Goal: Task Accomplishment & Management: Complete application form

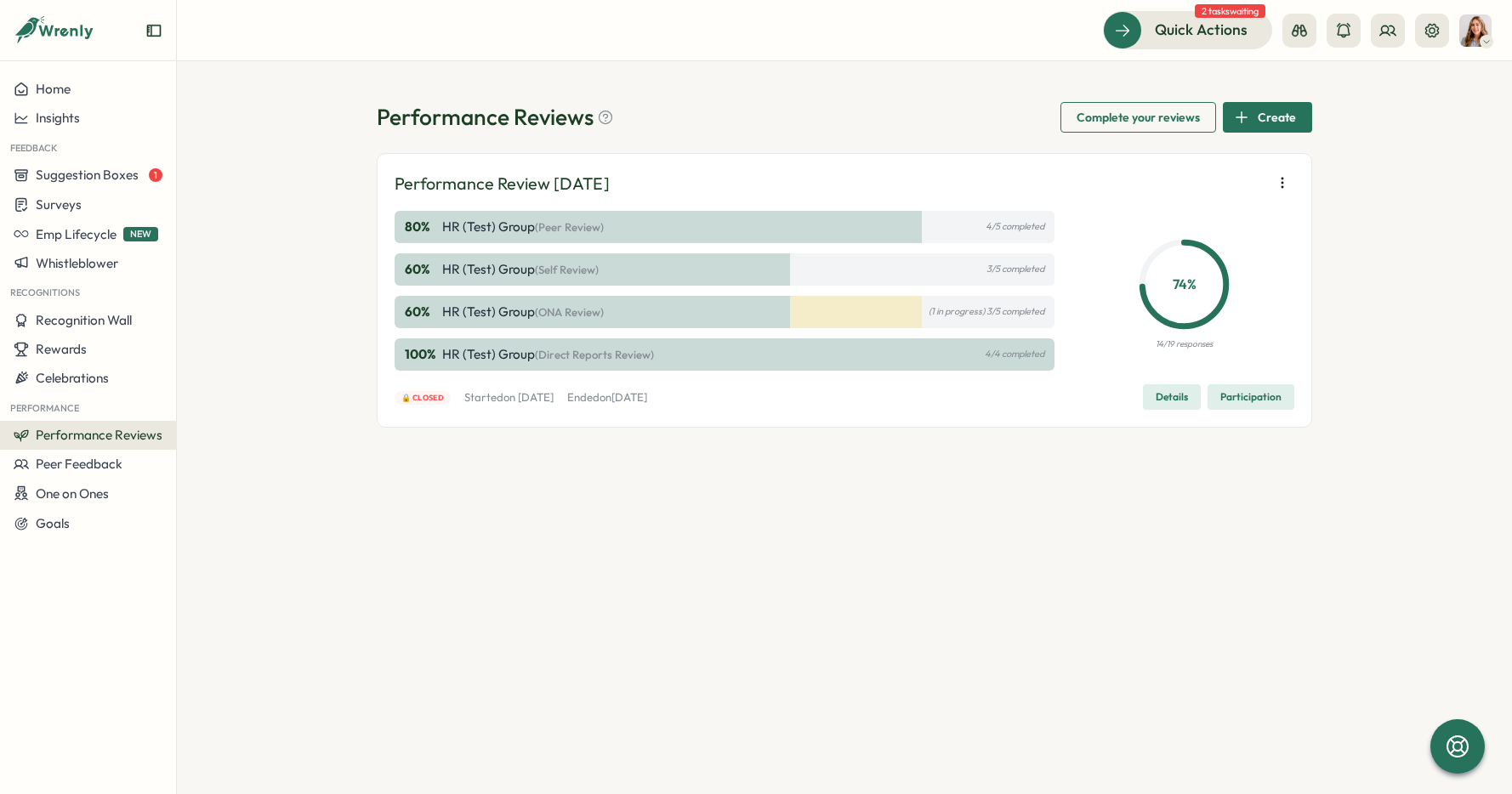
click at [1253, 126] on div "Create" at bounding box center [1264, 117] width 62 height 29
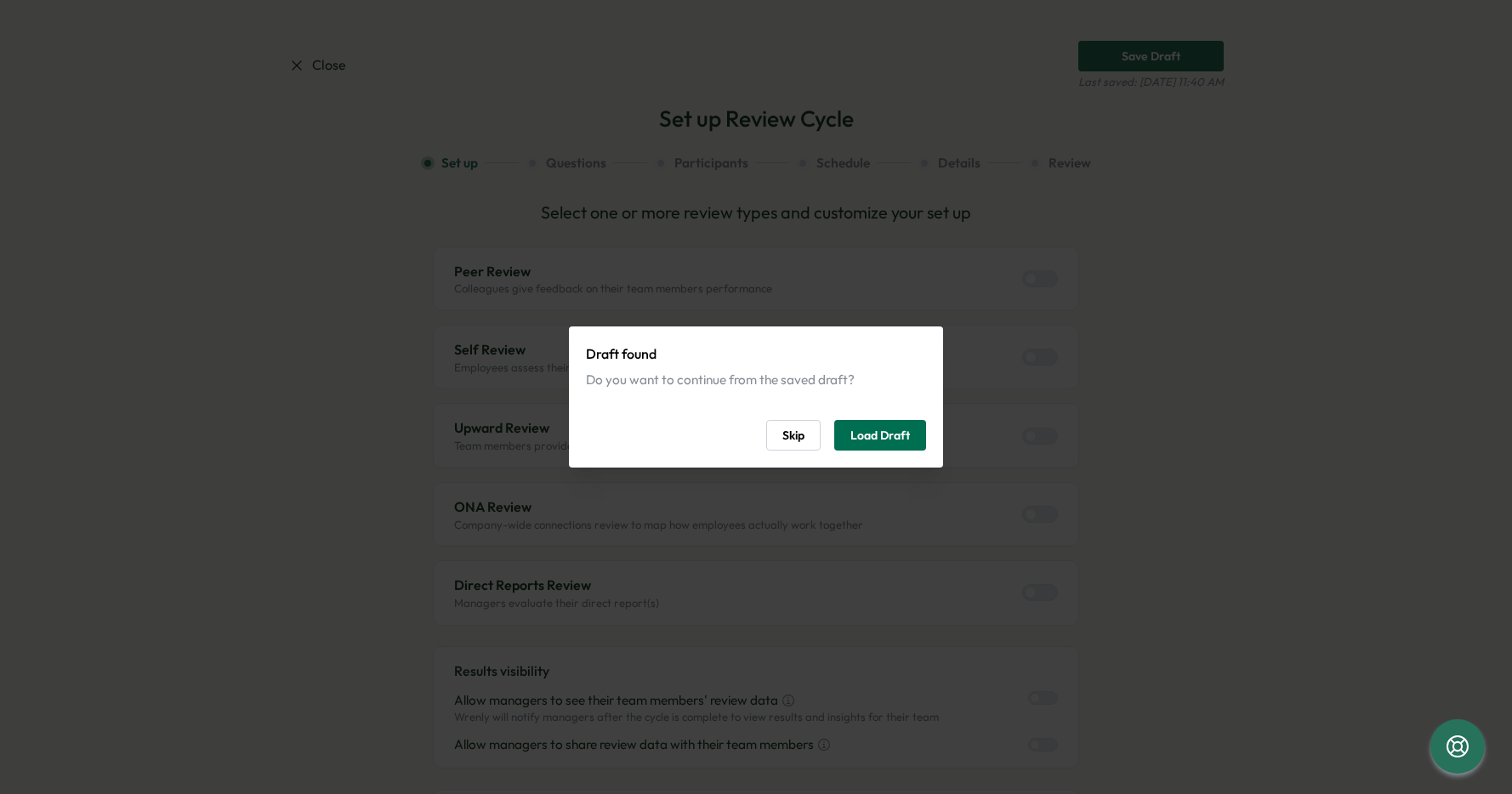
click at [879, 428] on span "Load Draft" at bounding box center [879, 435] width 60 height 29
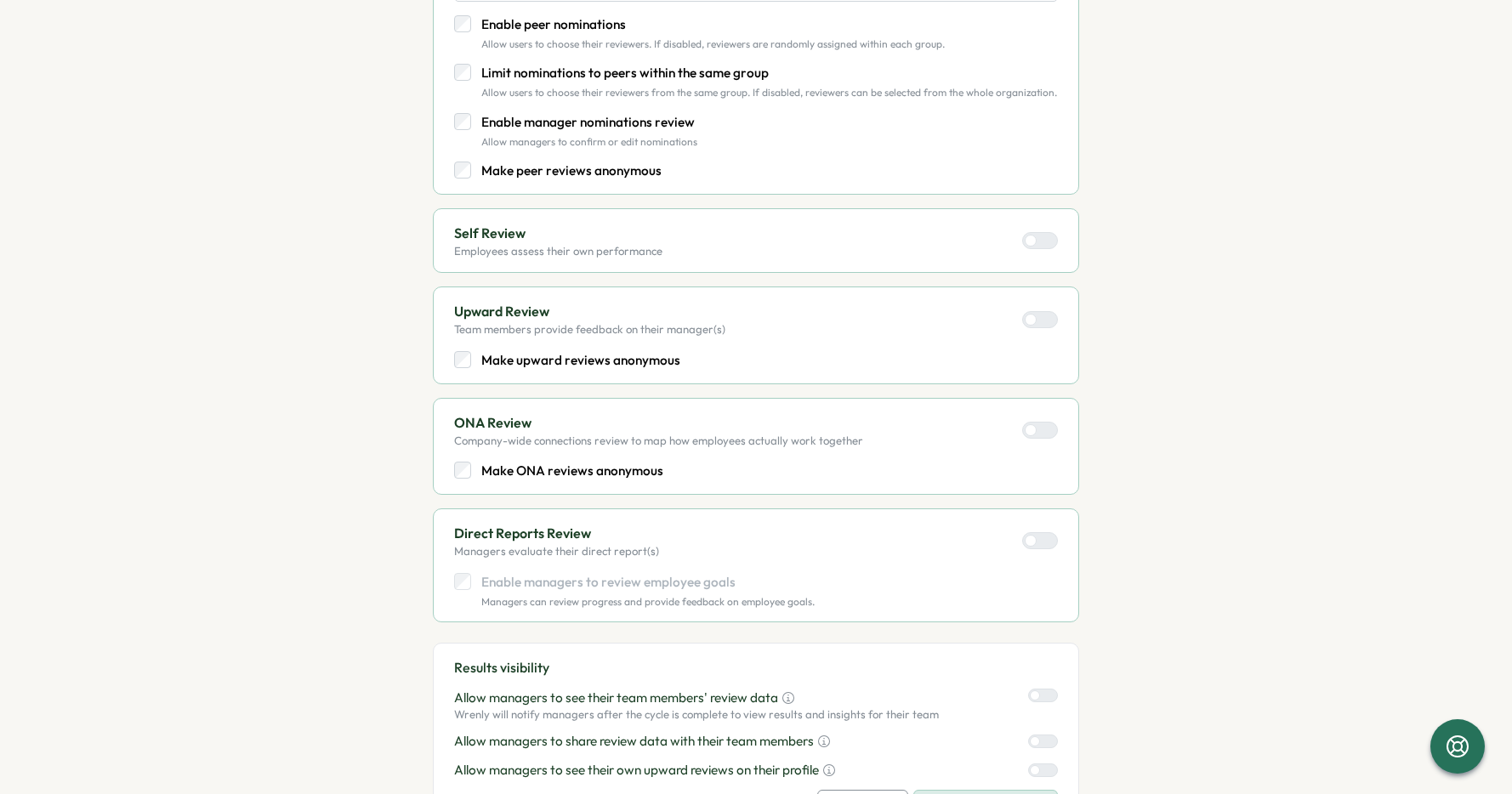
scroll to position [736, 0]
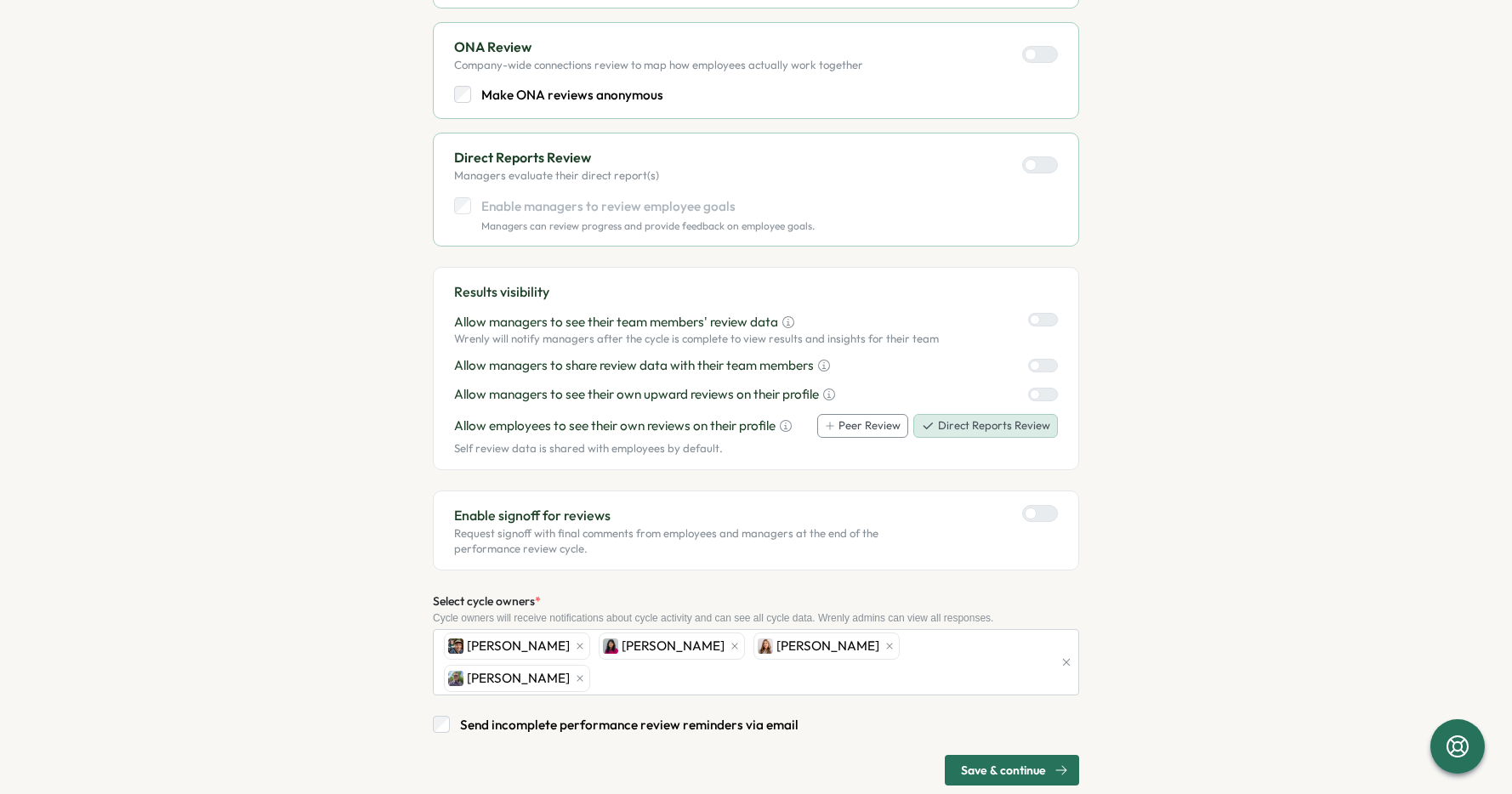
click at [1004, 756] on span "Save & continue" at bounding box center [1003, 770] width 85 height 29
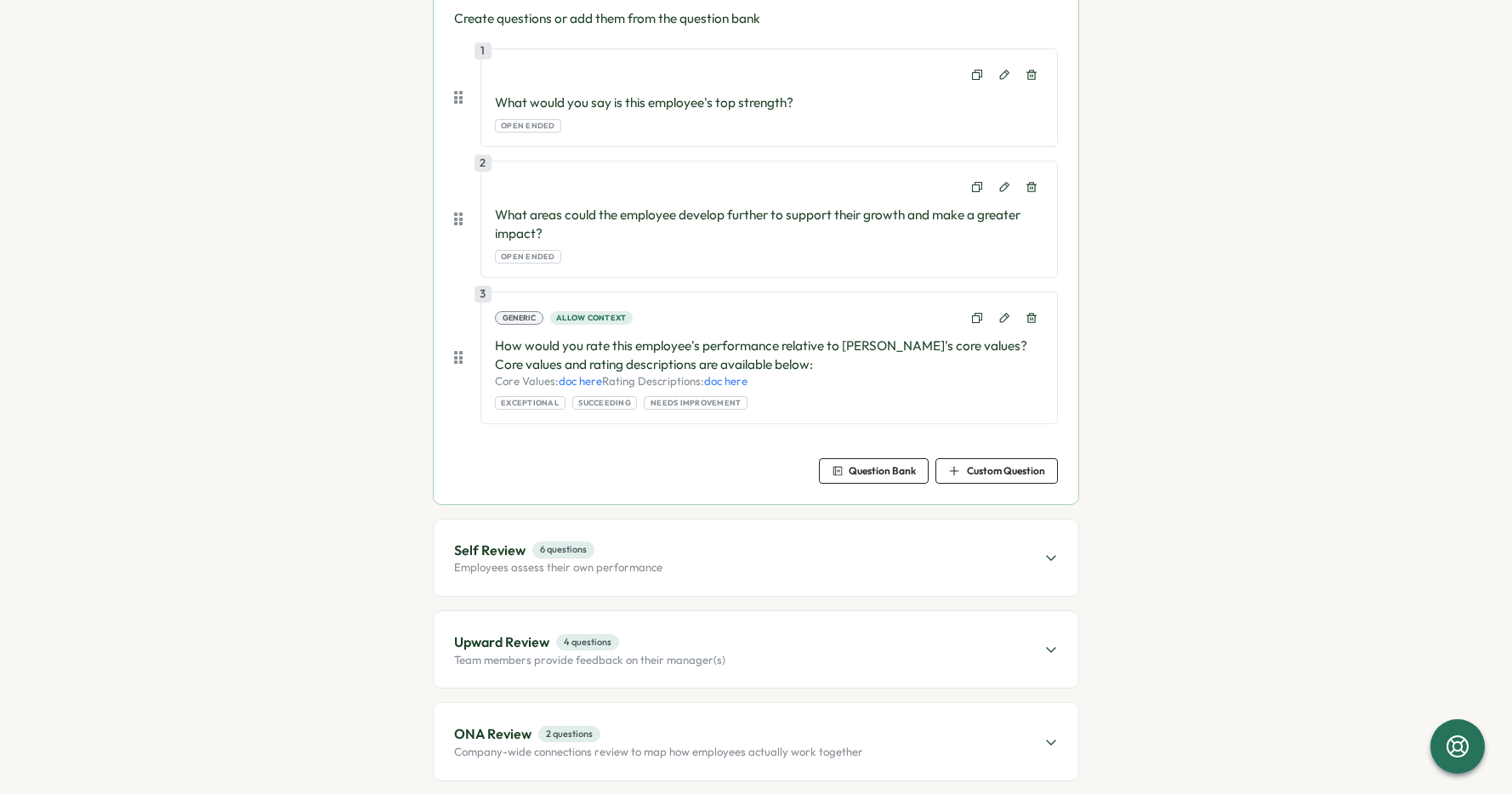
scroll to position [536, 0]
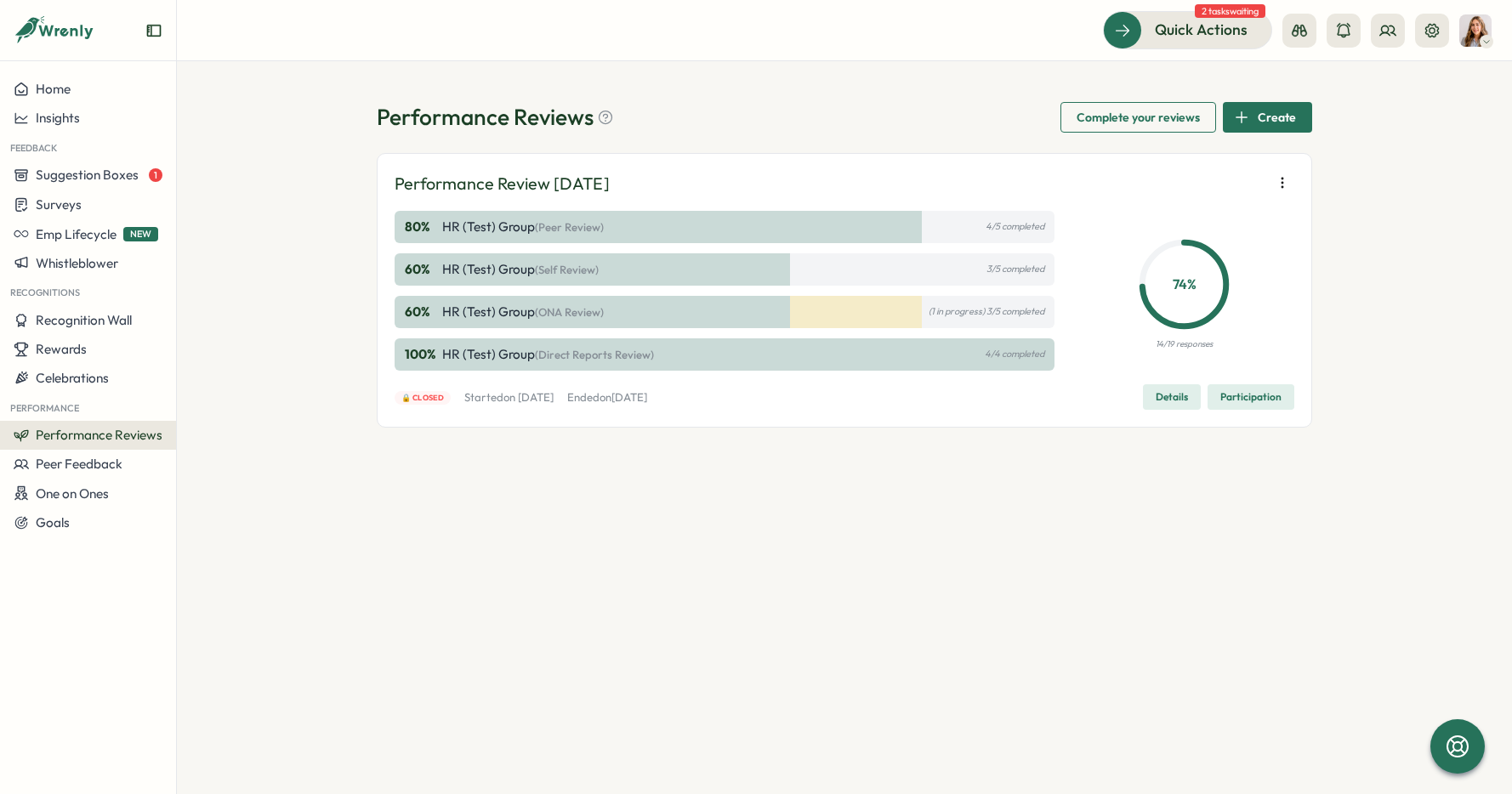
click at [81, 37] on icon at bounding box center [54, 30] width 81 height 29
click at [81, 32] on icon at bounding box center [54, 30] width 81 height 29
click at [1288, 182] on icon "button" at bounding box center [1282, 182] width 17 height 17
click at [1301, 113] on button "Create" at bounding box center [1268, 117] width 89 height 30
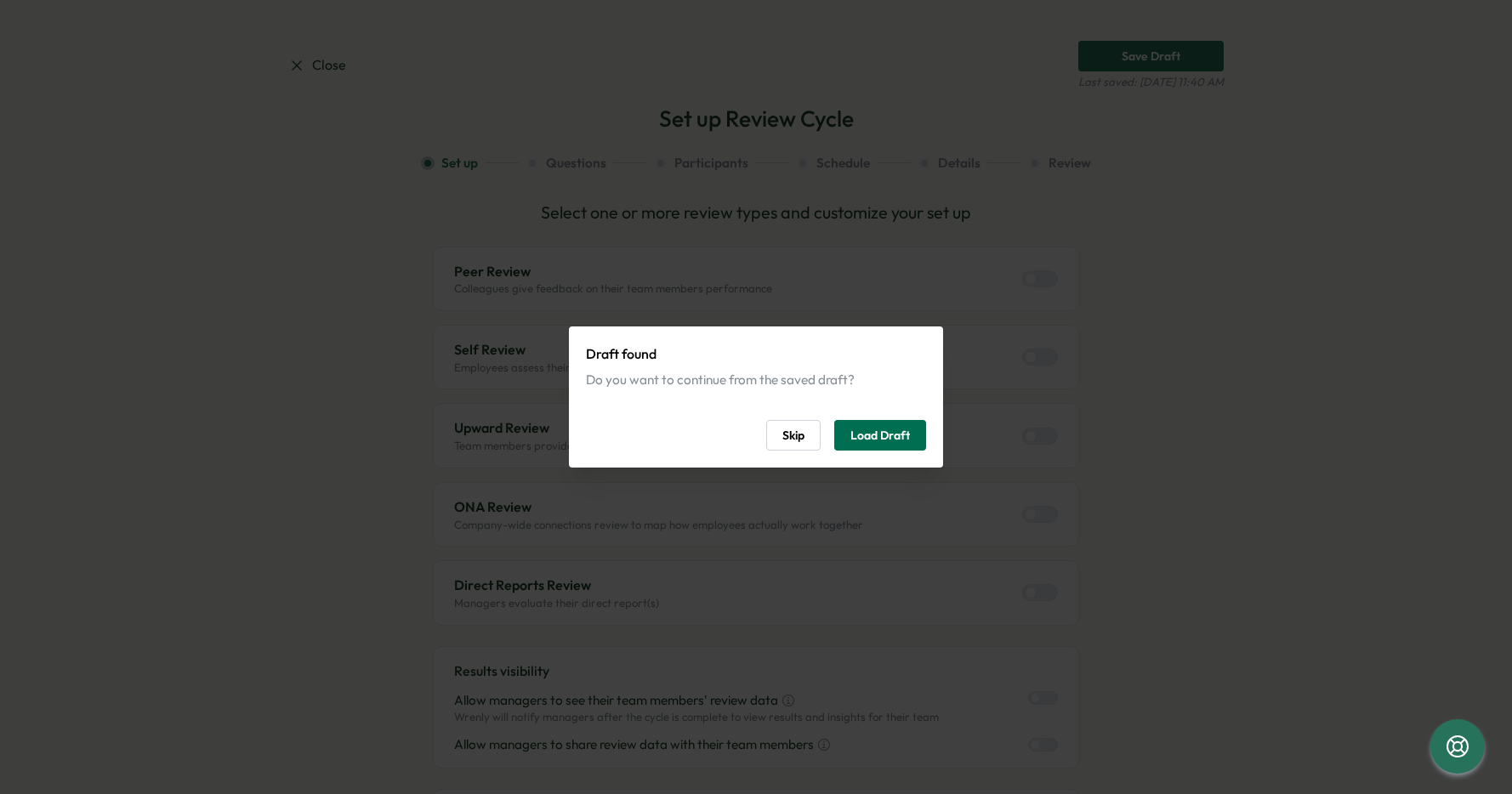
click at [913, 438] on button "Load Draft" at bounding box center [879, 435] width 92 height 30
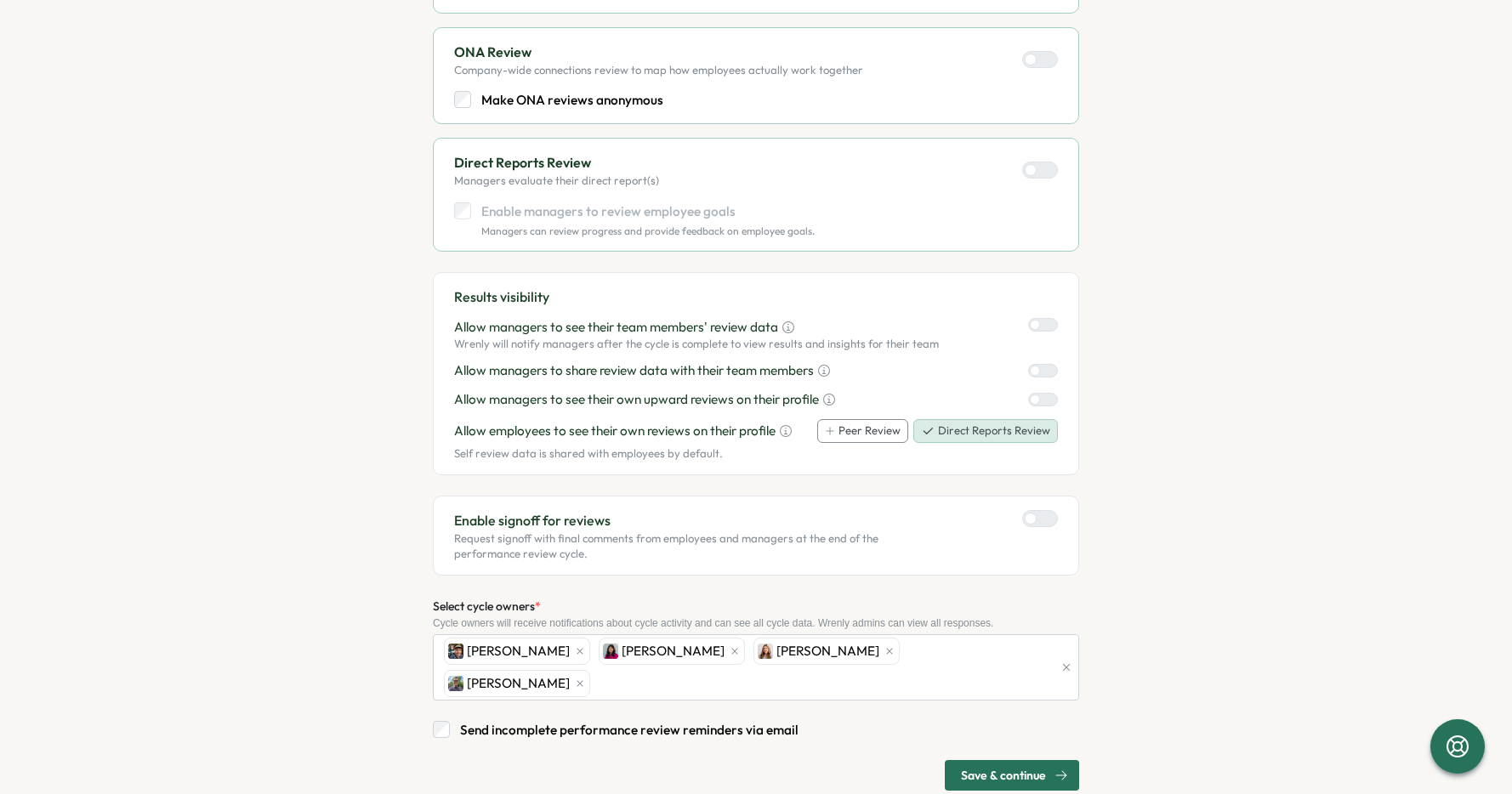
scroll to position [736, 0]
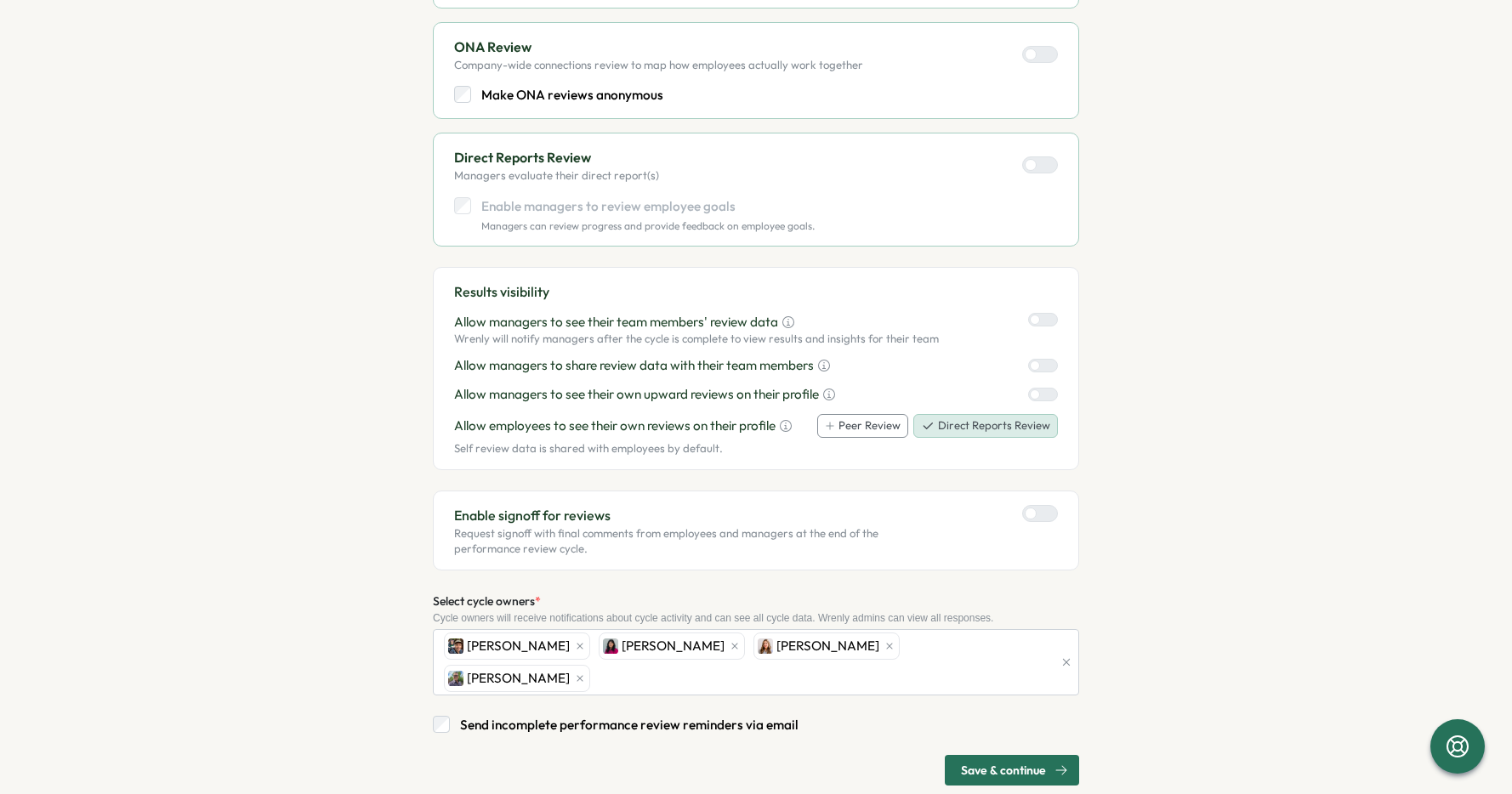
click at [1010, 756] on span "Save & continue" at bounding box center [1003, 770] width 85 height 29
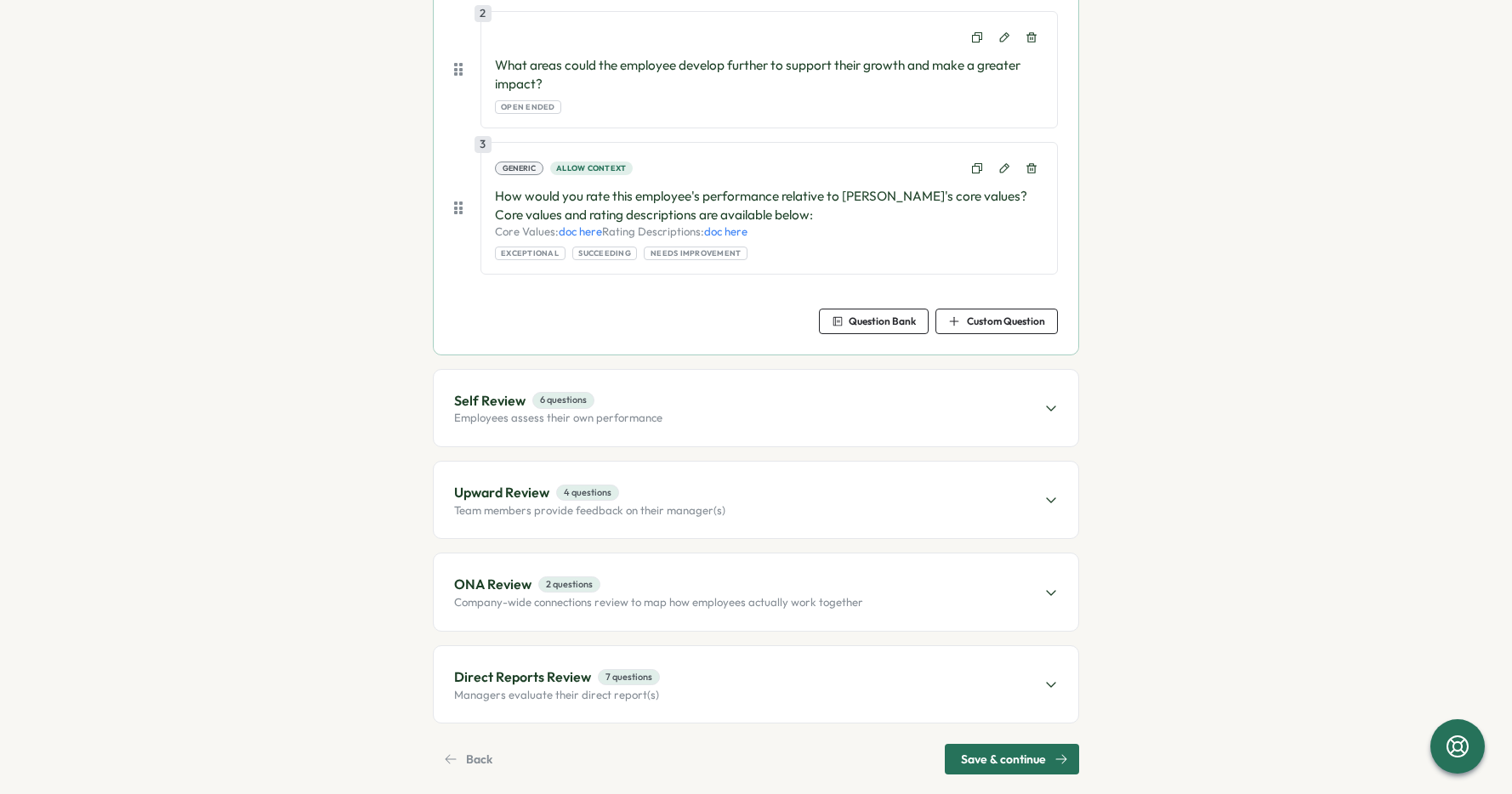
scroll to position [536, 0]
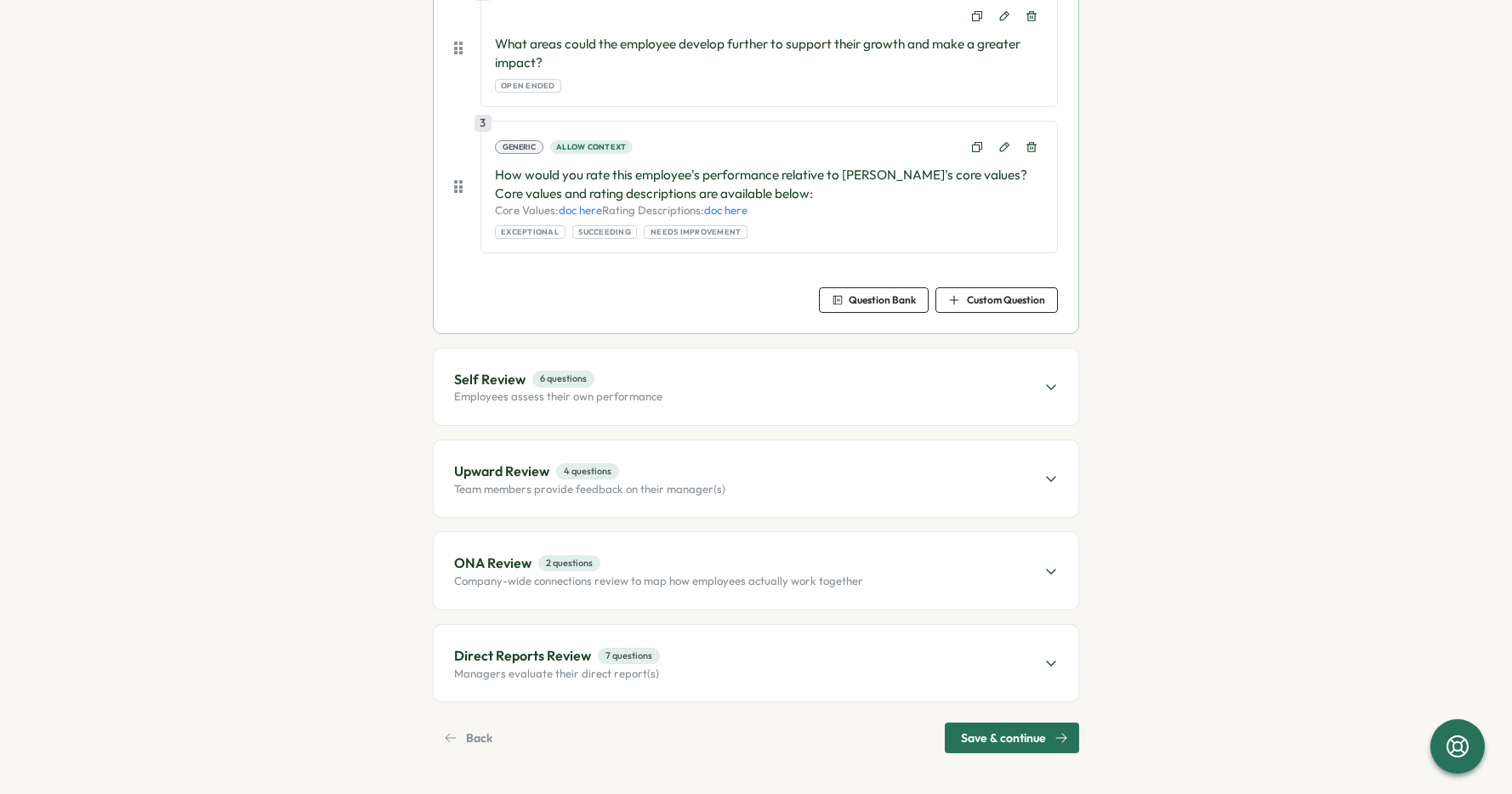
click at [852, 409] on div "Self Review 6 questions Employees assess their own performance" at bounding box center [756, 387] width 644 height 77
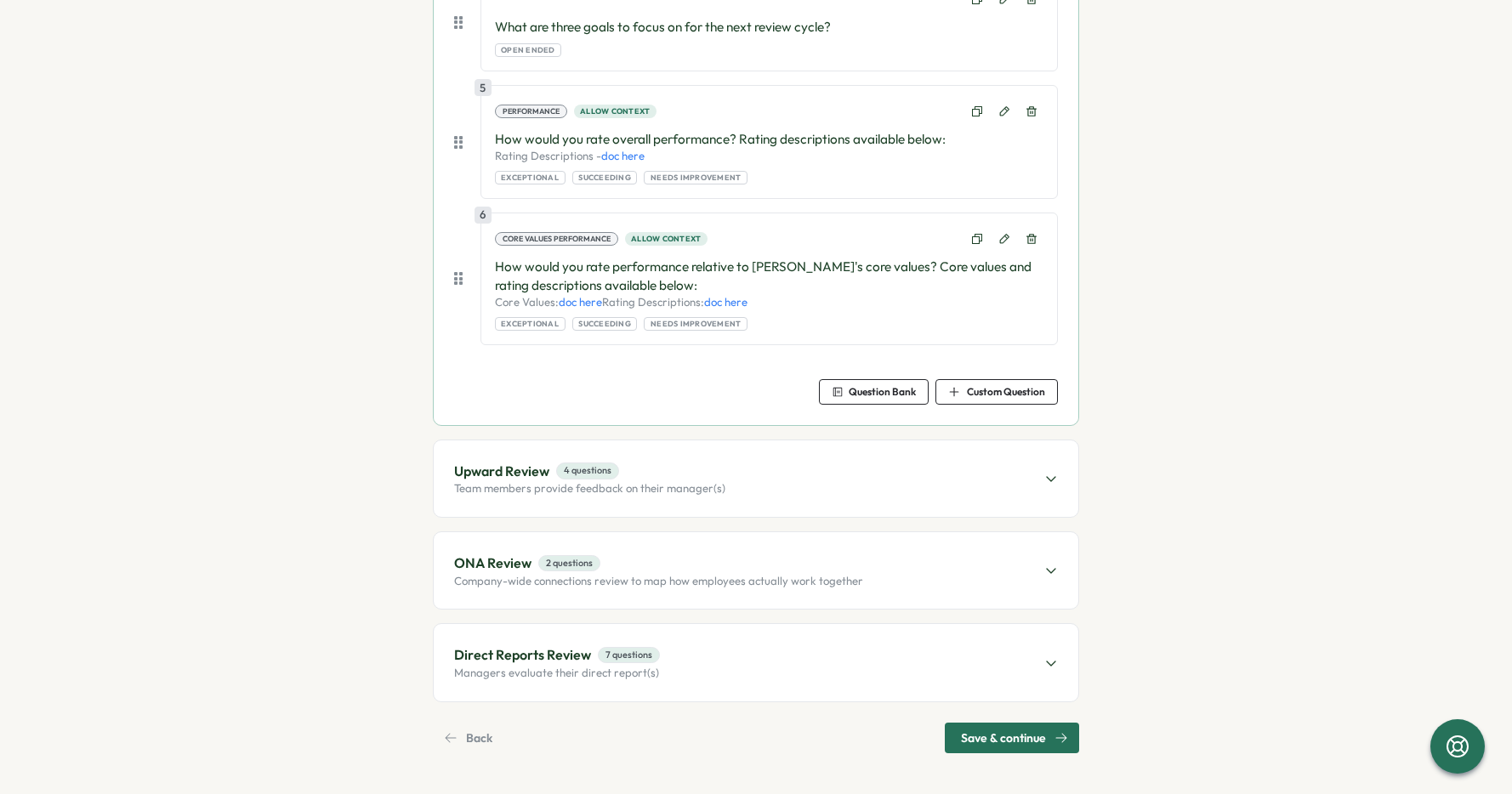
click at [841, 469] on div "Upward Review 4 questions Team members provide feedback on their manager(s)" at bounding box center [756, 478] width 644 height 77
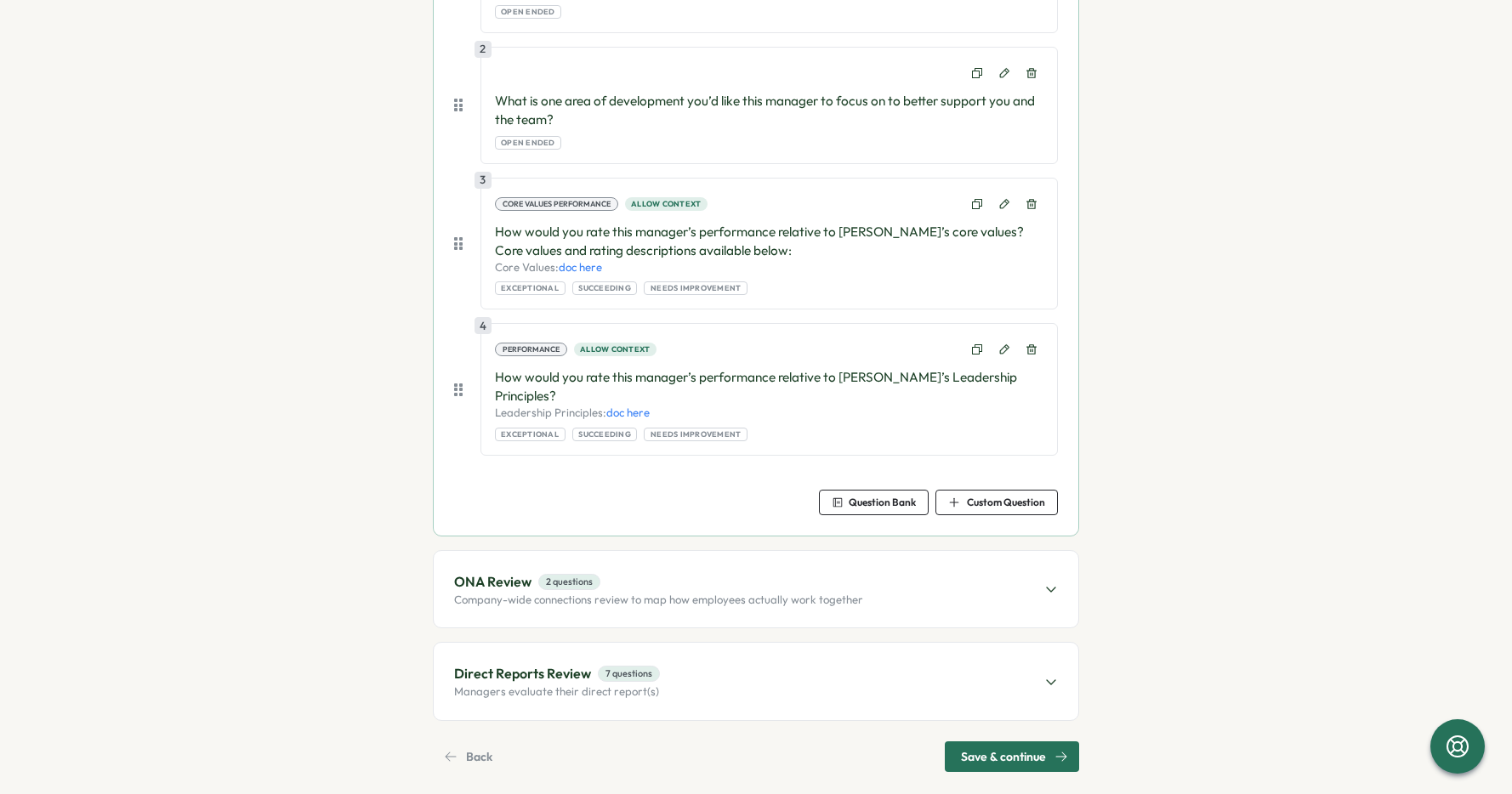
click at [814, 592] on p "Company-wide connections review to map how employees actually work together" at bounding box center [658, 599] width 409 height 15
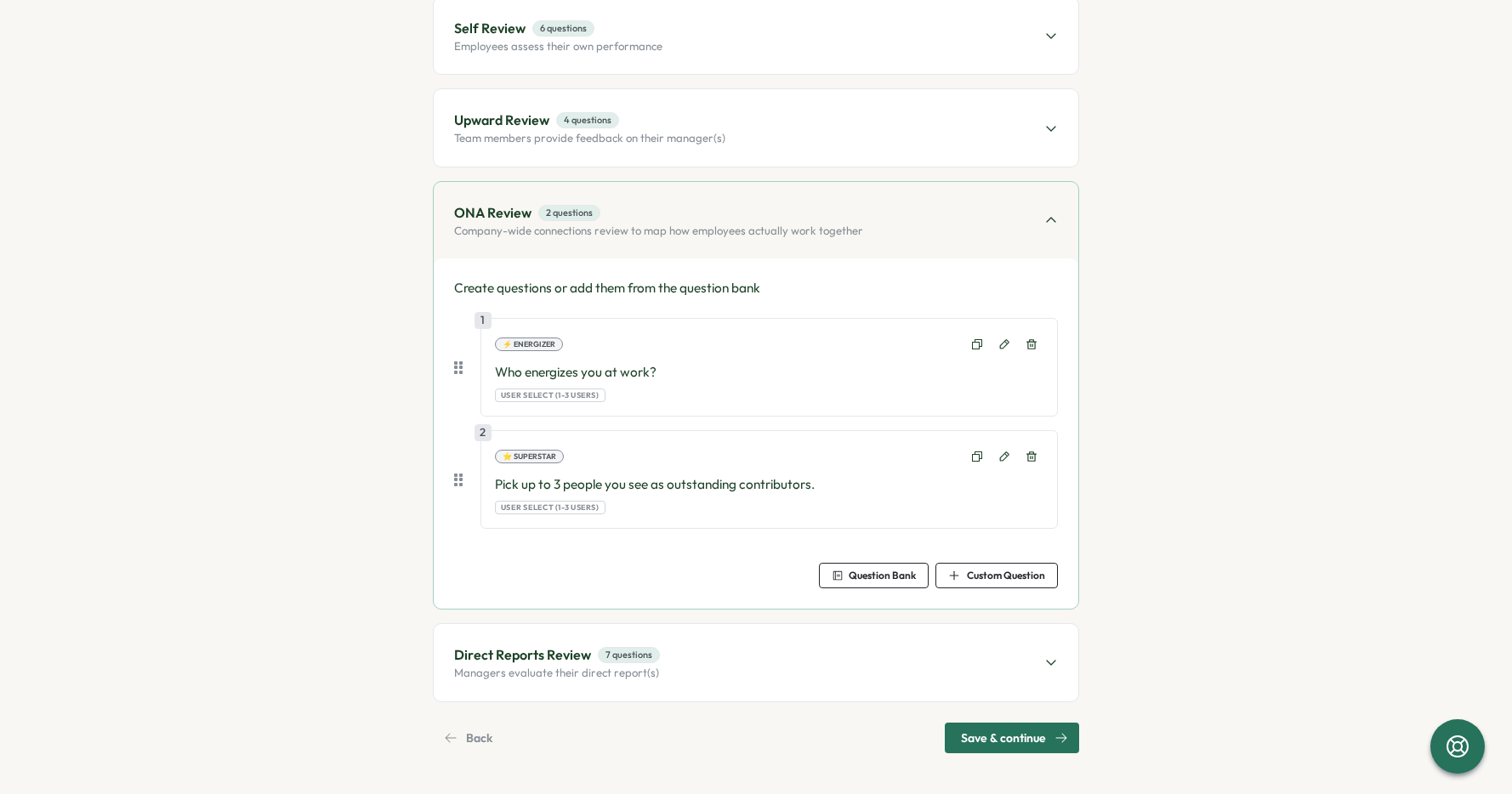
click at [807, 681] on div "Direct Reports Review 7 questions Managers evaluate their direct report(s)" at bounding box center [756, 663] width 644 height 77
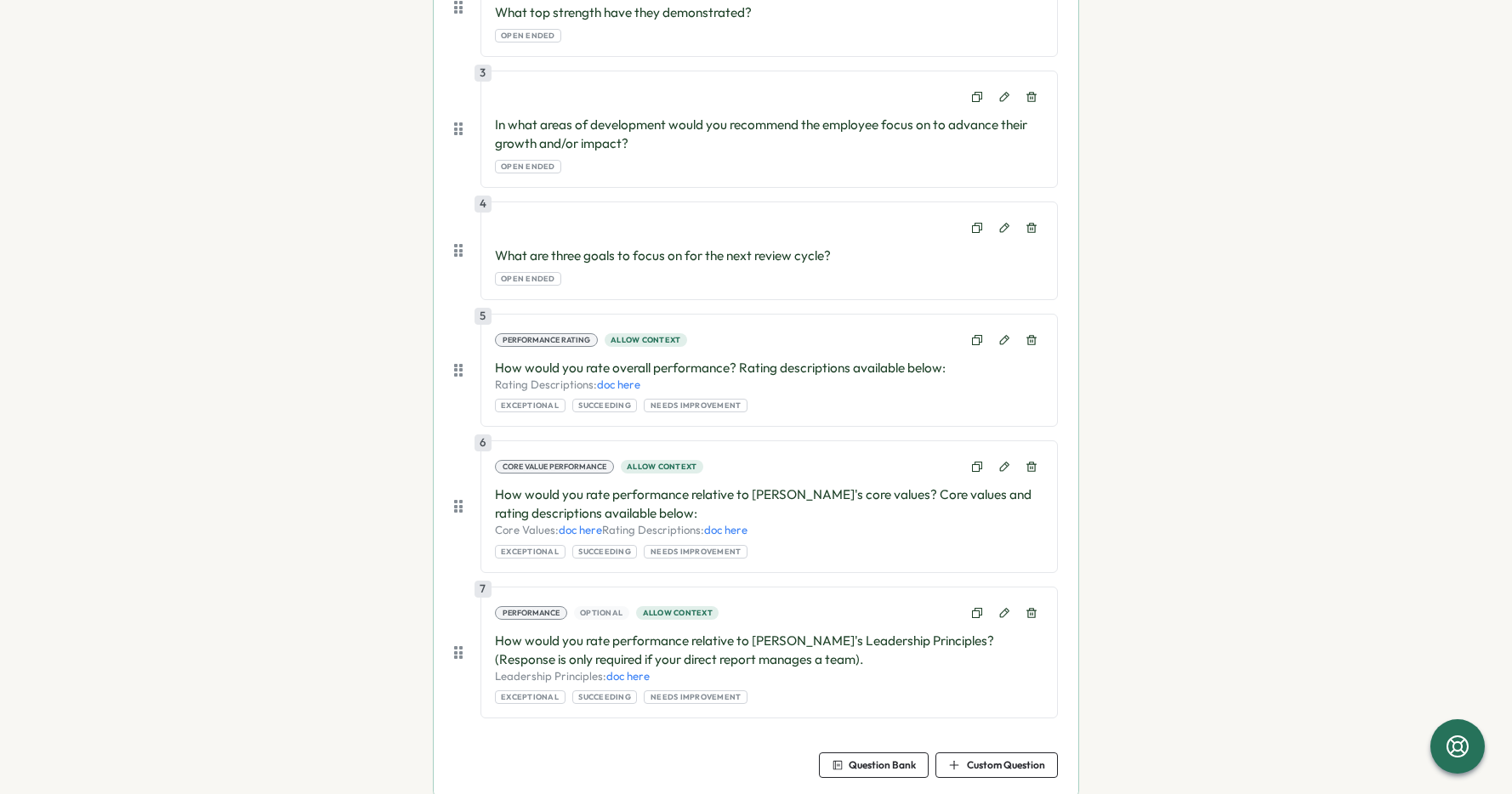
scroll to position [1034, 0]
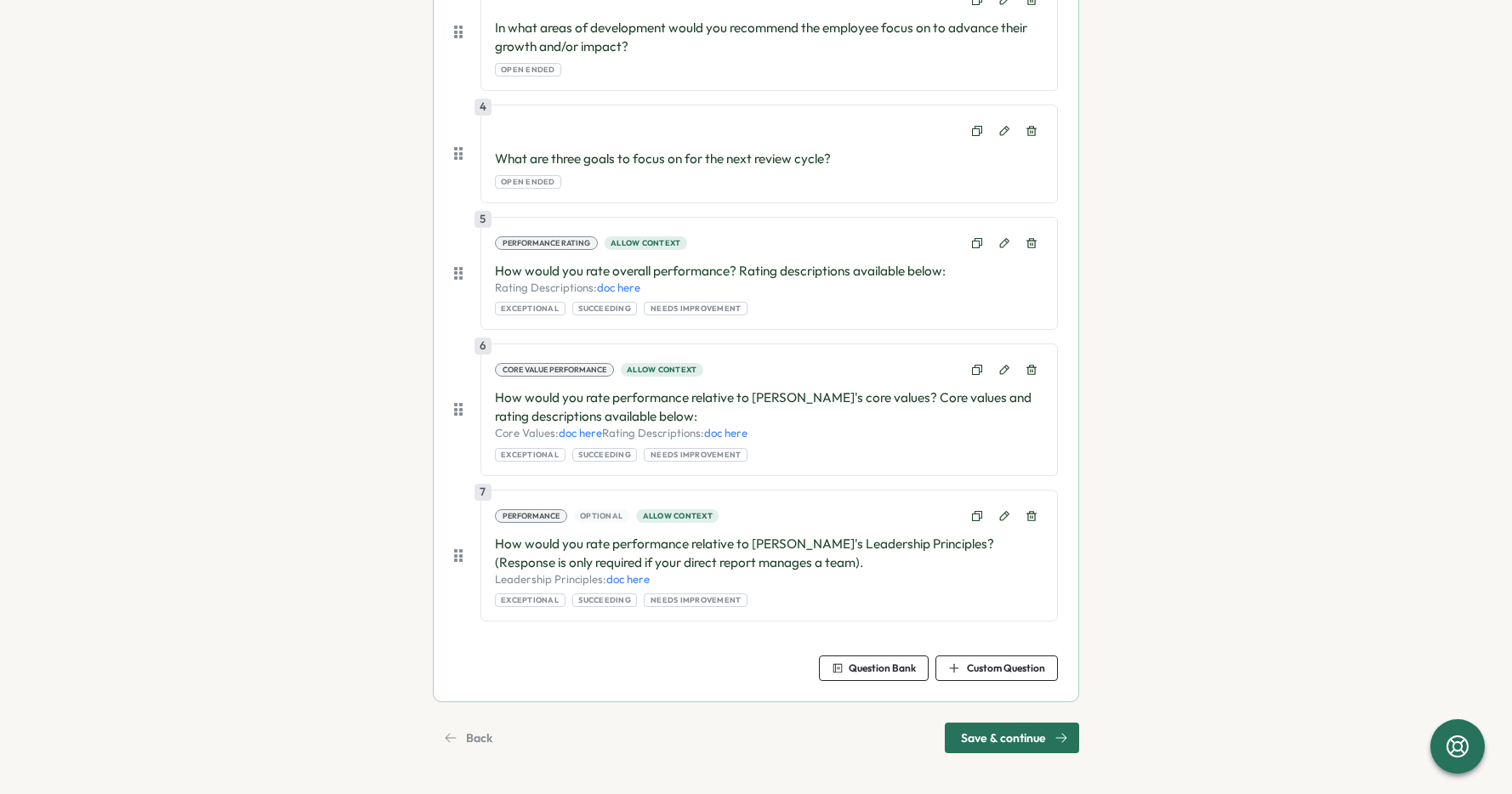
click at [1021, 747] on span "Save & continue" at bounding box center [1003, 738] width 85 height 29
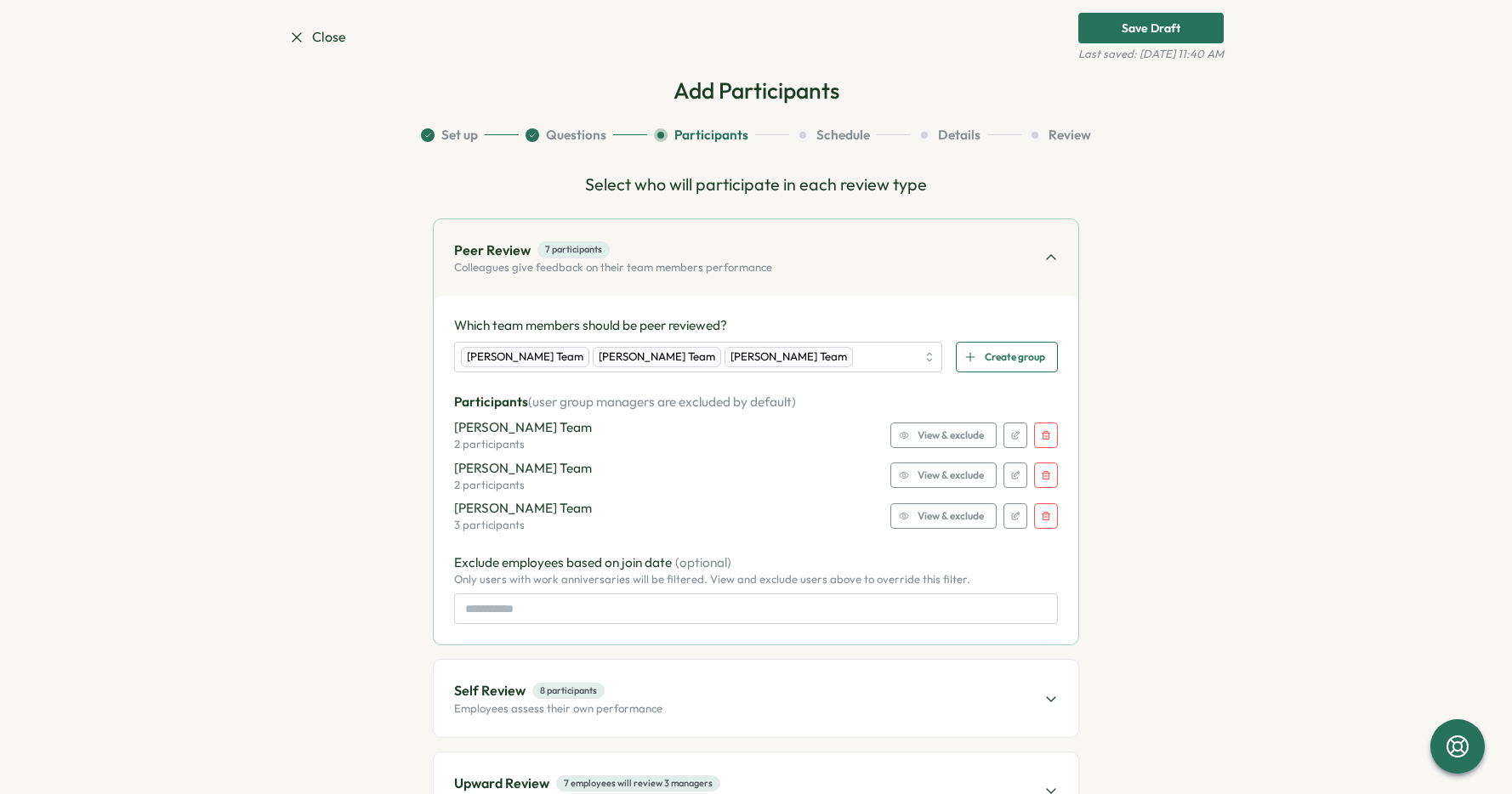
scroll to position [0, 0]
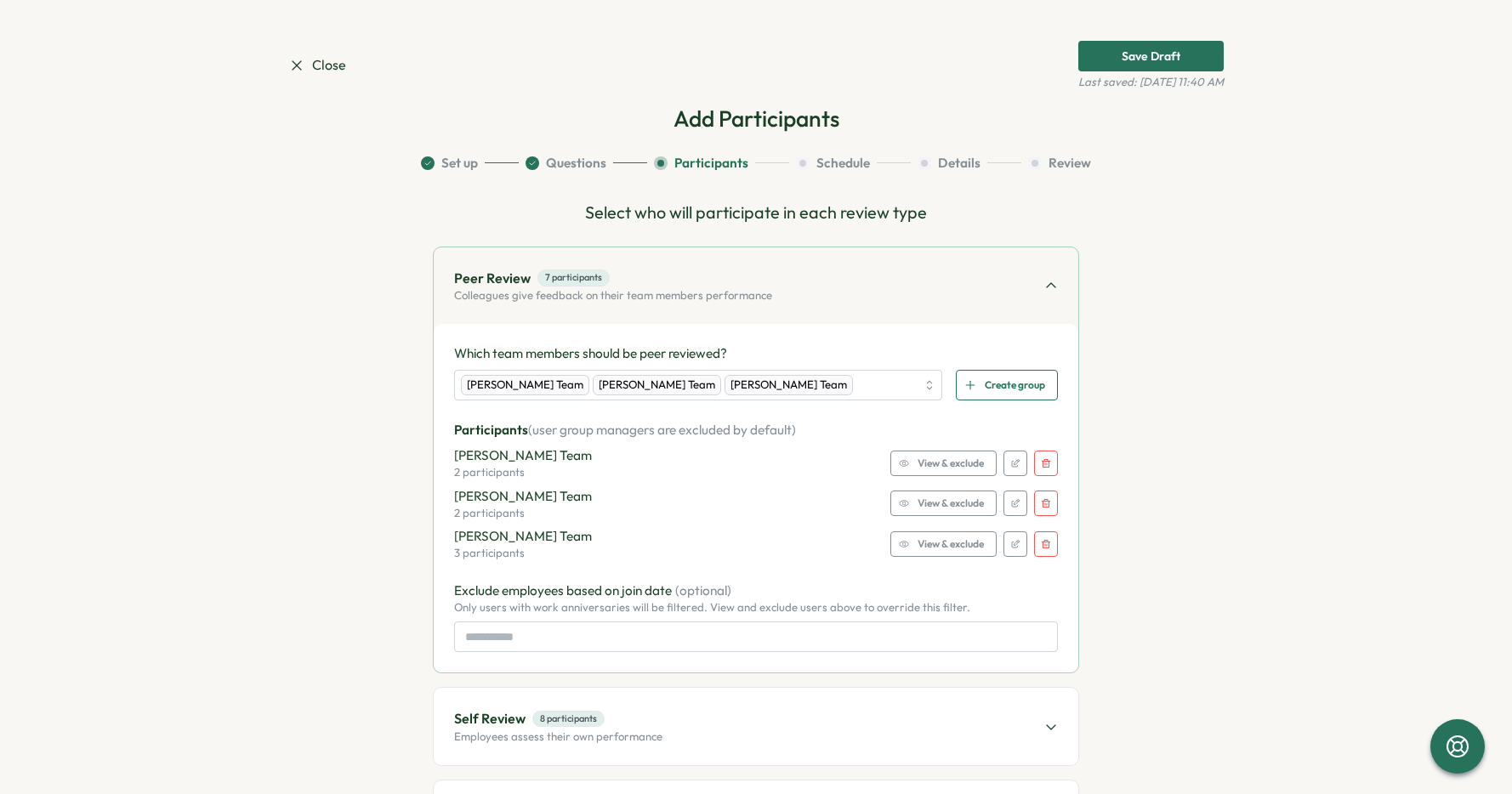
click at [902, 548] on div "View & exclude" at bounding box center [941, 544] width 85 height 24
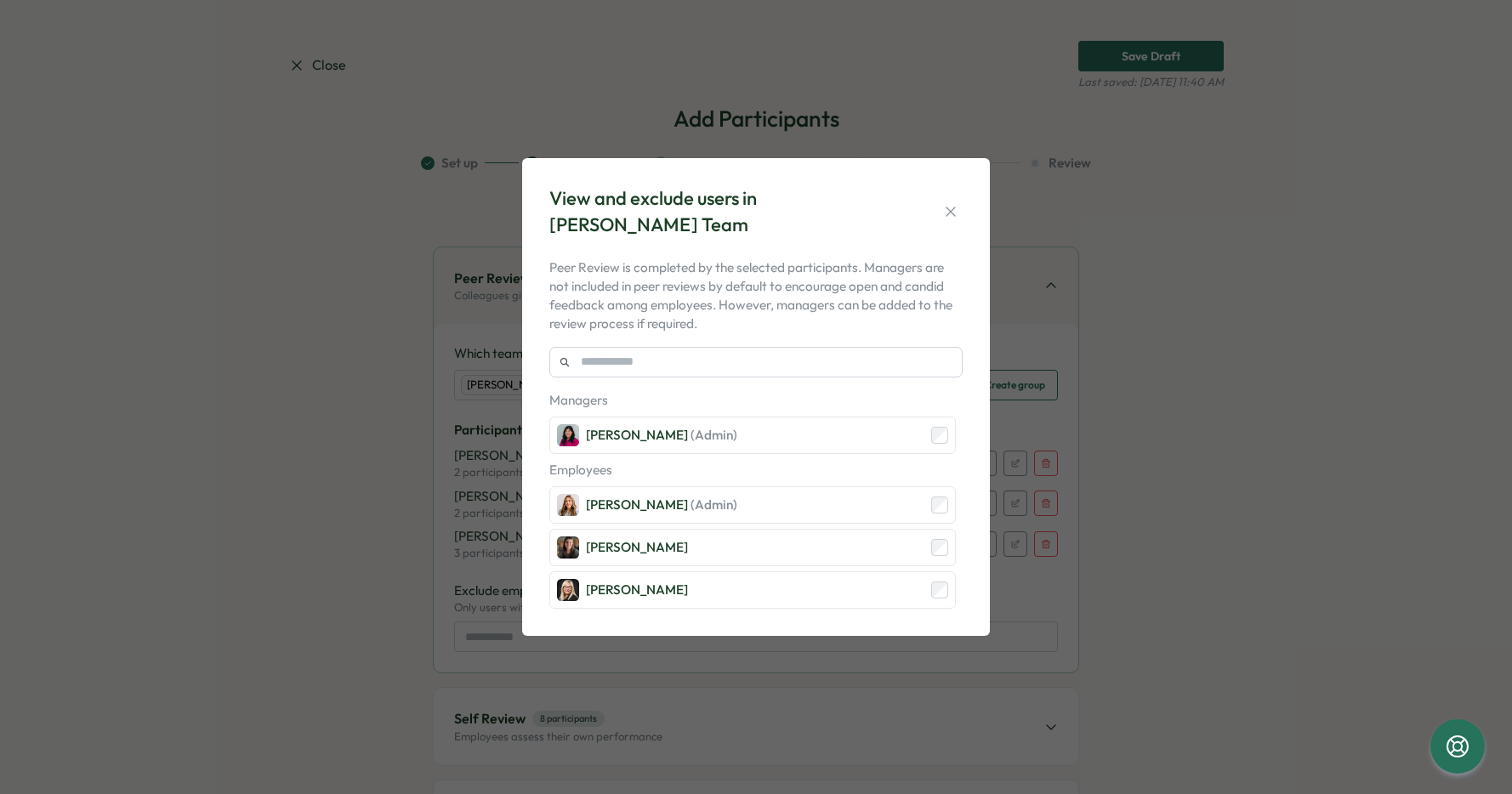
drag, startPoint x: 943, startPoint y: 206, endPoint x: 946, endPoint y: 216, distance: 10.4
click at [943, 206] on icon "button" at bounding box center [950, 211] width 17 height 17
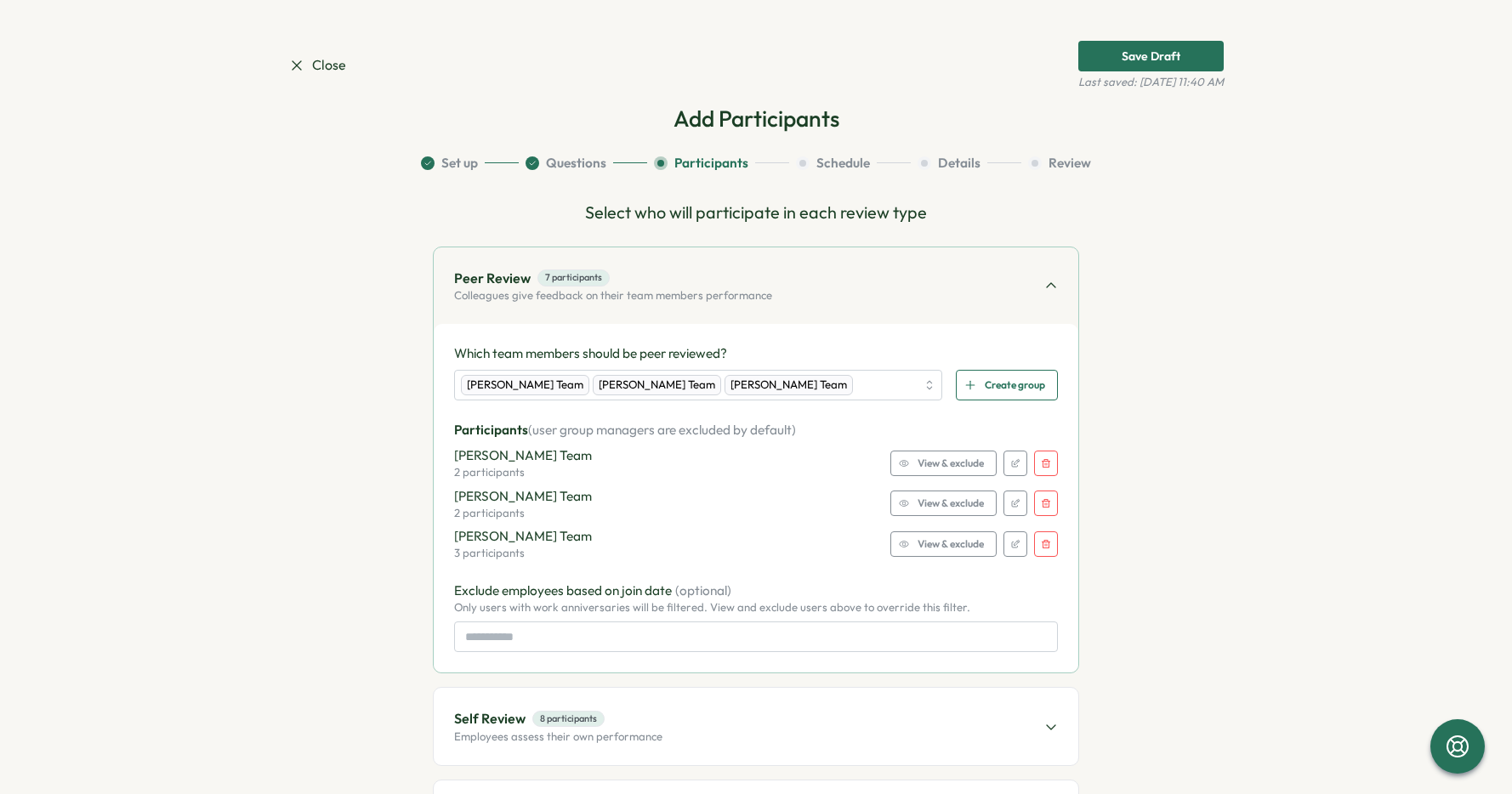
click at [947, 471] on span "View & exclude" at bounding box center [950, 463] width 66 height 24
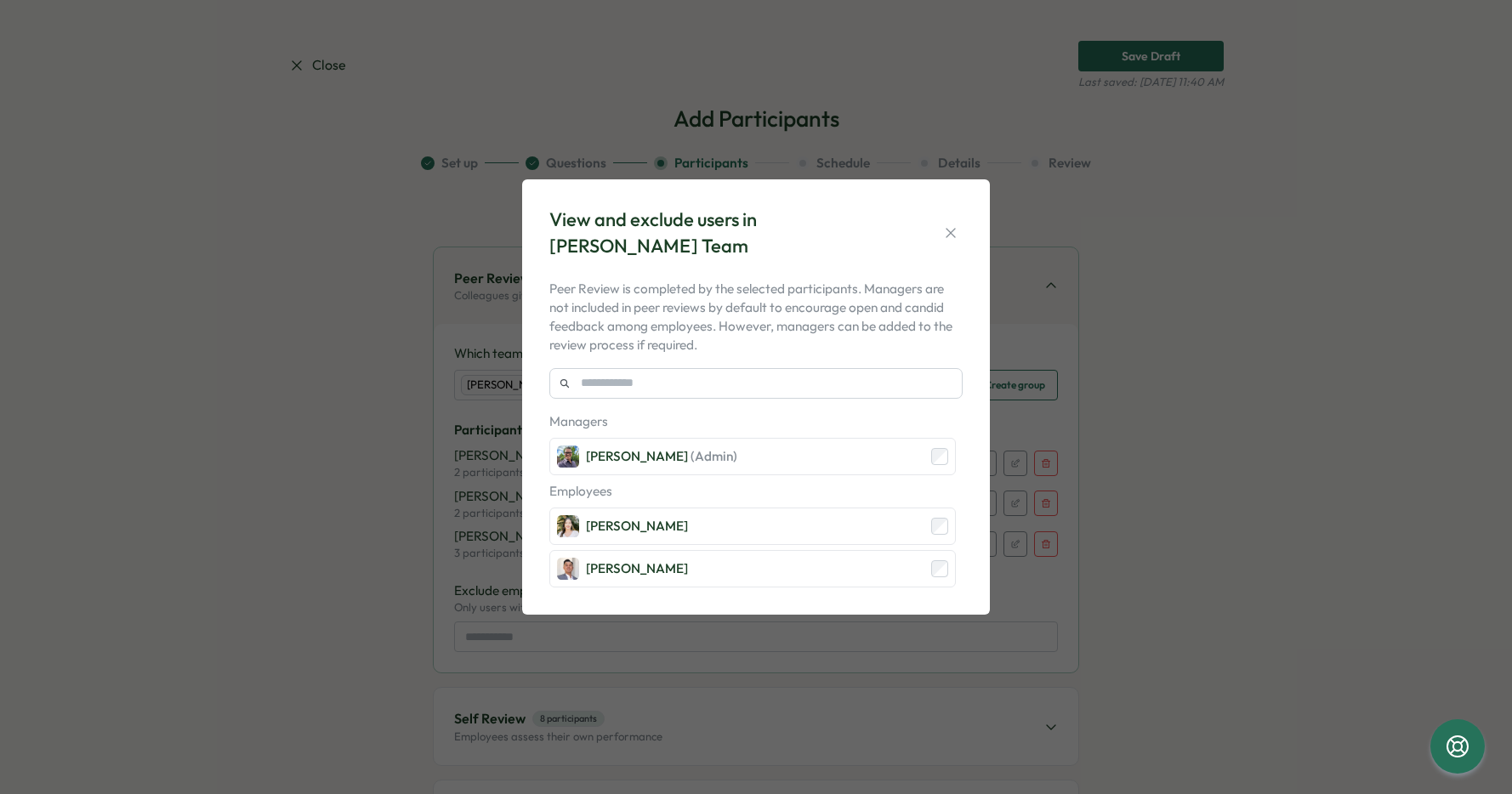
click at [954, 231] on icon "button" at bounding box center [950, 232] width 17 height 17
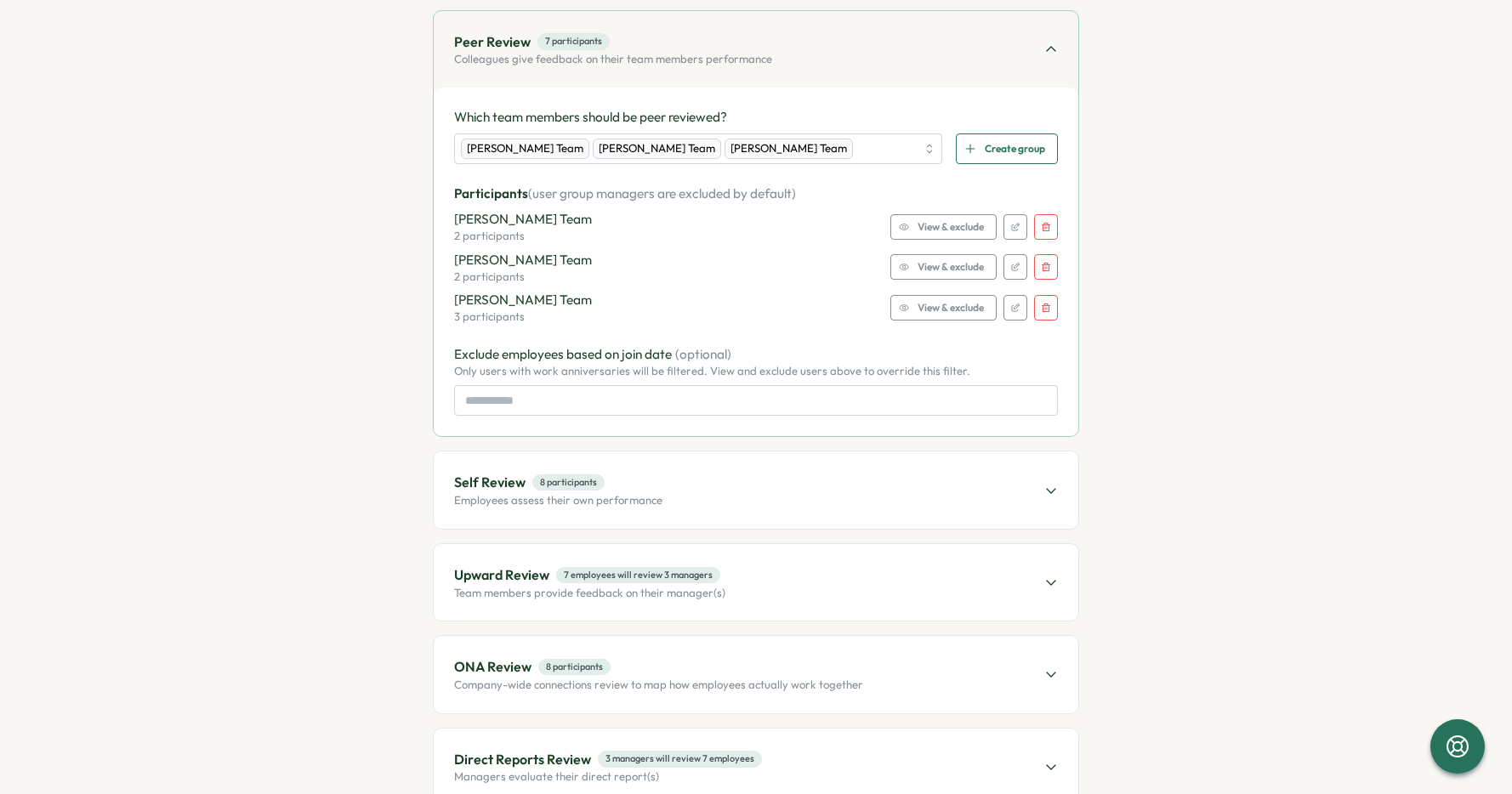
scroll to position [340, 0]
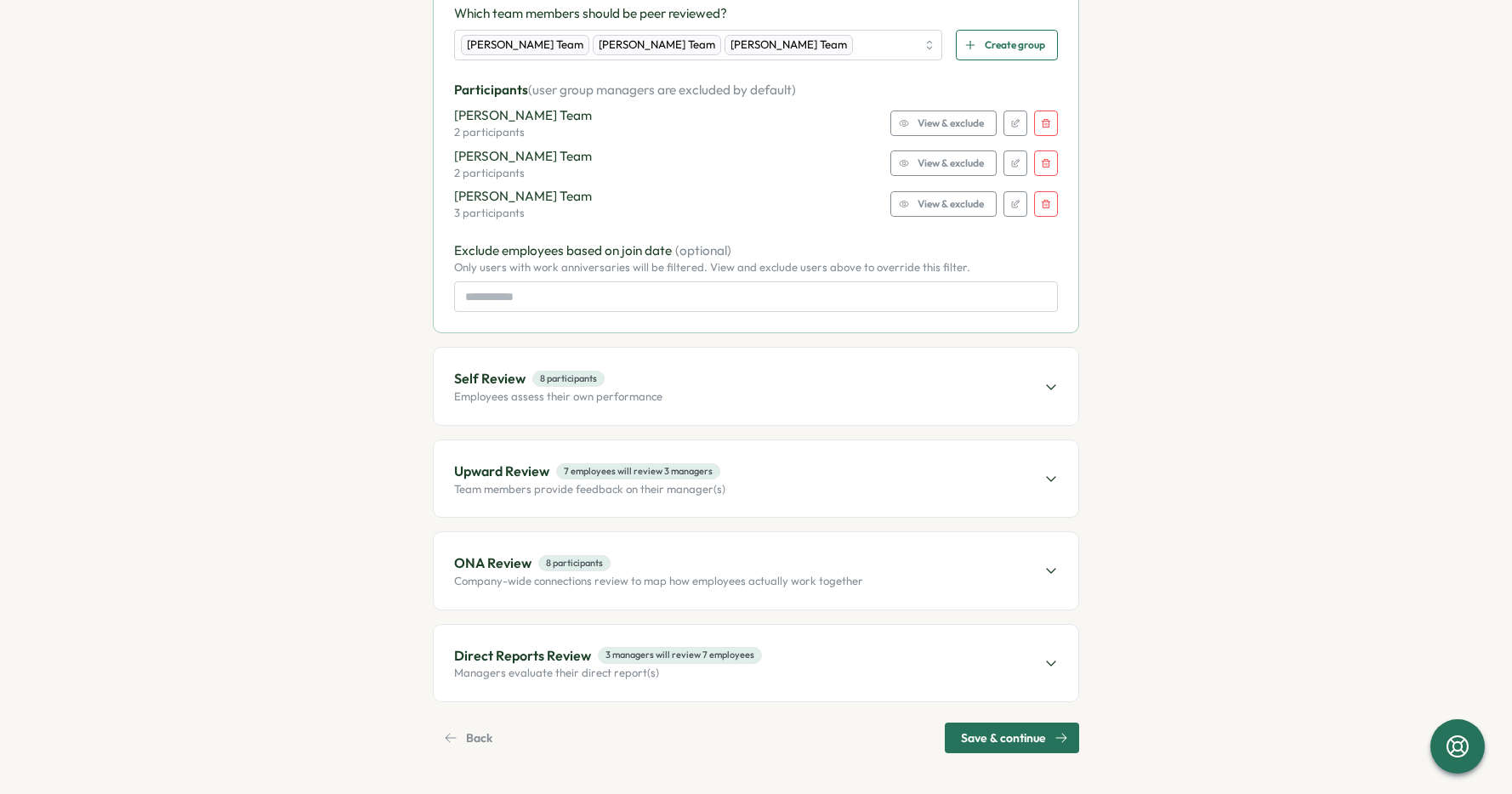
click at [879, 378] on div "Self Review 8 participants Employees assess their own performance" at bounding box center [756, 386] width 644 height 77
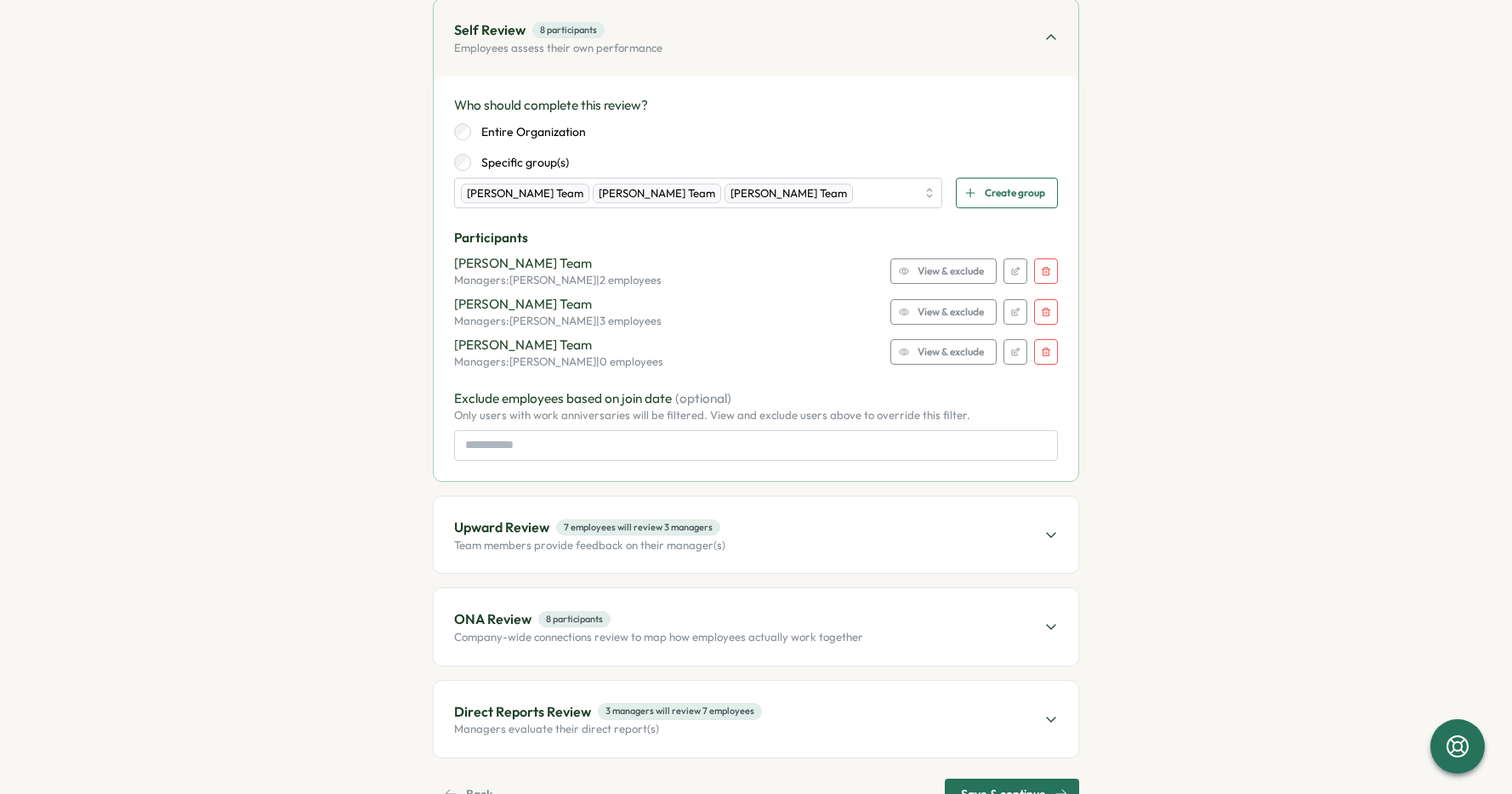
click at [842, 537] on div "Upward Review 7 employees will review 3 managers Team members provide feedback …" at bounding box center [756, 535] width 644 height 77
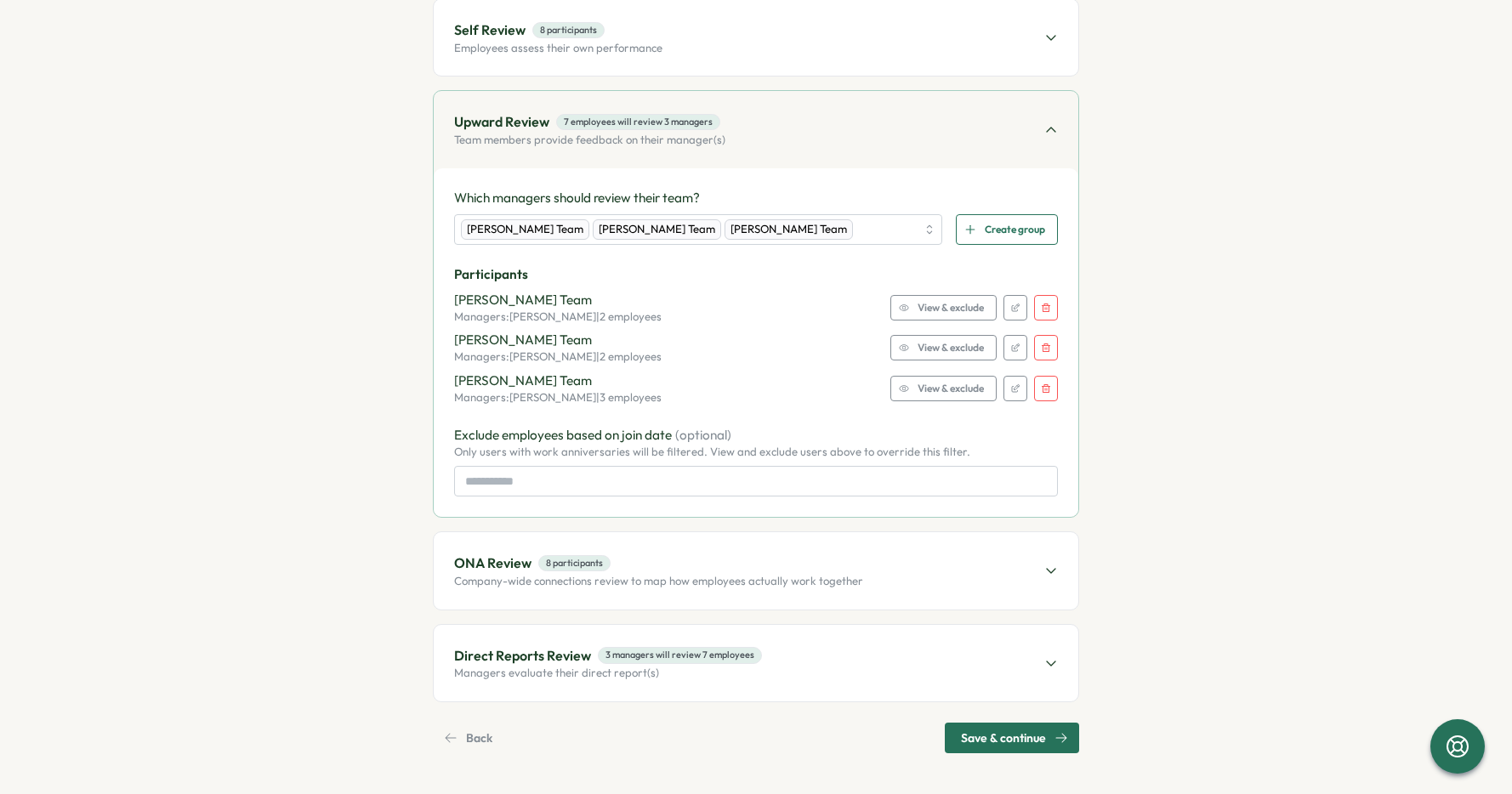
click at [840, 571] on span "ONA Review 8 participants" at bounding box center [658, 563] width 409 height 21
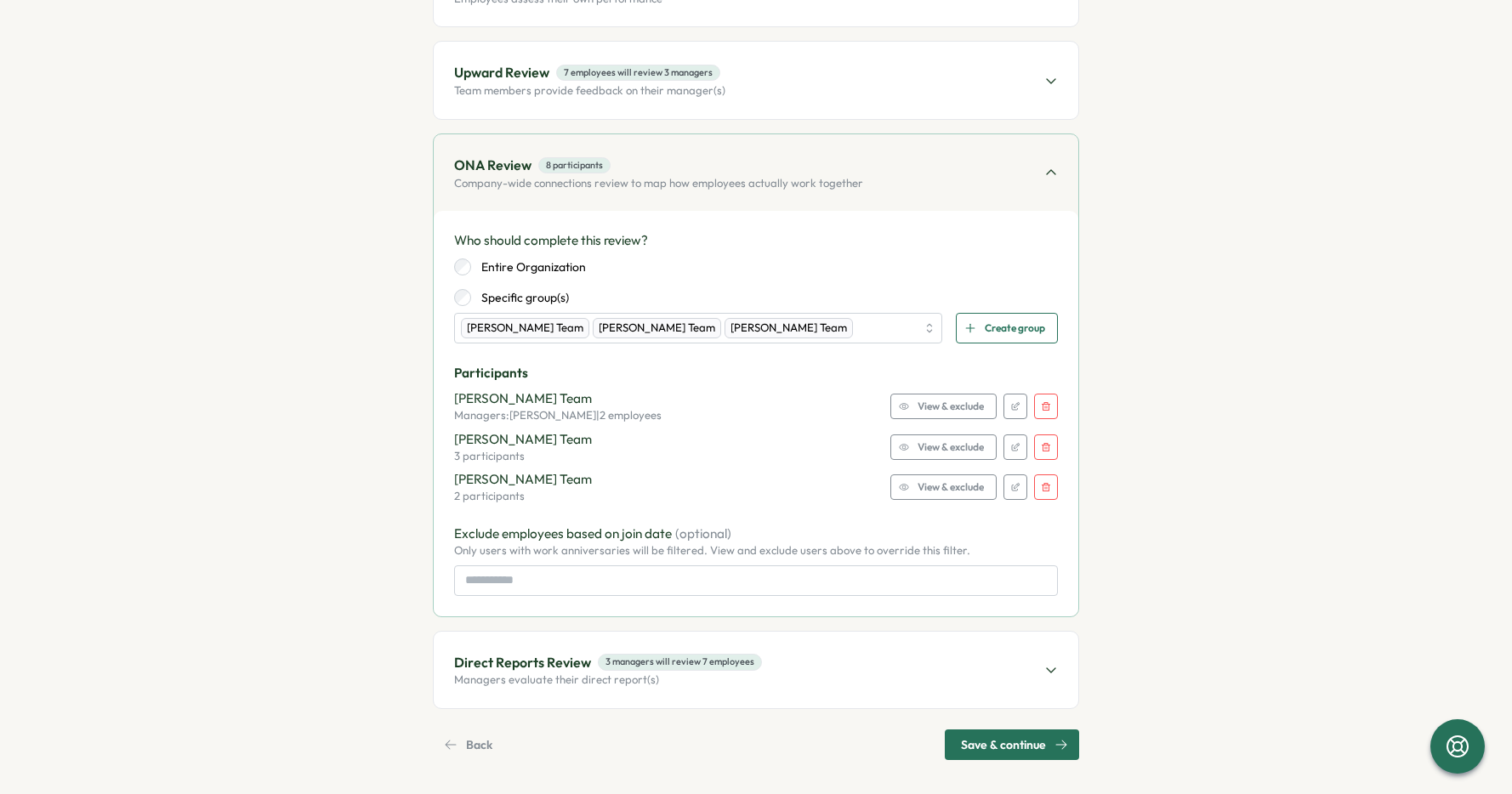
scroll to position [396, 0]
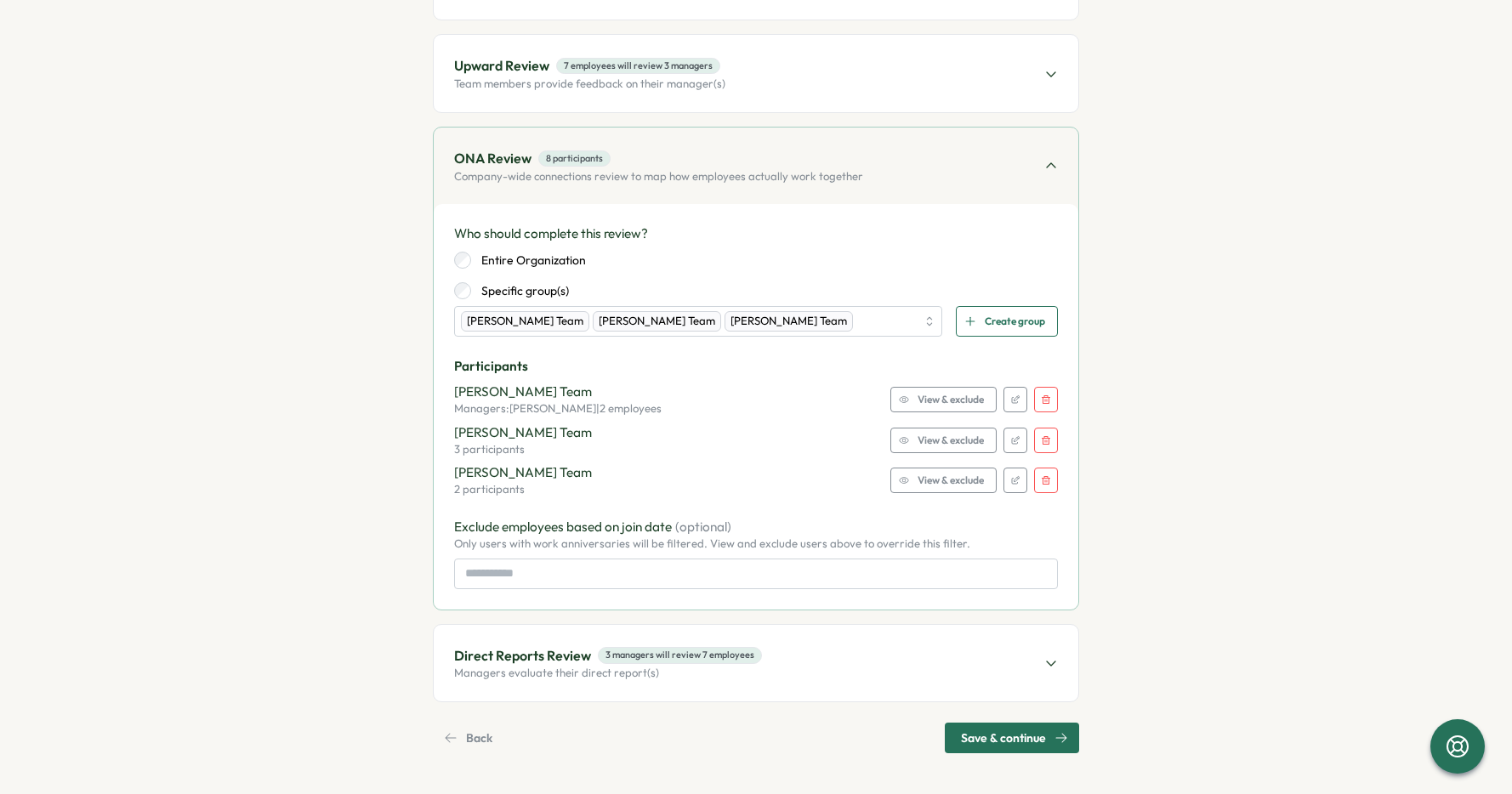
click at [848, 660] on div "Direct Reports Review 3 managers will review 7 employees Managers evaluate thei…" at bounding box center [756, 663] width 644 height 77
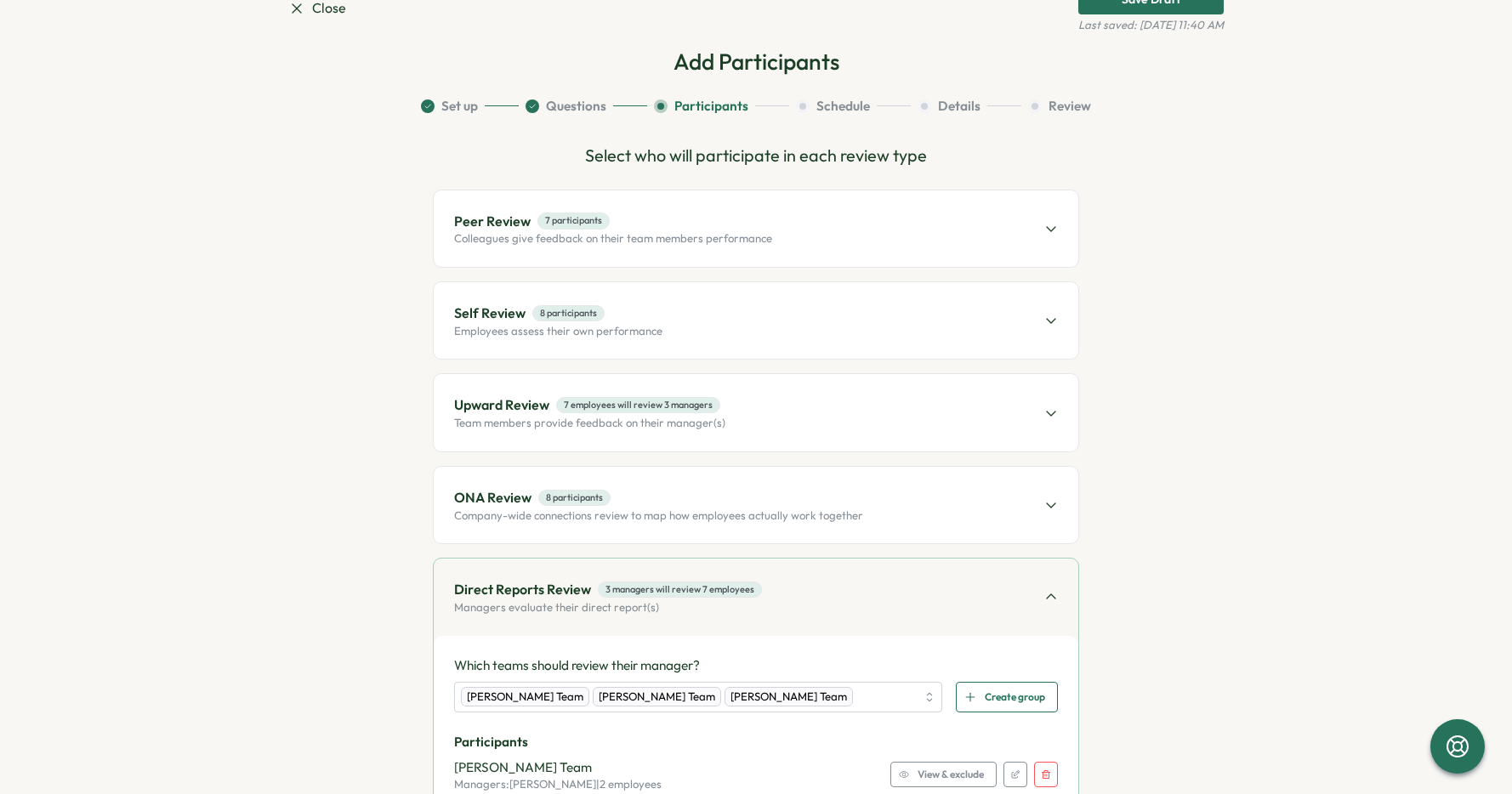
scroll to position [47, 0]
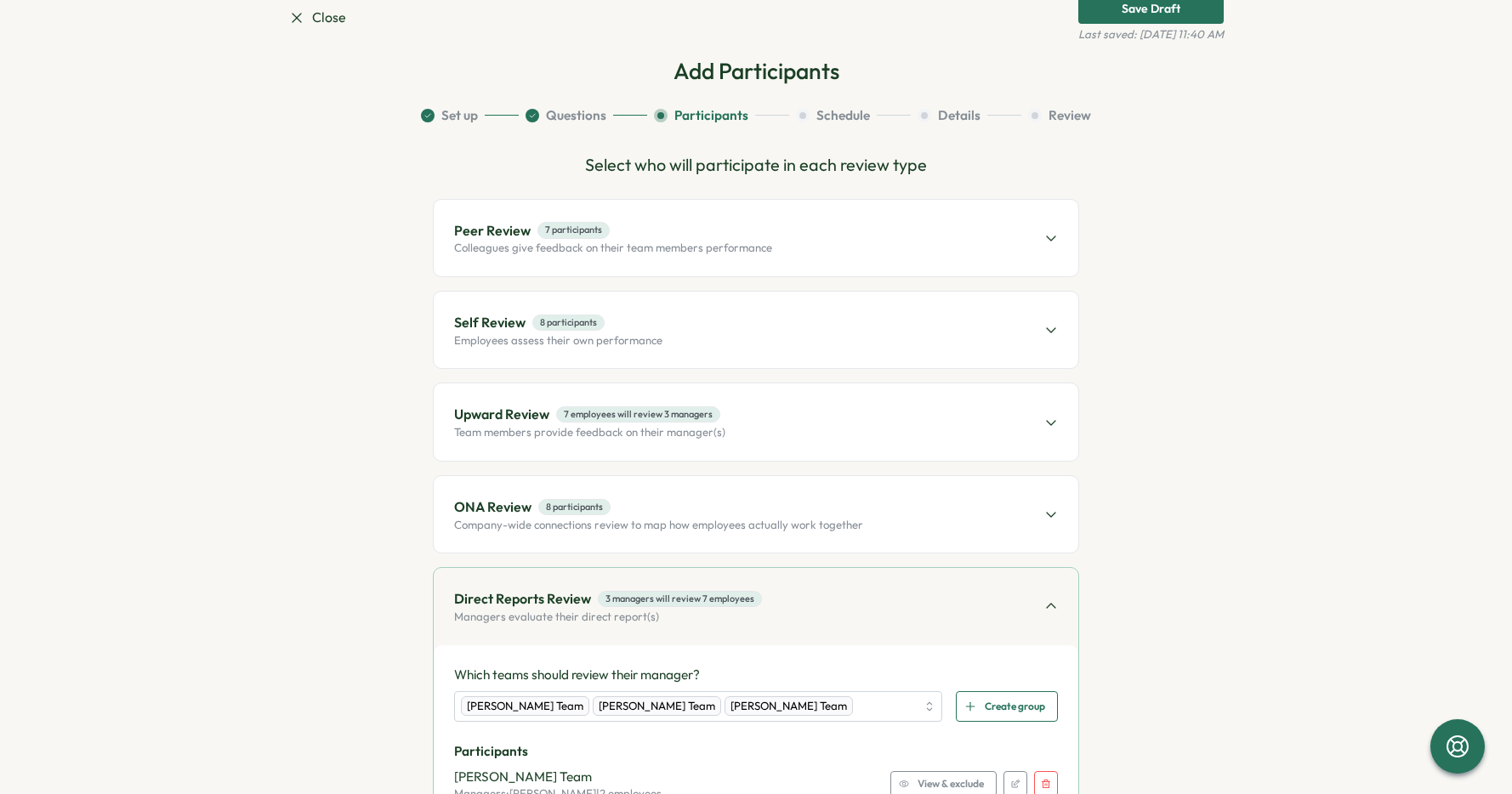
click at [863, 429] on div "Upward Review 7 employees will review 3 managers Team members provide feedback …" at bounding box center [756, 422] width 644 height 77
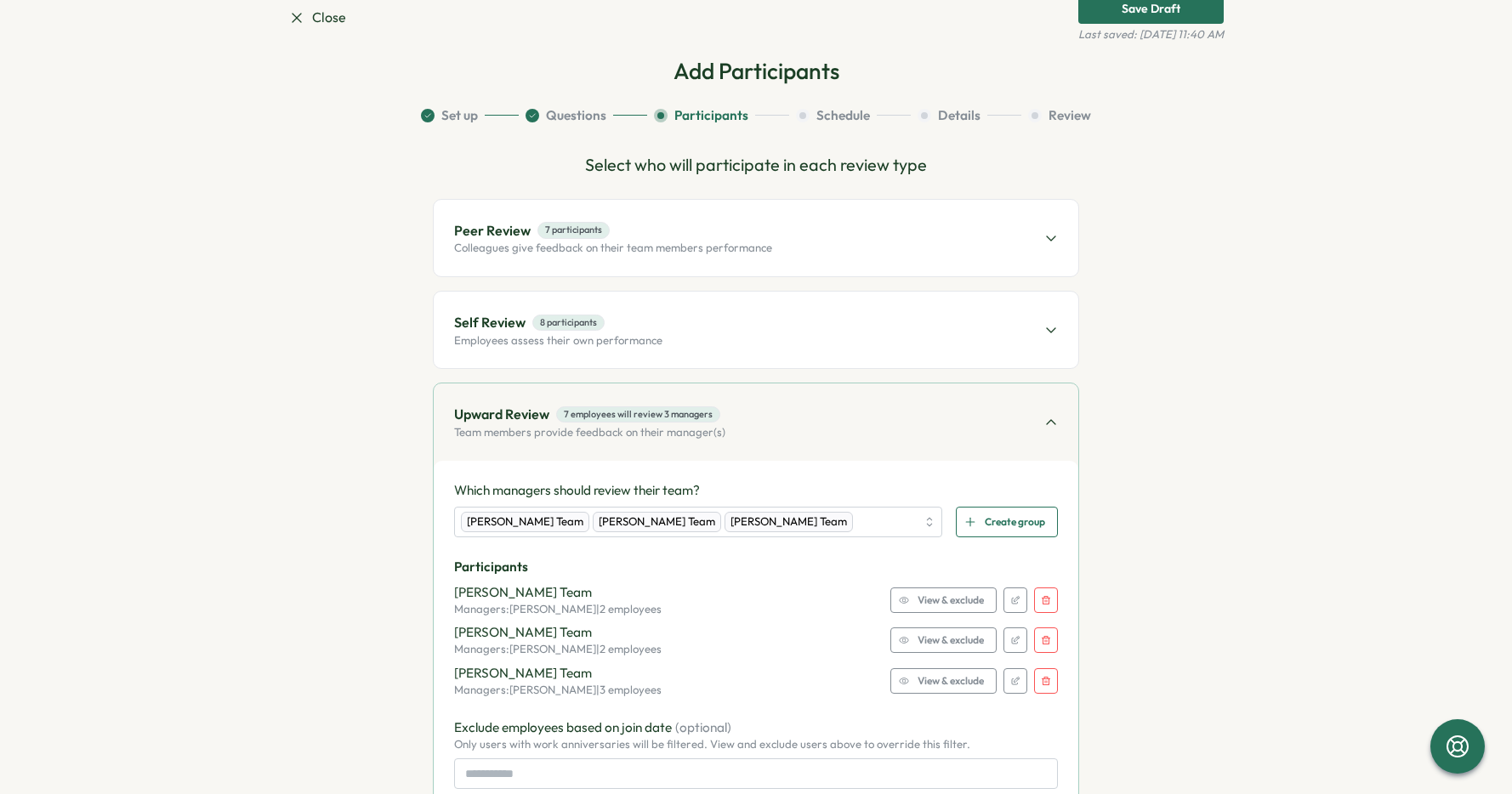
click at [866, 338] on div "Self Review 8 participants Employees assess their own performance" at bounding box center [756, 330] width 644 height 77
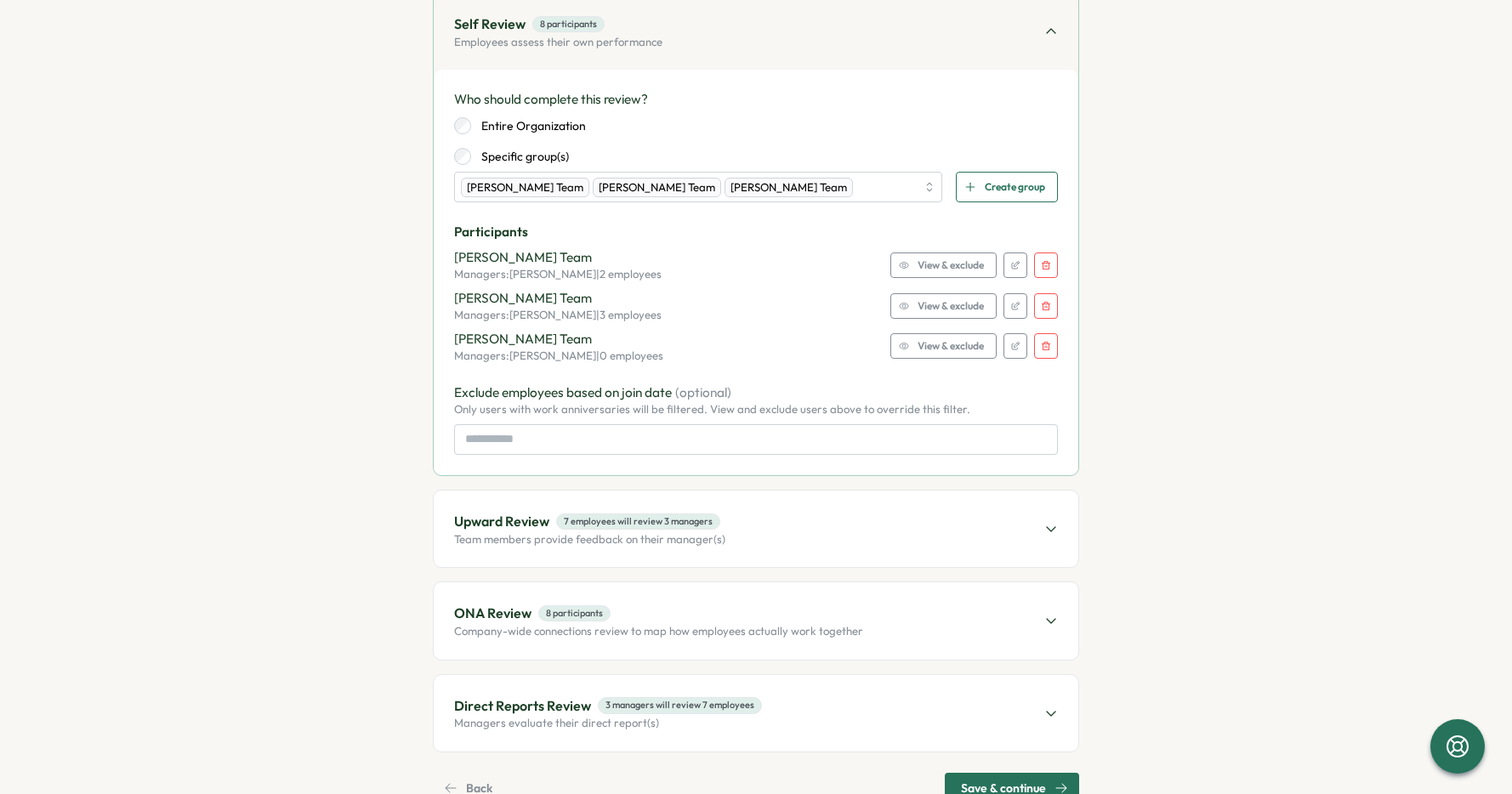
scroll to position [396, 0]
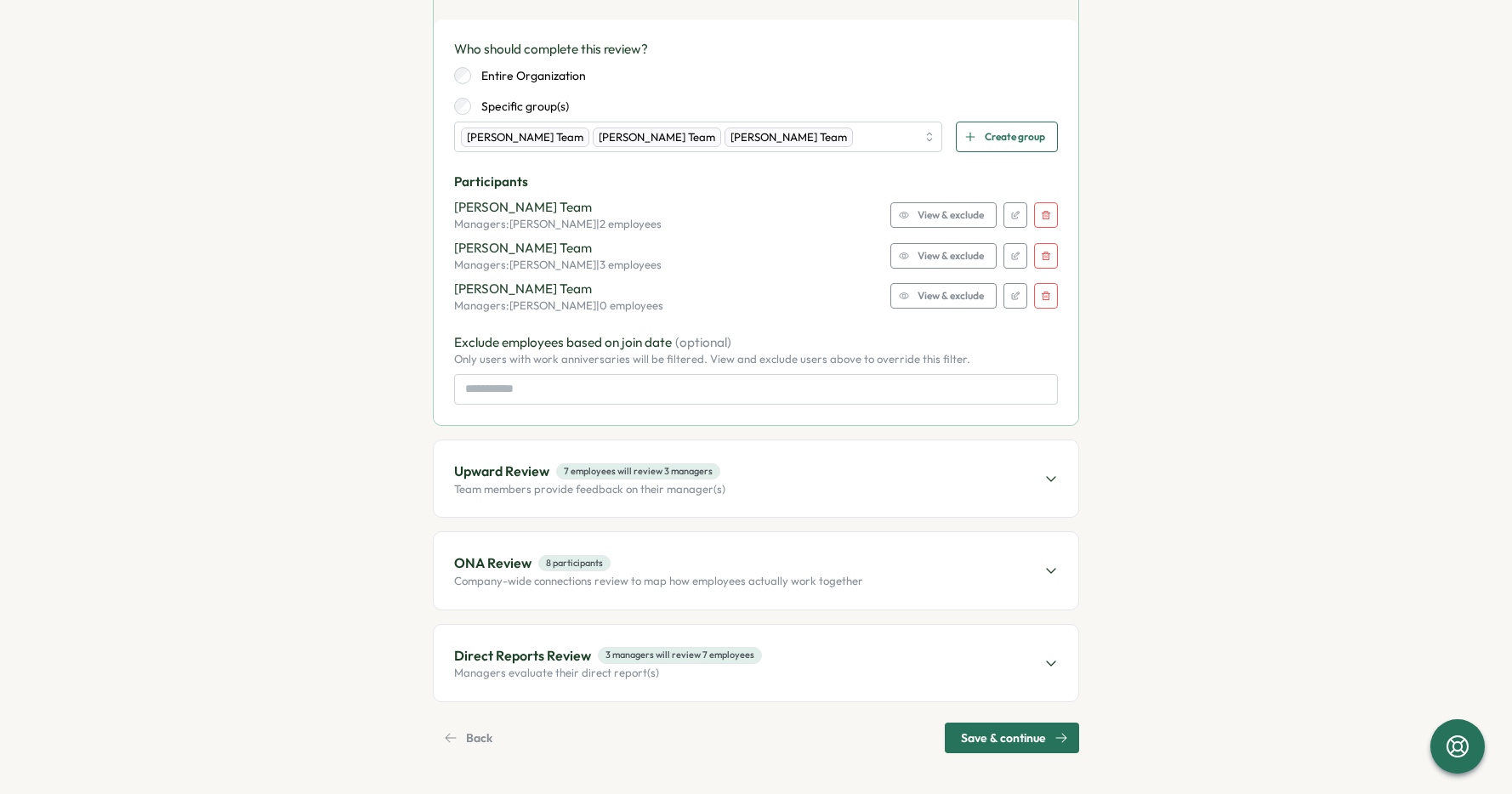
click at [989, 738] on span "Save & continue" at bounding box center [1003, 738] width 85 height 29
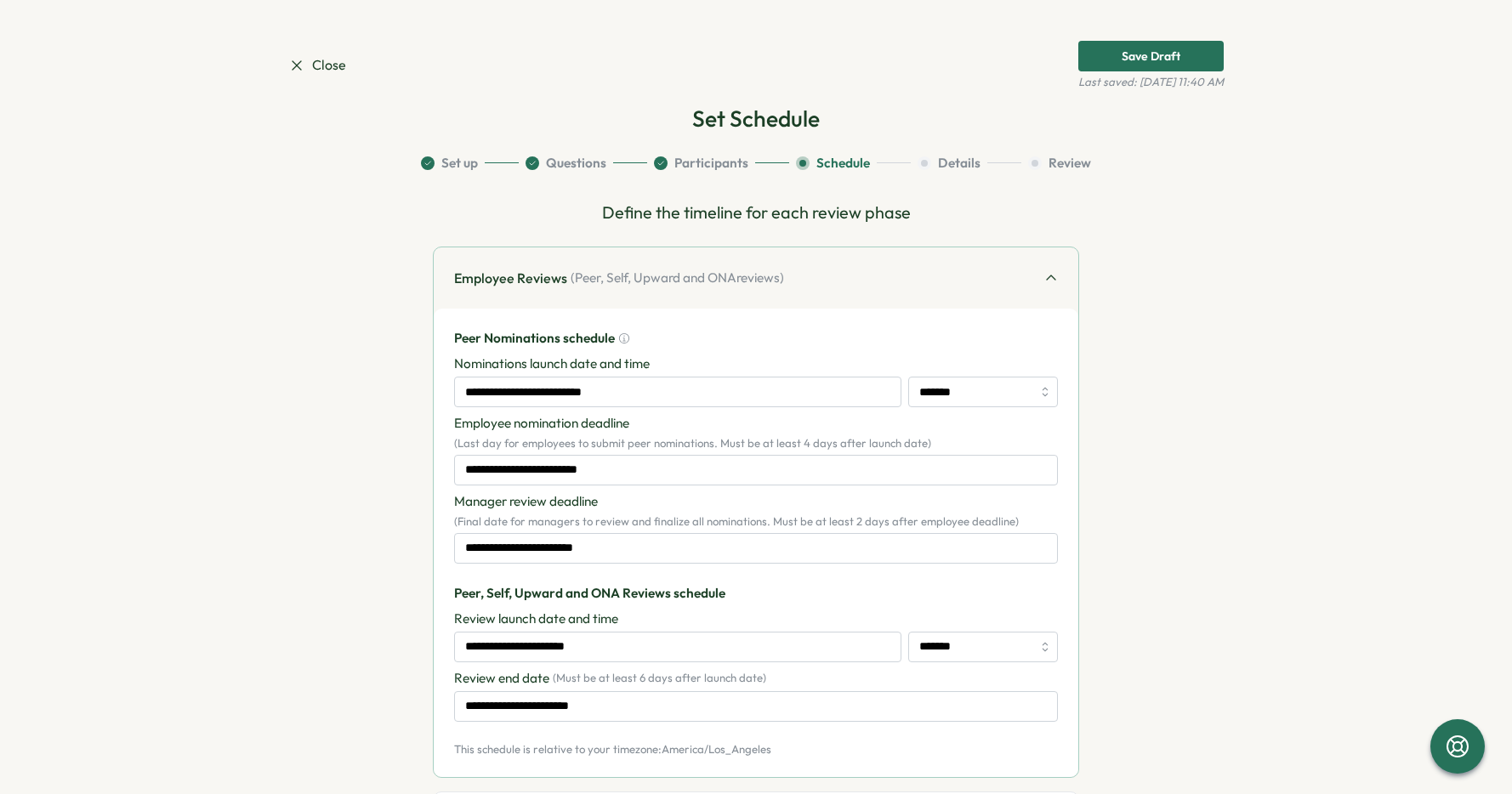
scroll to position [153, 0]
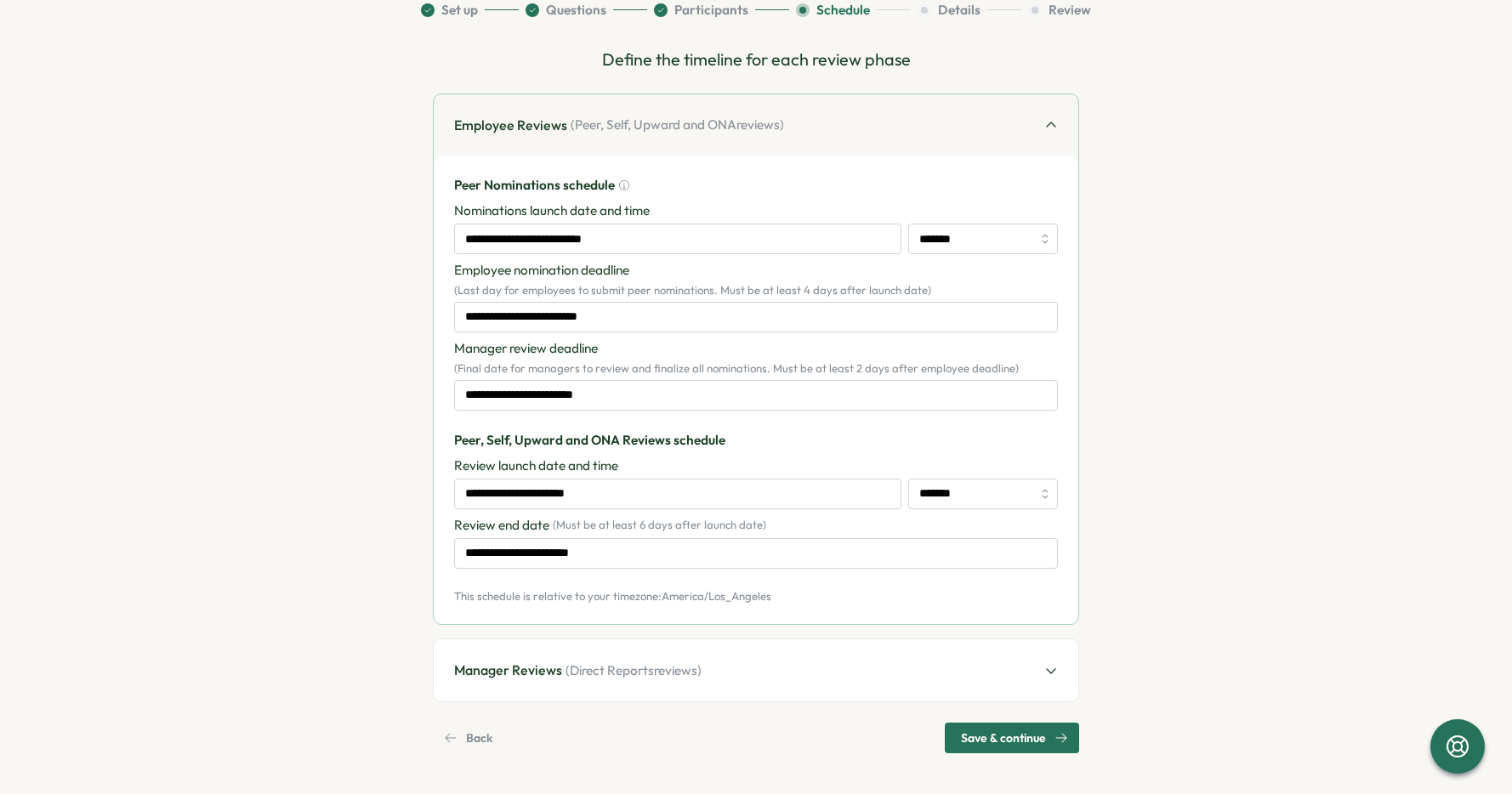
click at [1007, 742] on span "Save & continue" at bounding box center [1003, 738] width 85 height 29
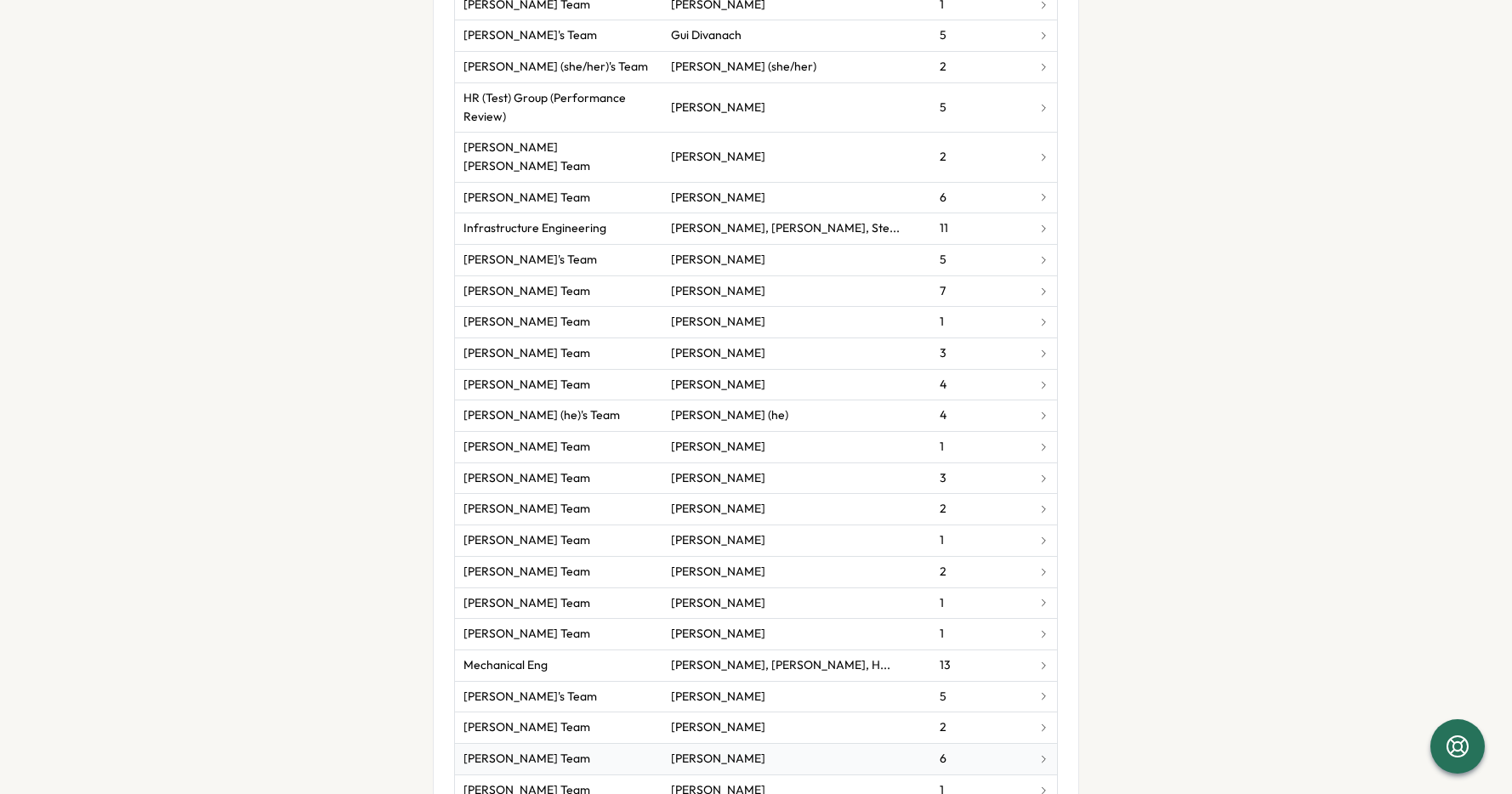
scroll to position [2673, 0]
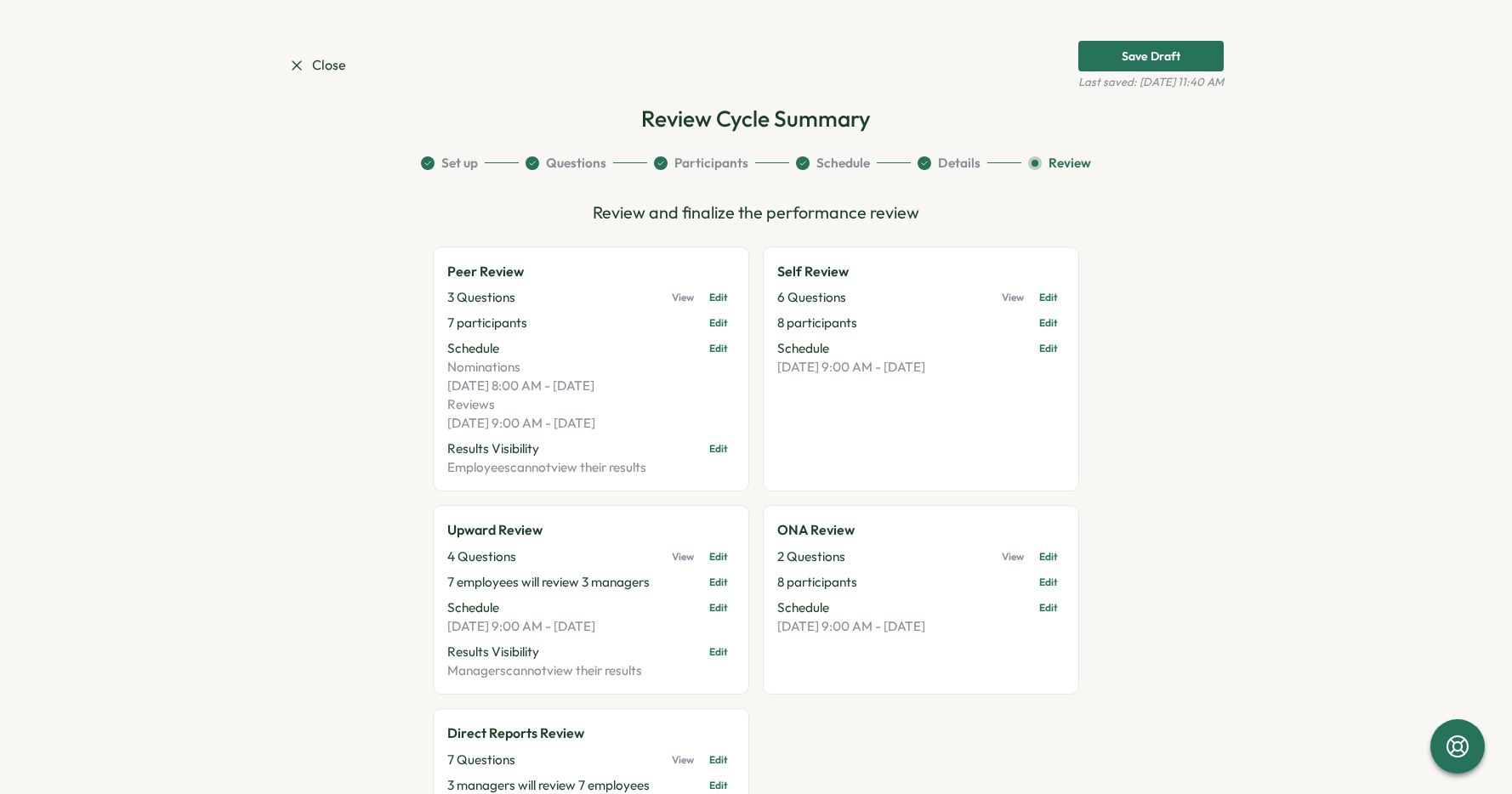
scroll to position [260, 0]
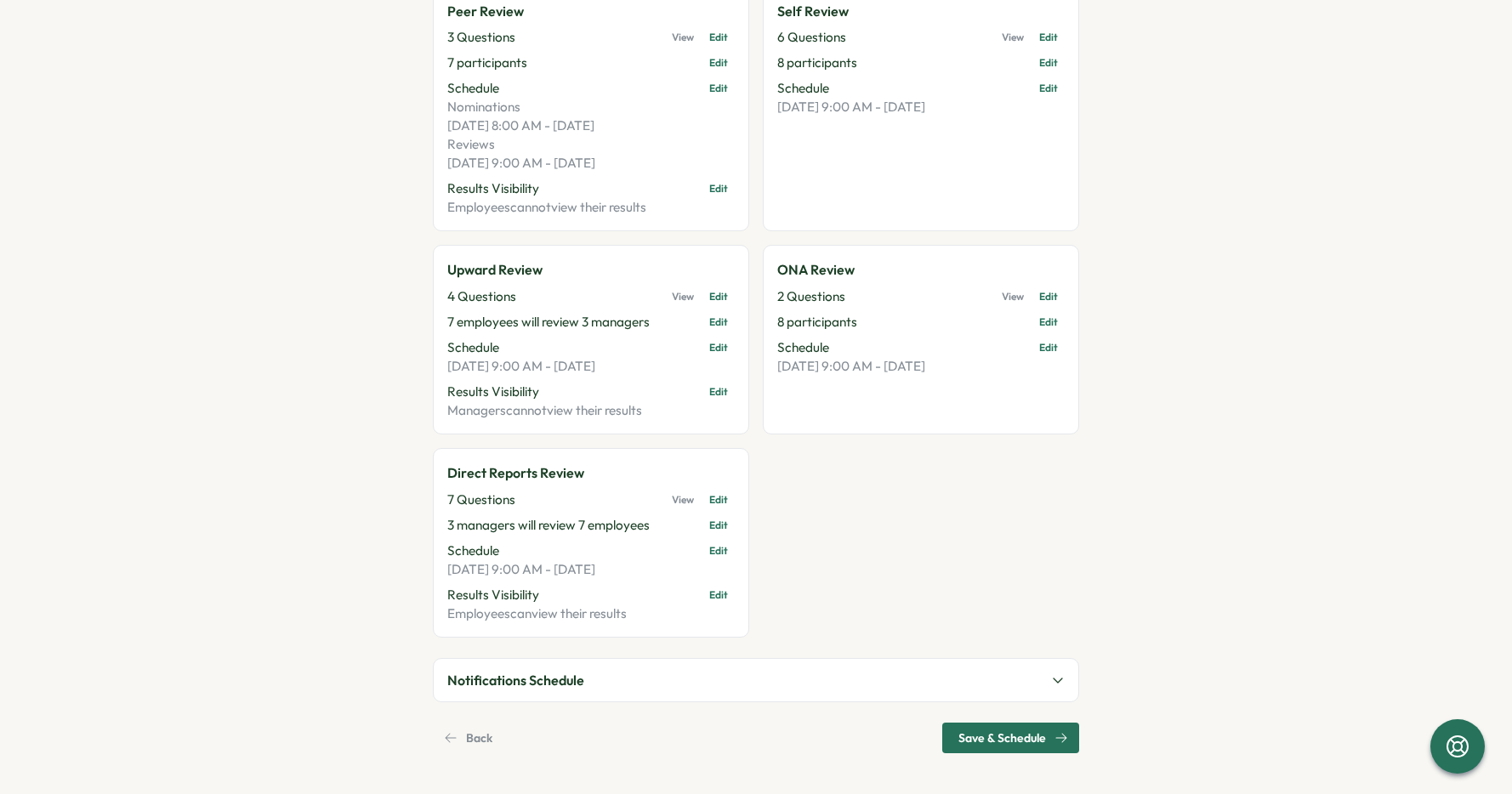
click at [1025, 741] on span "Save & Schedule" at bounding box center [1002, 738] width 88 height 29
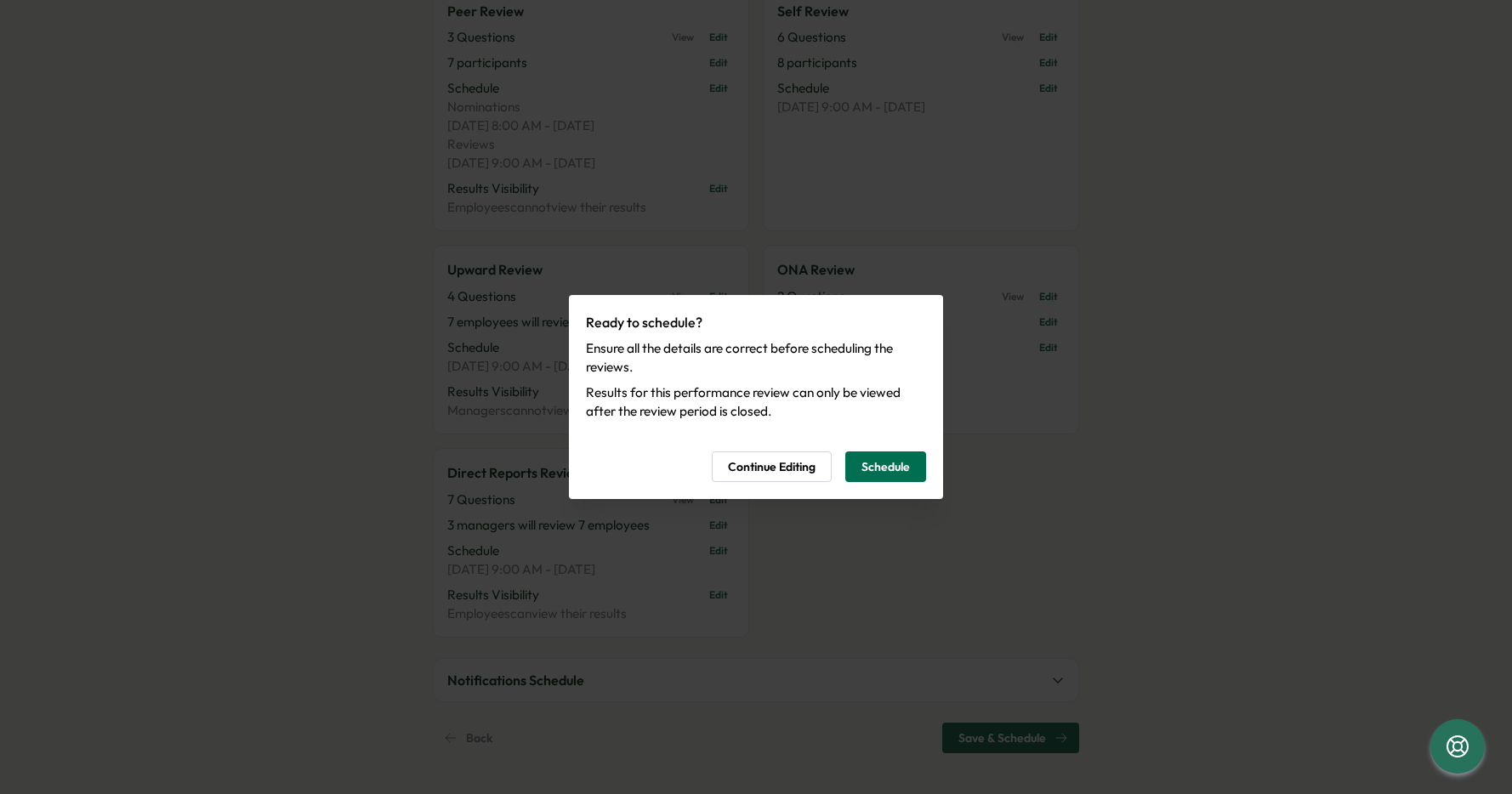
click at [893, 471] on span "Schedule" at bounding box center [886, 467] width 48 height 29
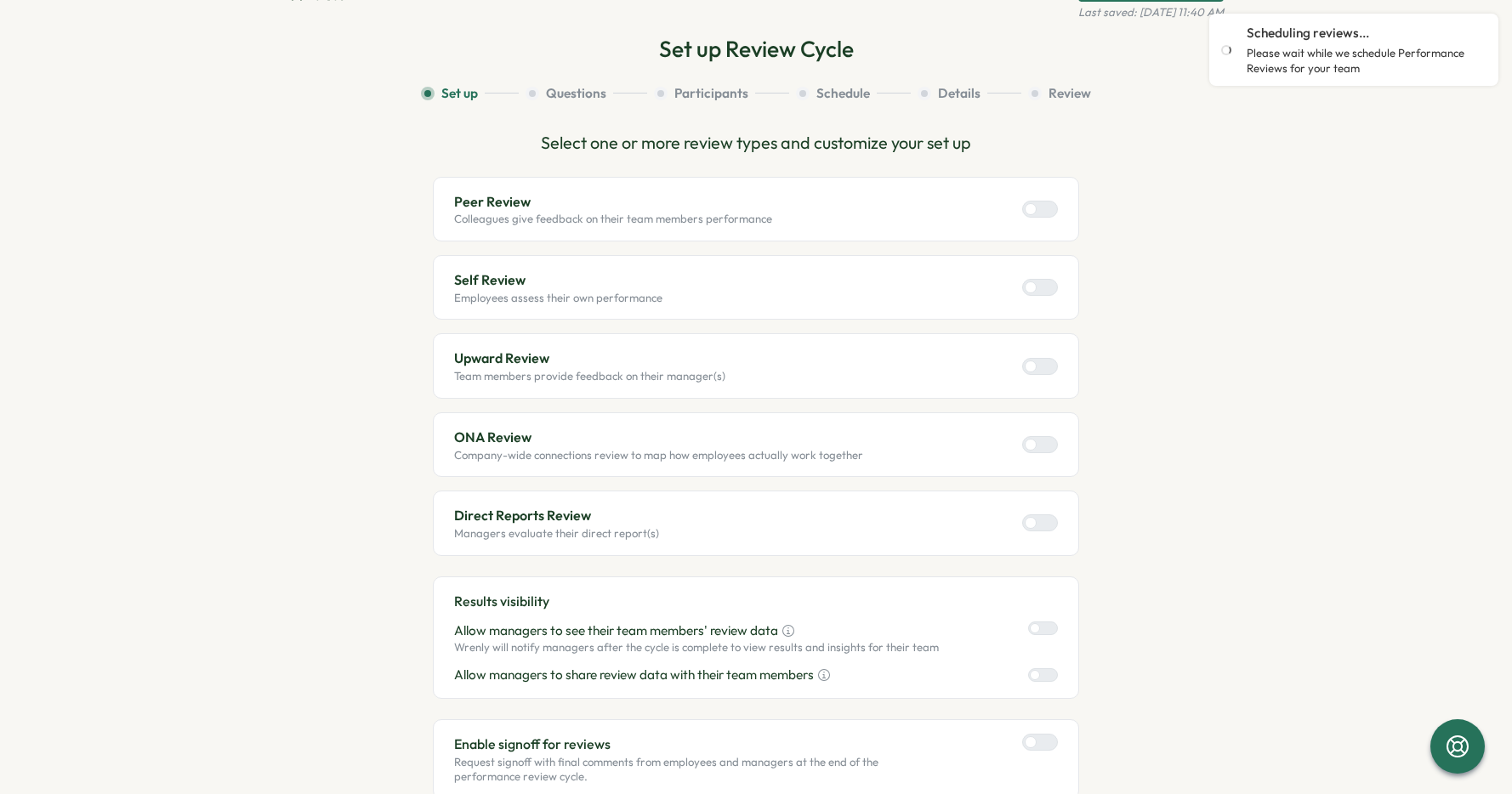
scroll to position [0, 0]
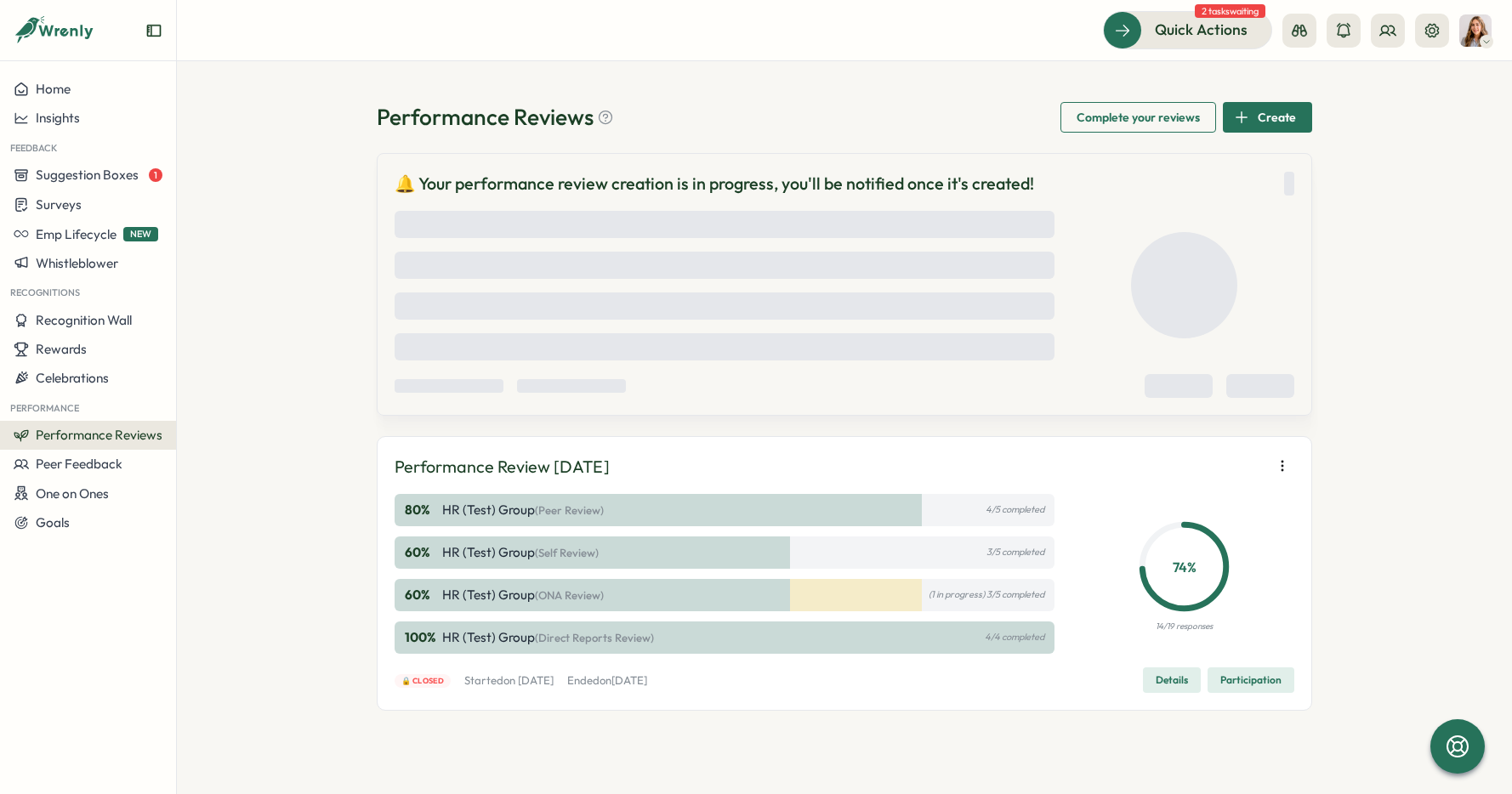
click at [1278, 471] on icon "button" at bounding box center [1282, 465] width 17 height 17
click at [1259, 114] on span "Create" at bounding box center [1277, 117] width 38 height 29
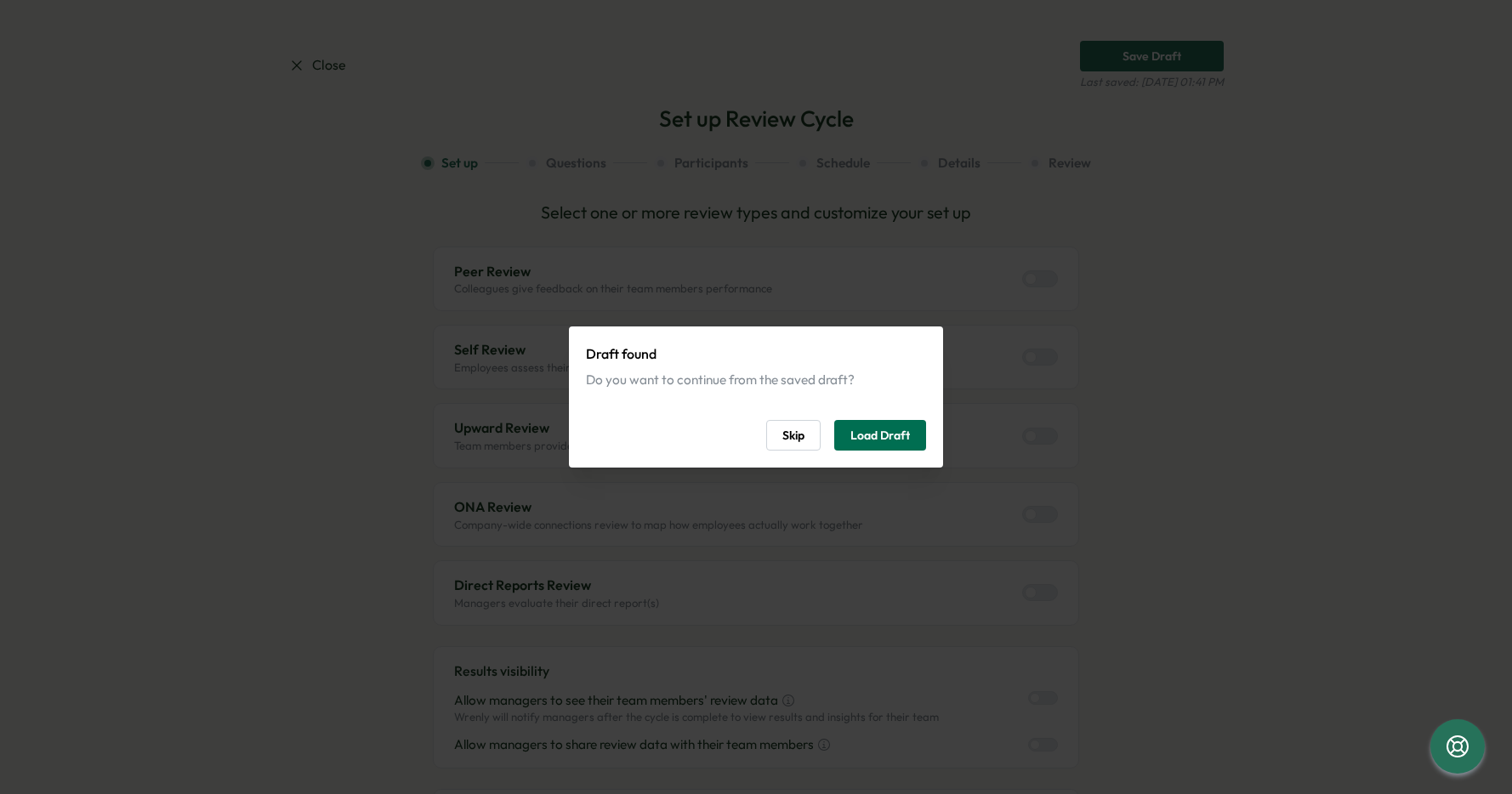
click at [891, 435] on span "Load Draft" at bounding box center [879, 435] width 60 height 29
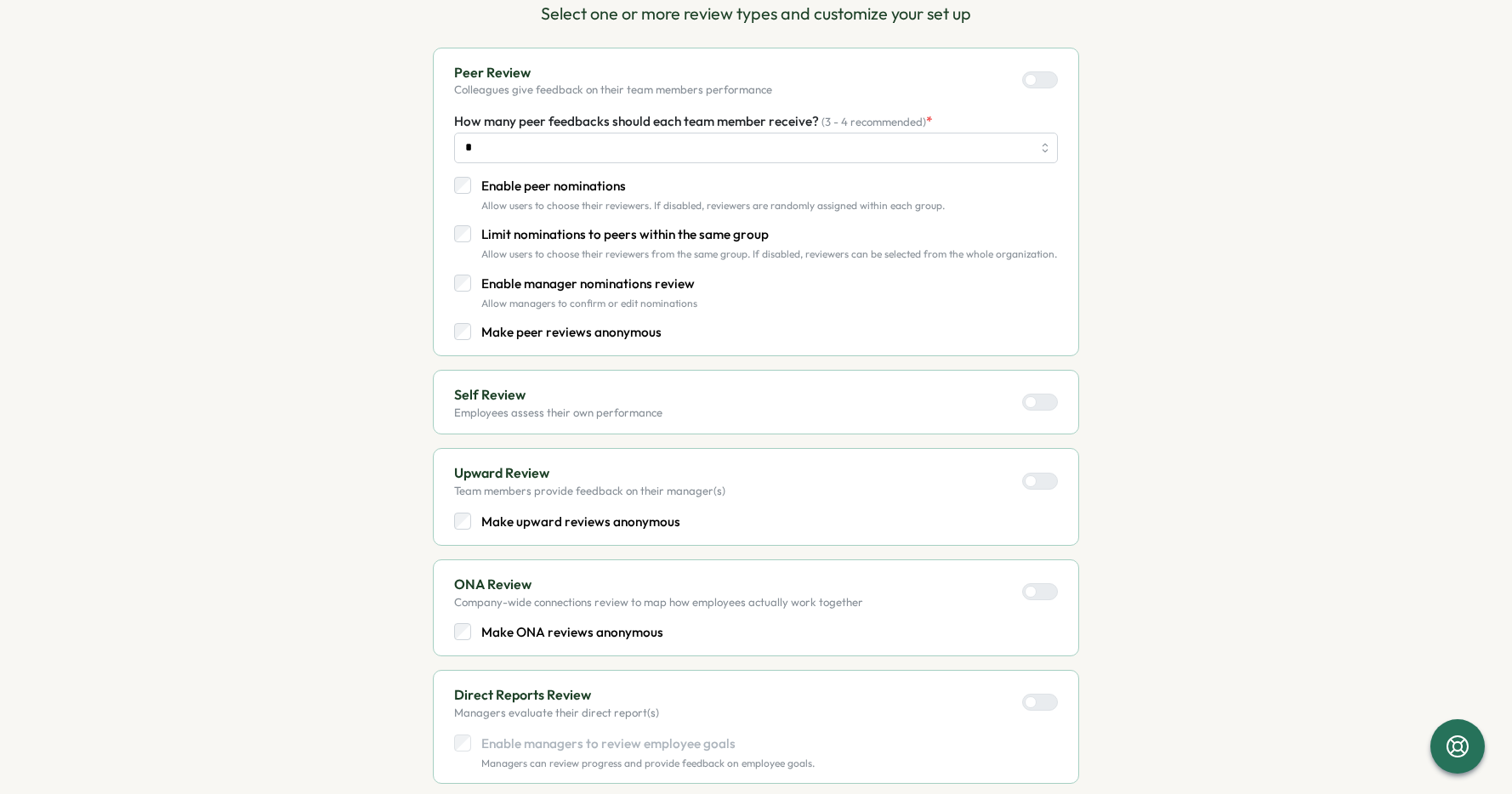
scroll to position [736, 0]
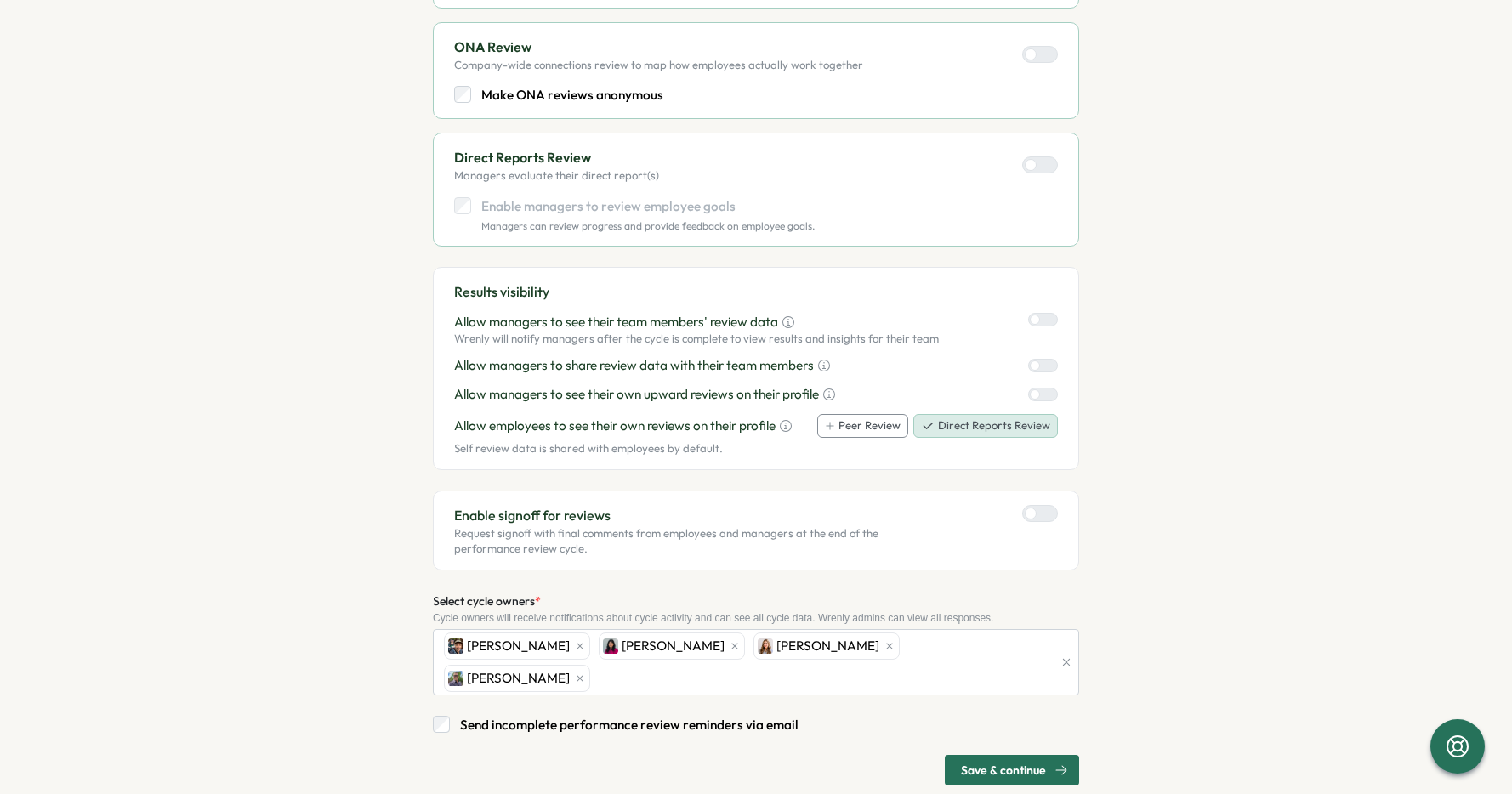
click at [1006, 756] on span "Save & continue" at bounding box center [1003, 770] width 85 height 29
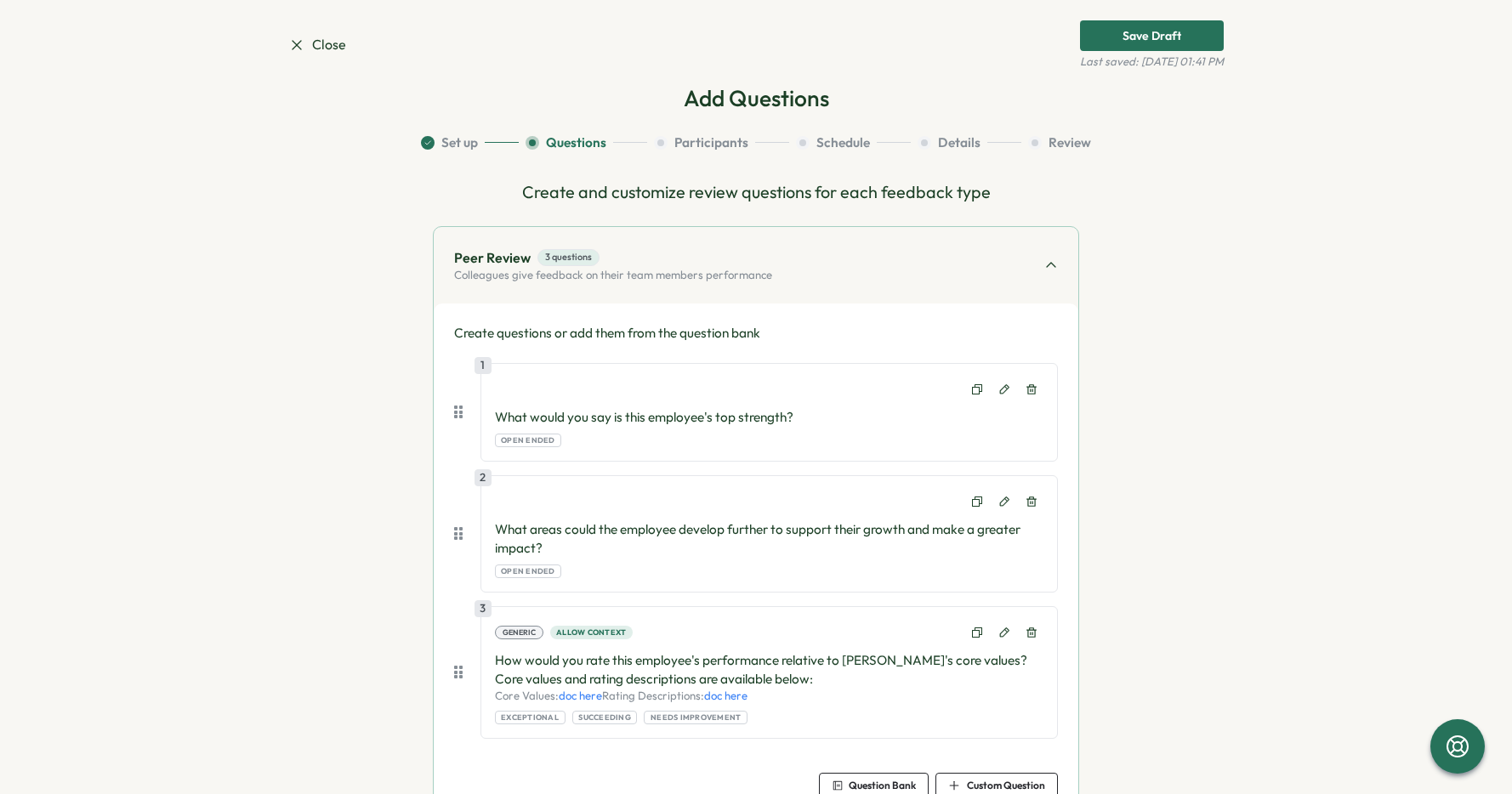
scroll to position [0, 0]
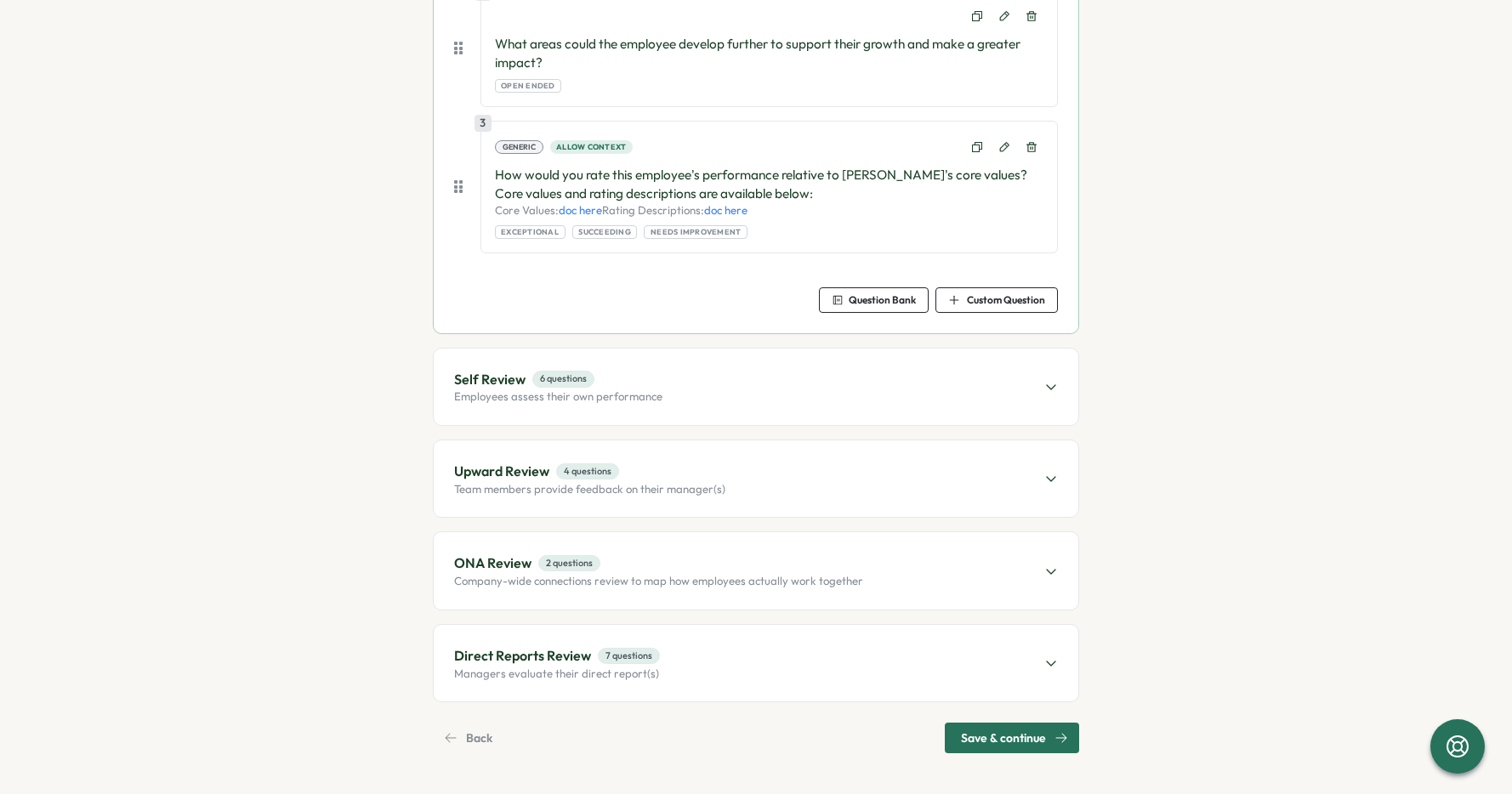
click at [992, 742] on span "Save & continue" at bounding box center [1003, 738] width 85 height 29
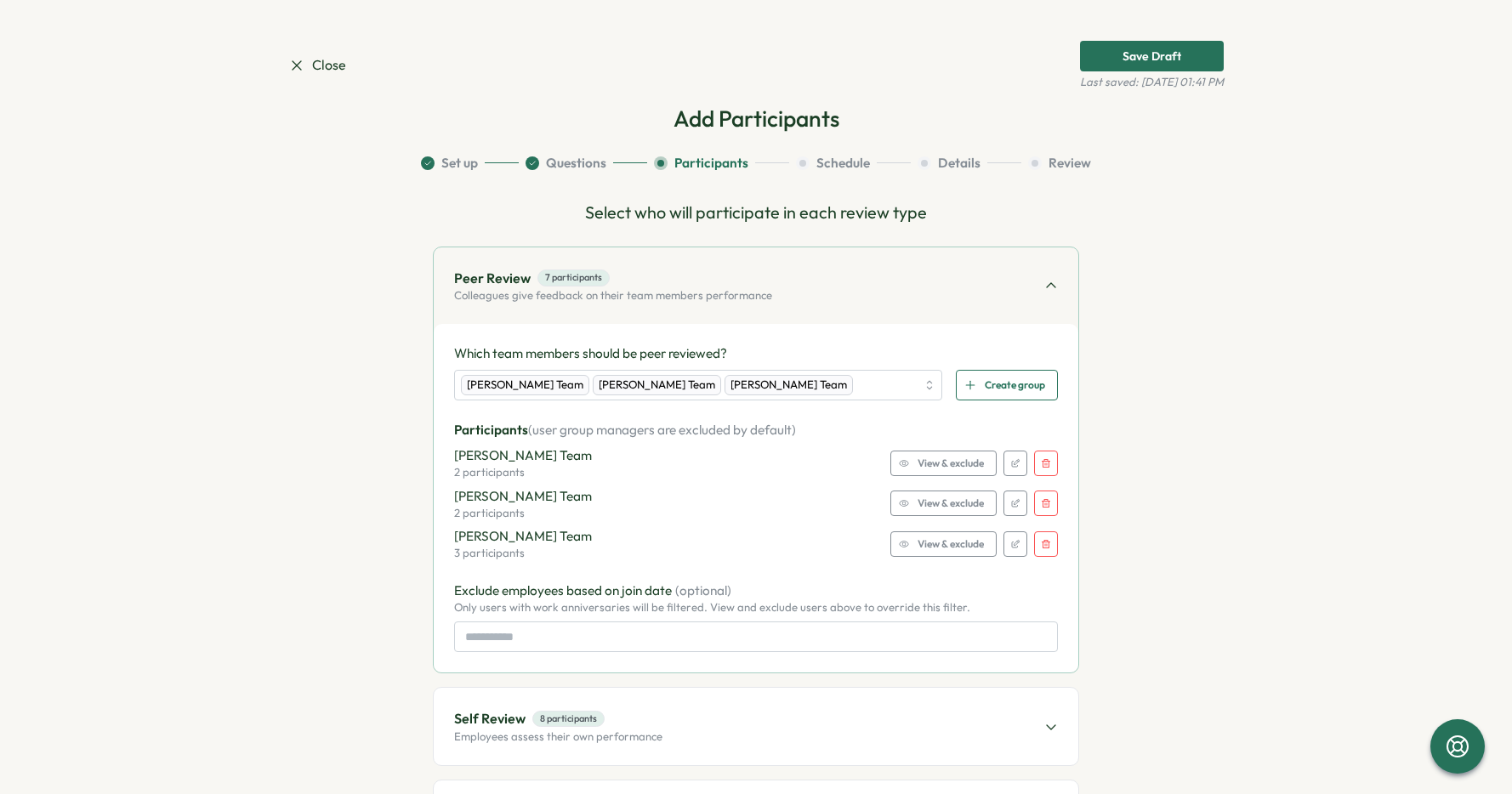
scroll to position [340, 0]
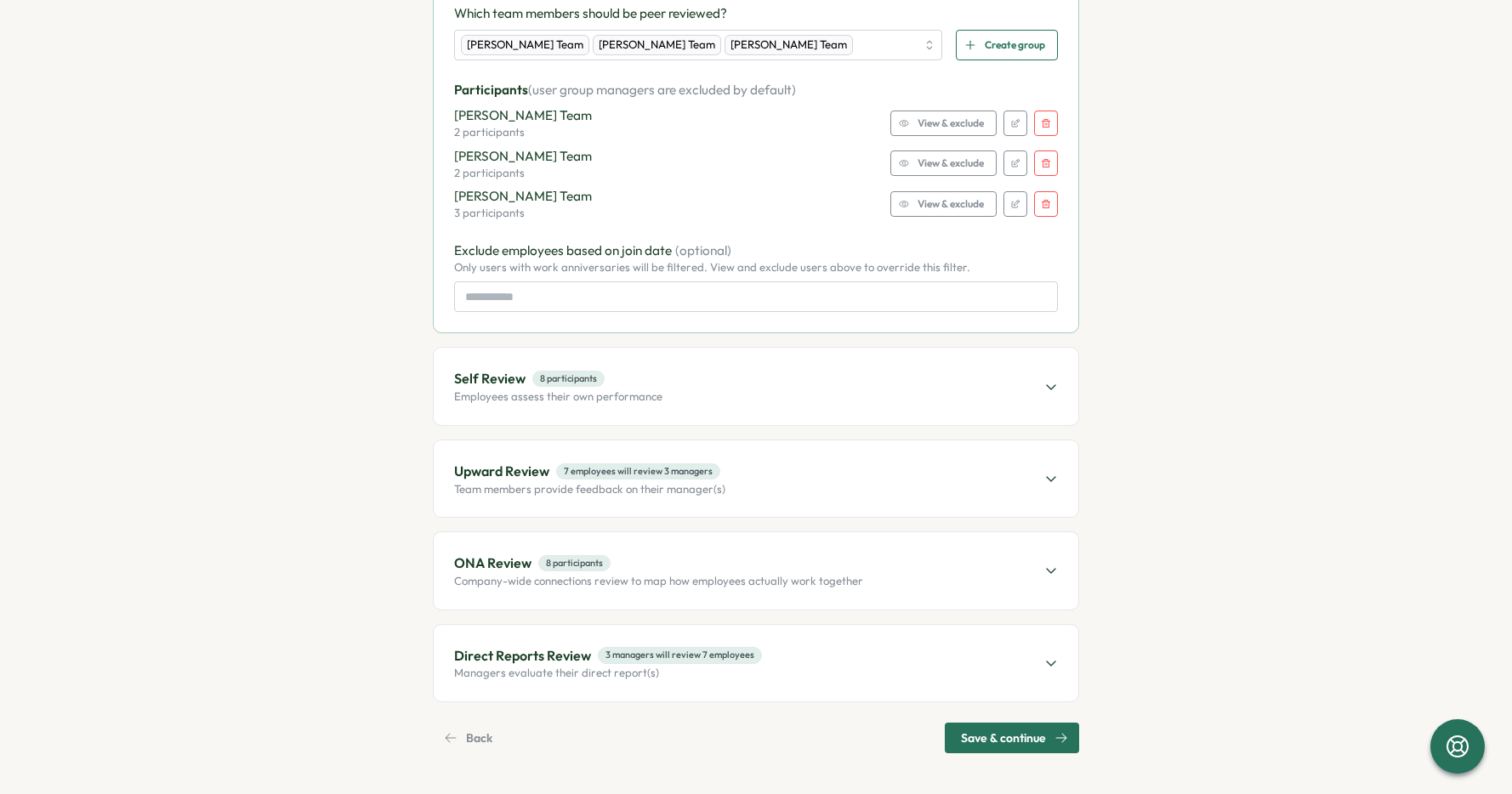
click at [679, 394] on div "Self Review 8 participants Employees assess their own performance" at bounding box center [756, 386] width 644 height 77
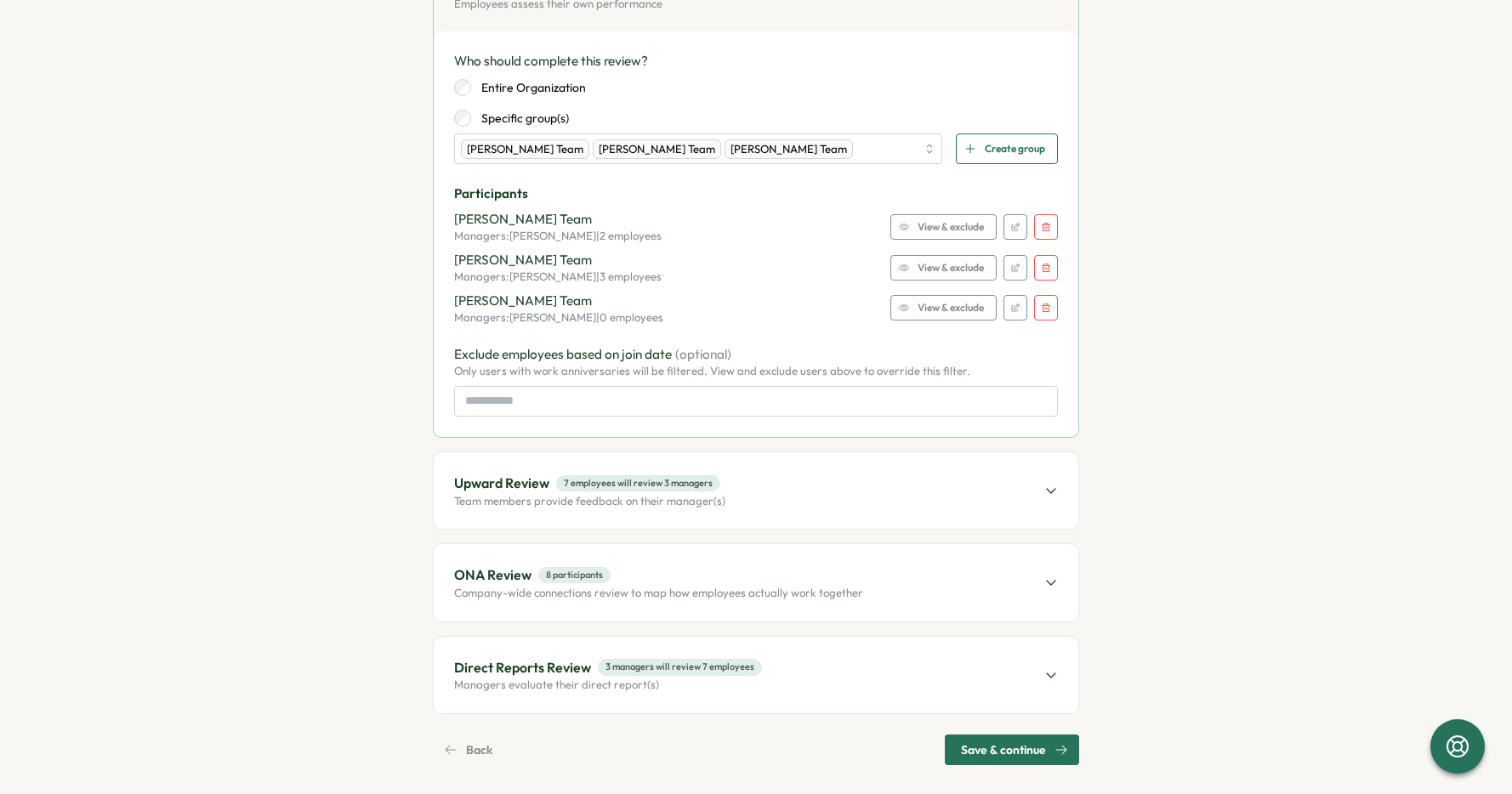
scroll to position [385, 0]
click at [991, 748] on span "Save & continue" at bounding box center [1003, 748] width 85 height 29
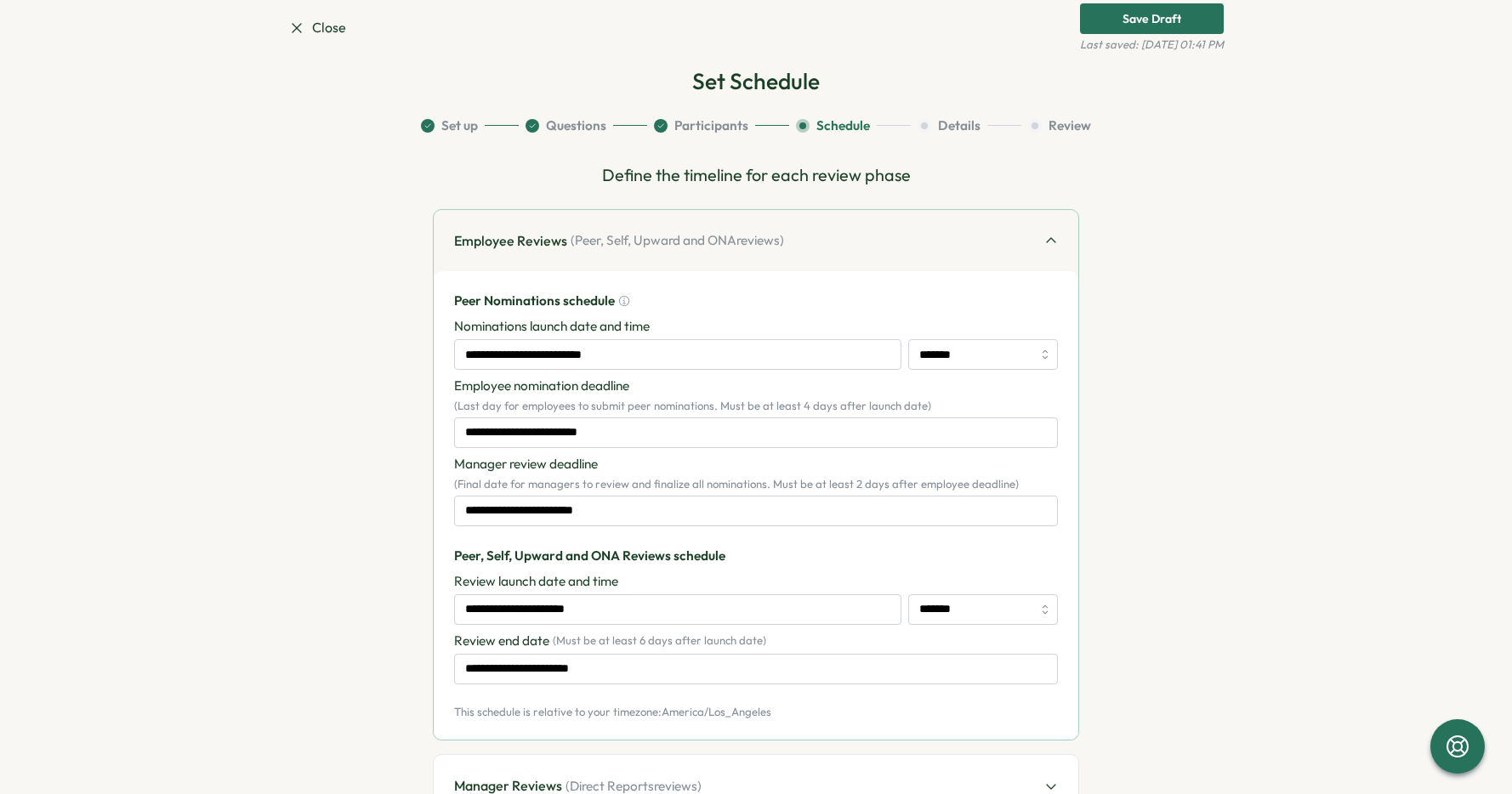
scroll to position [0, 0]
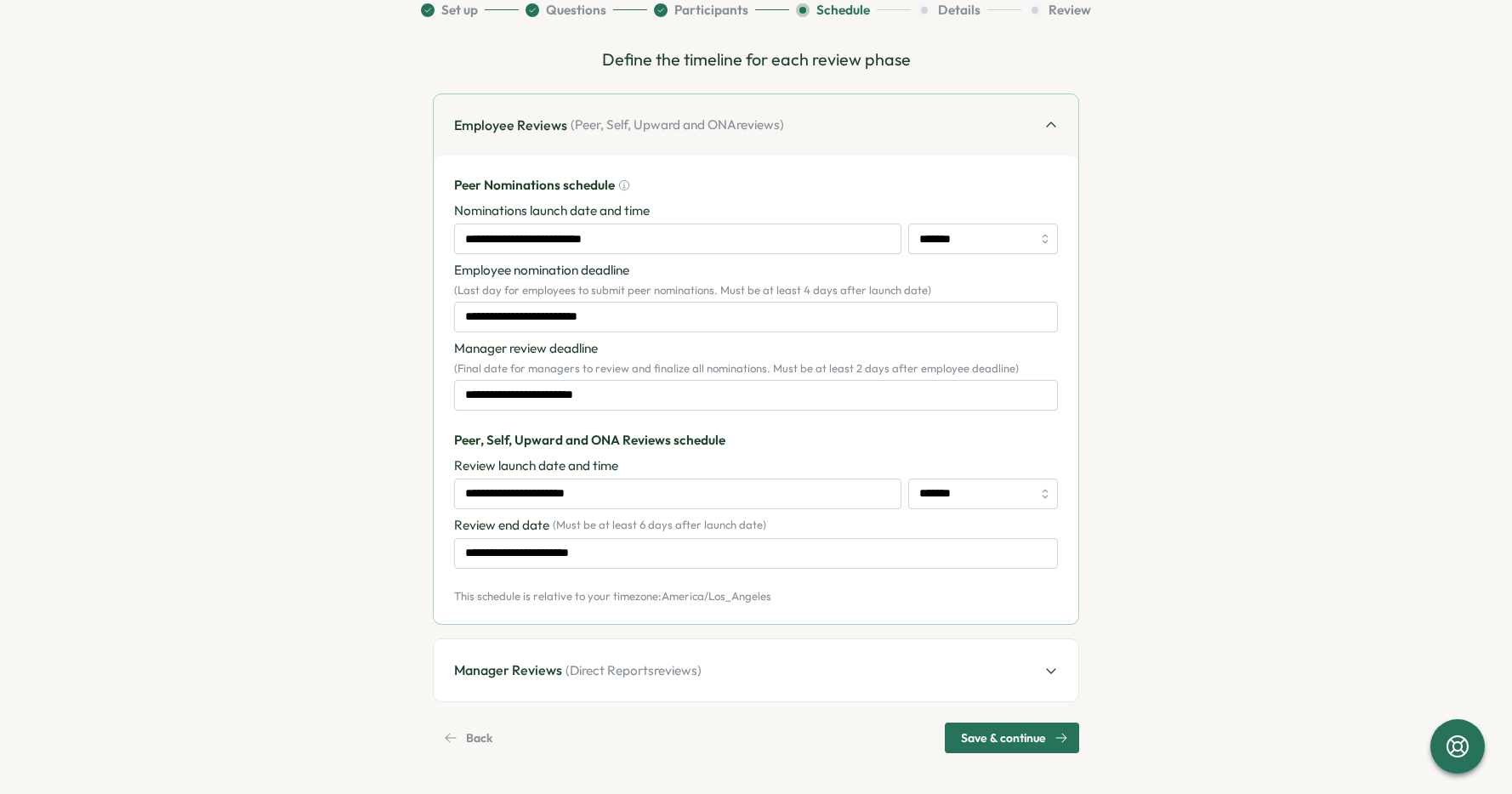
click at [991, 748] on span "Save & continue" at bounding box center [1003, 738] width 85 height 29
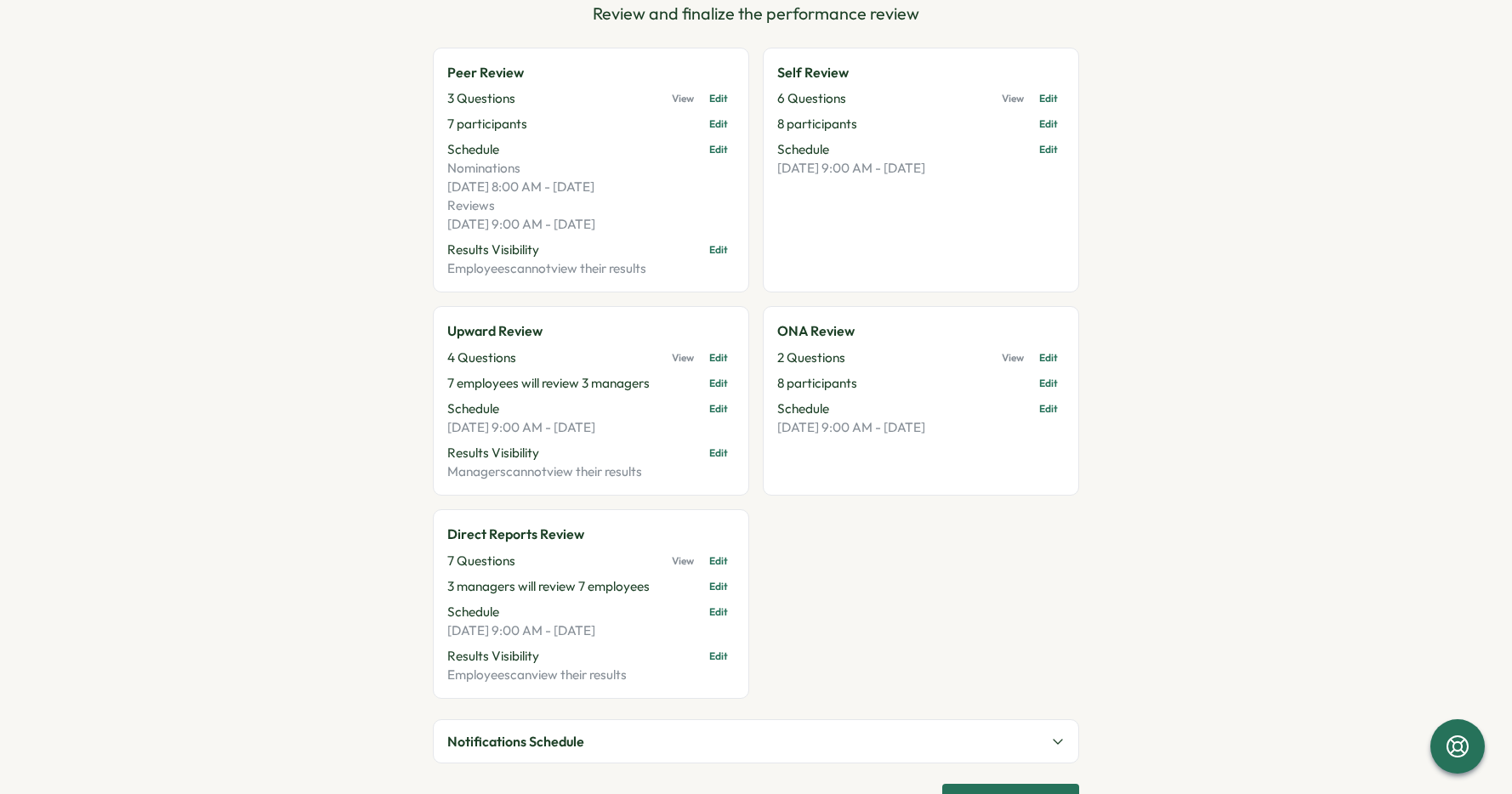
scroll to position [260, 0]
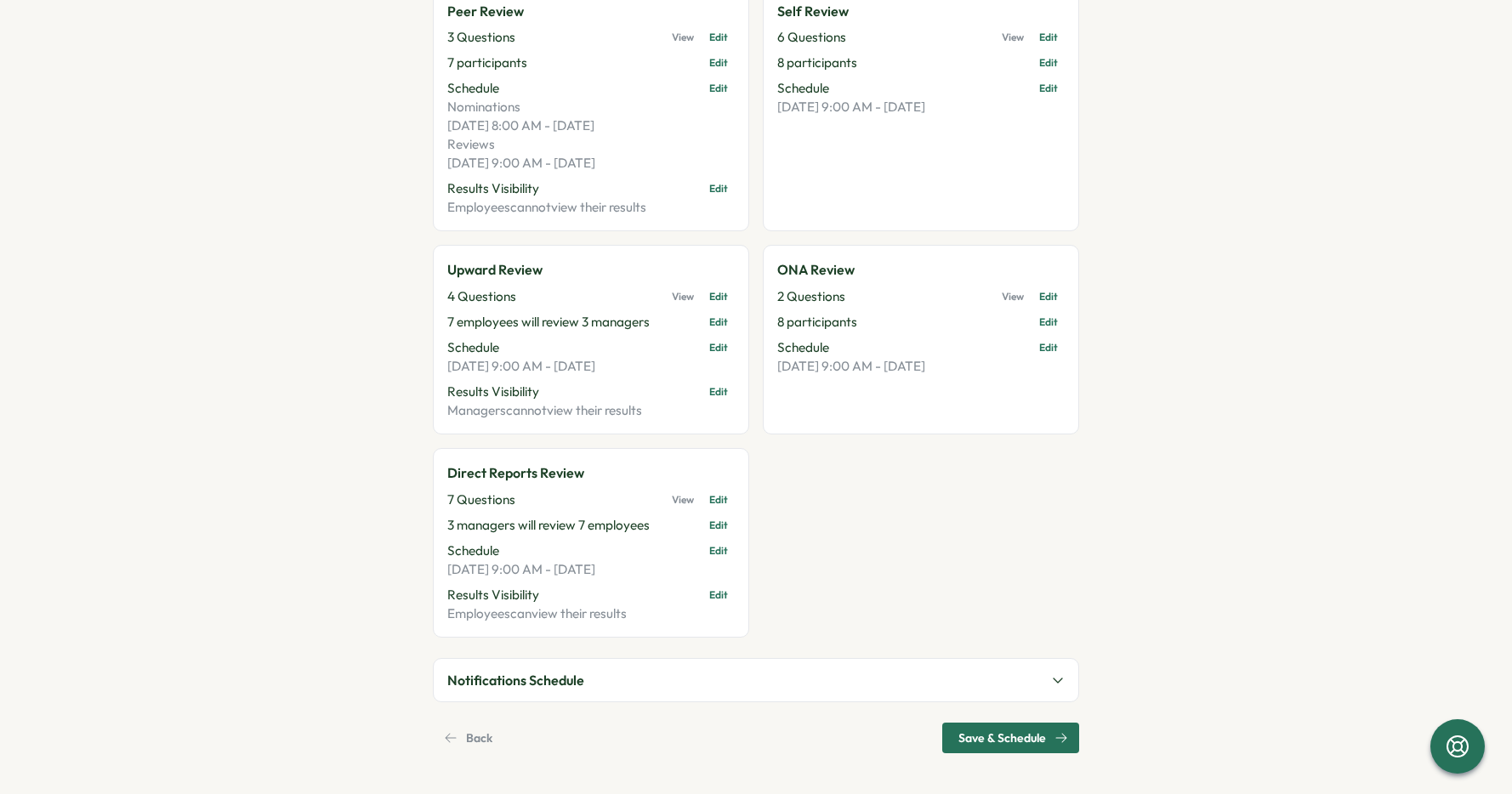
click at [992, 743] on span "Save & Schedule" at bounding box center [1002, 738] width 88 height 29
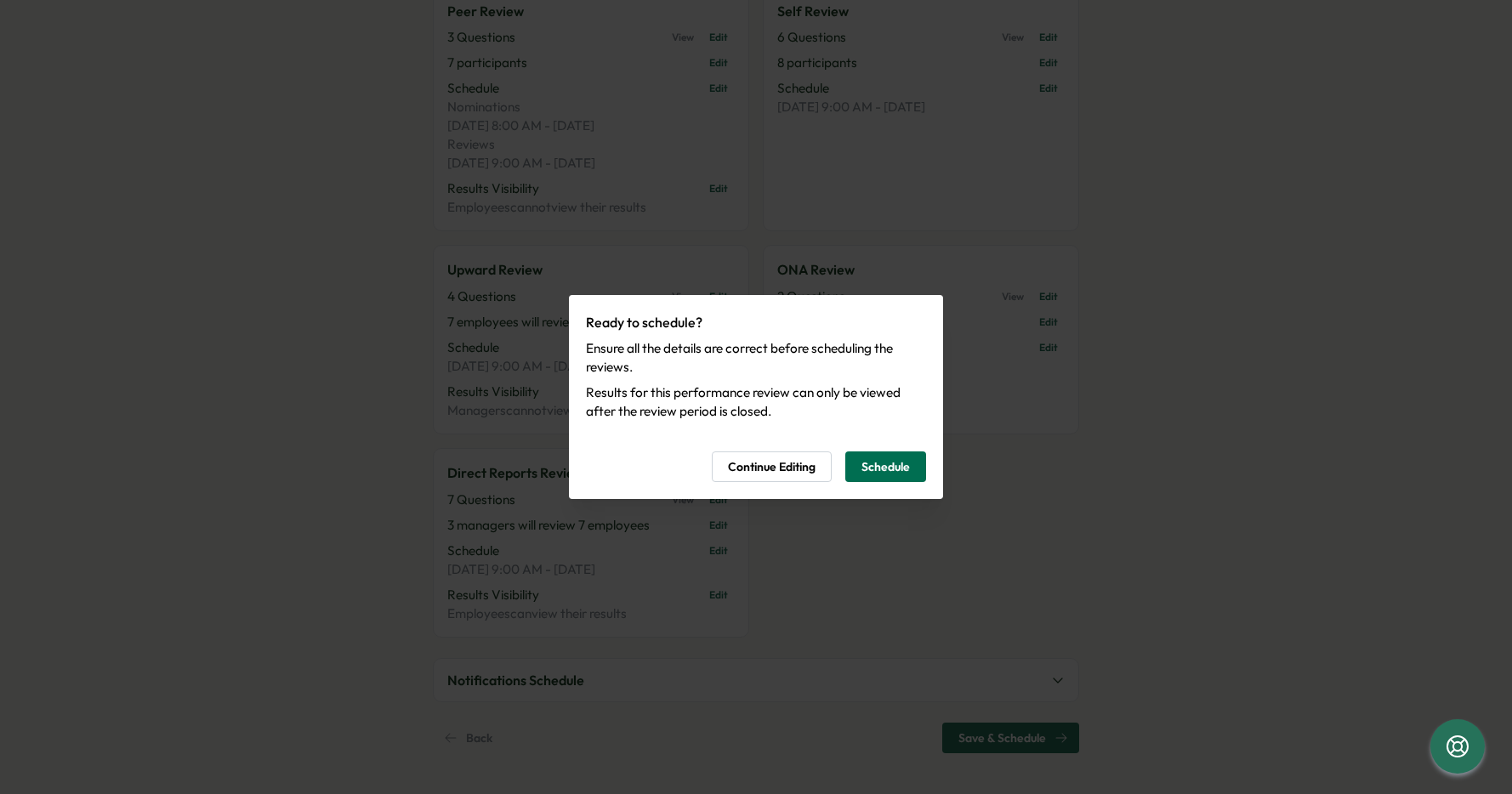
click at [885, 467] on span "Schedule" at bounding box center [886, 467] width 48 height 29
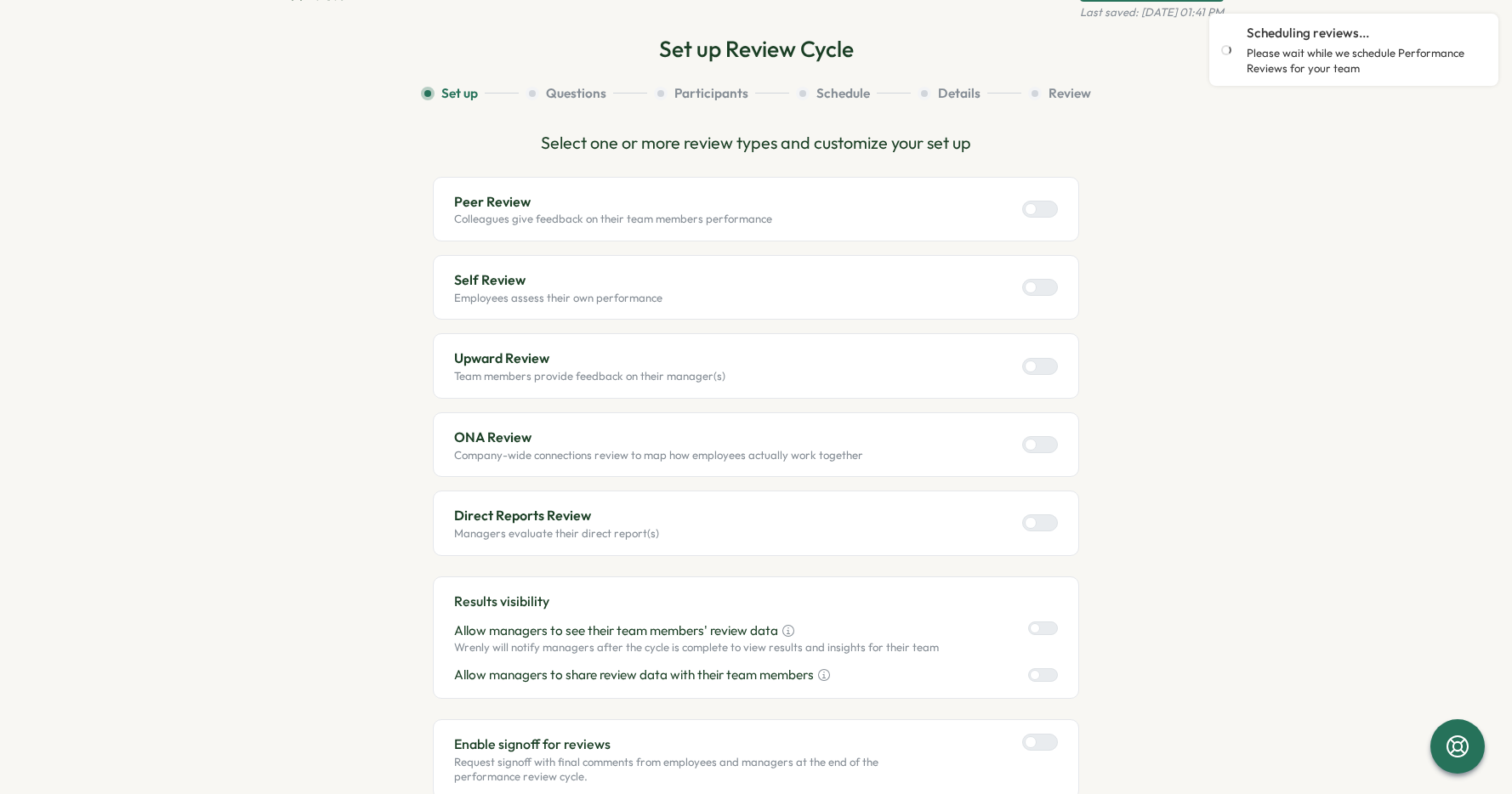
scroll to position [0, 0]
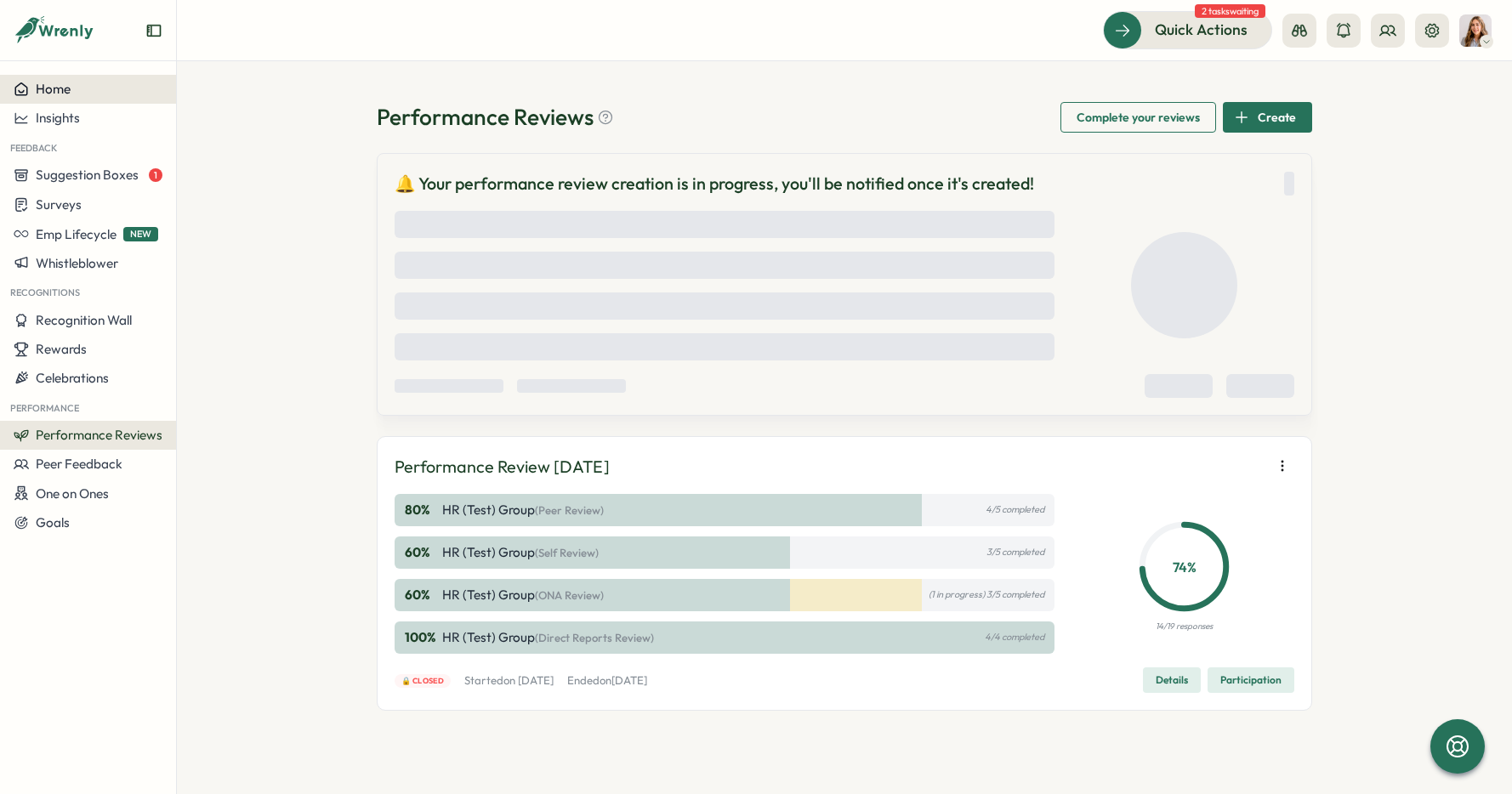
click at [55, 94] on span "Home" at bounding box center [53, 89] width 35 height 16
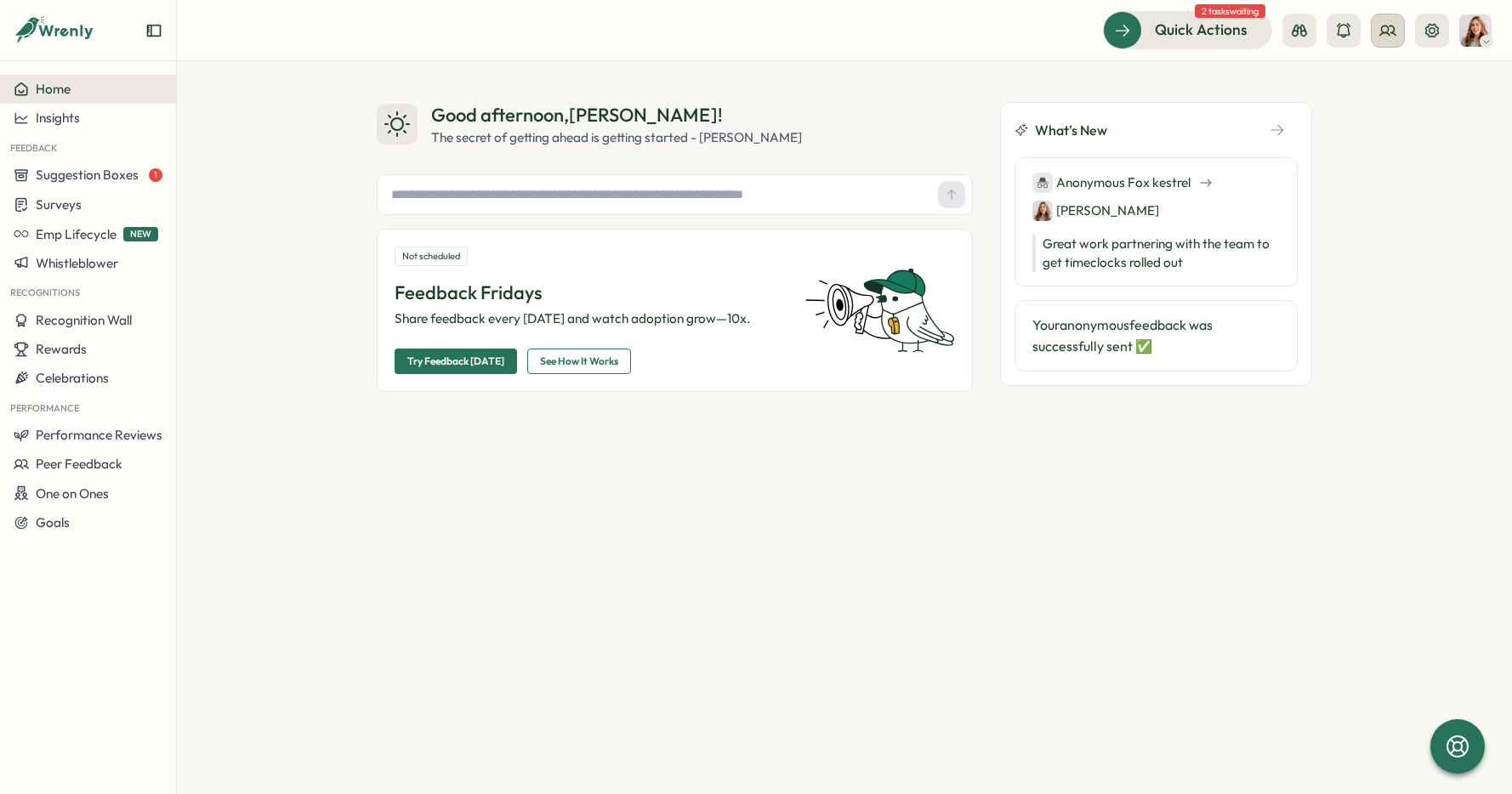
click at [1387, 31] on icon at bounding box center [1388, 30] width 15 height 9
click at [1390, 79] on div "Org Members" at bounding box center [1389, 84] width 107 height 19
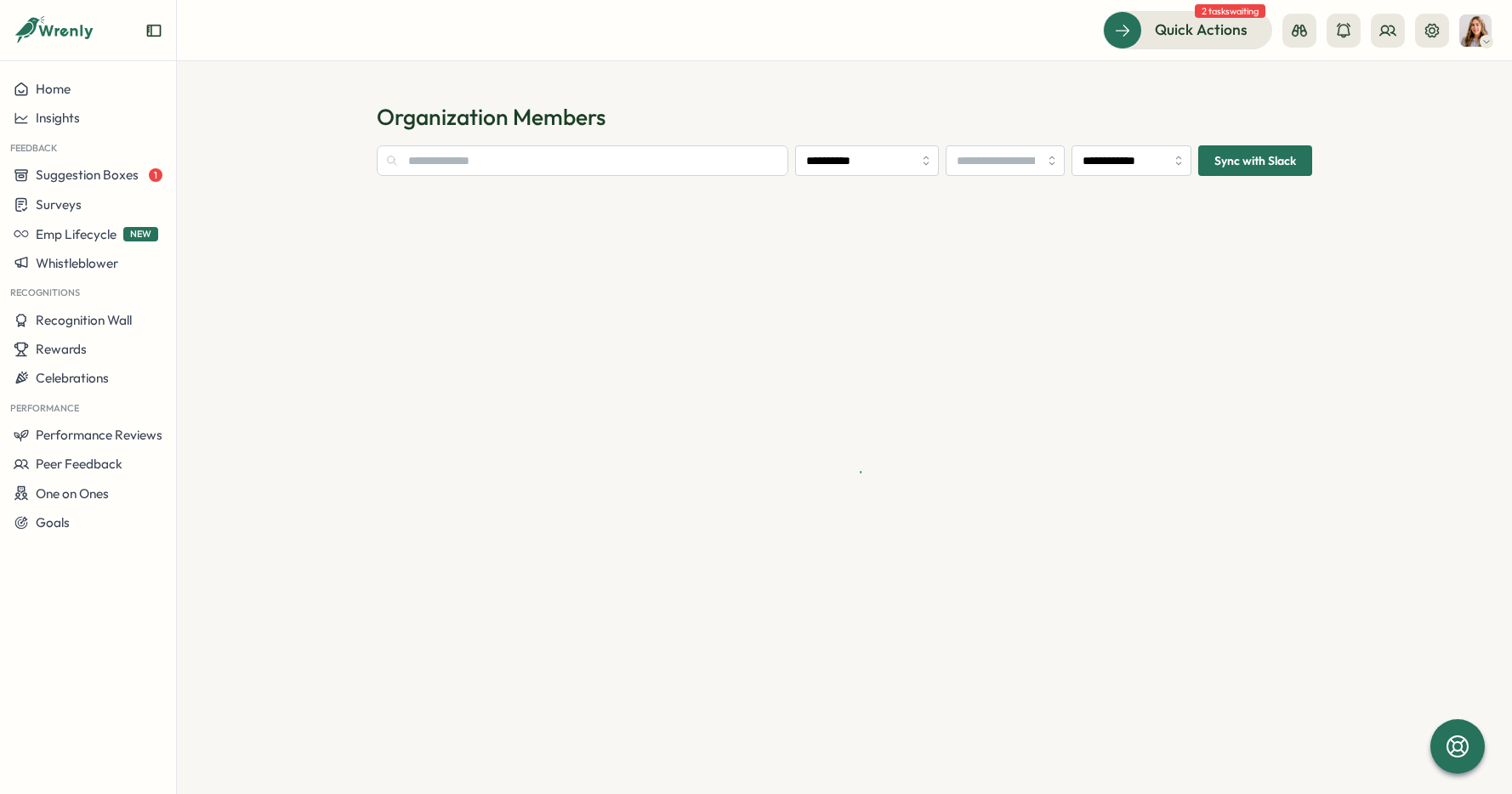
type input "**********"
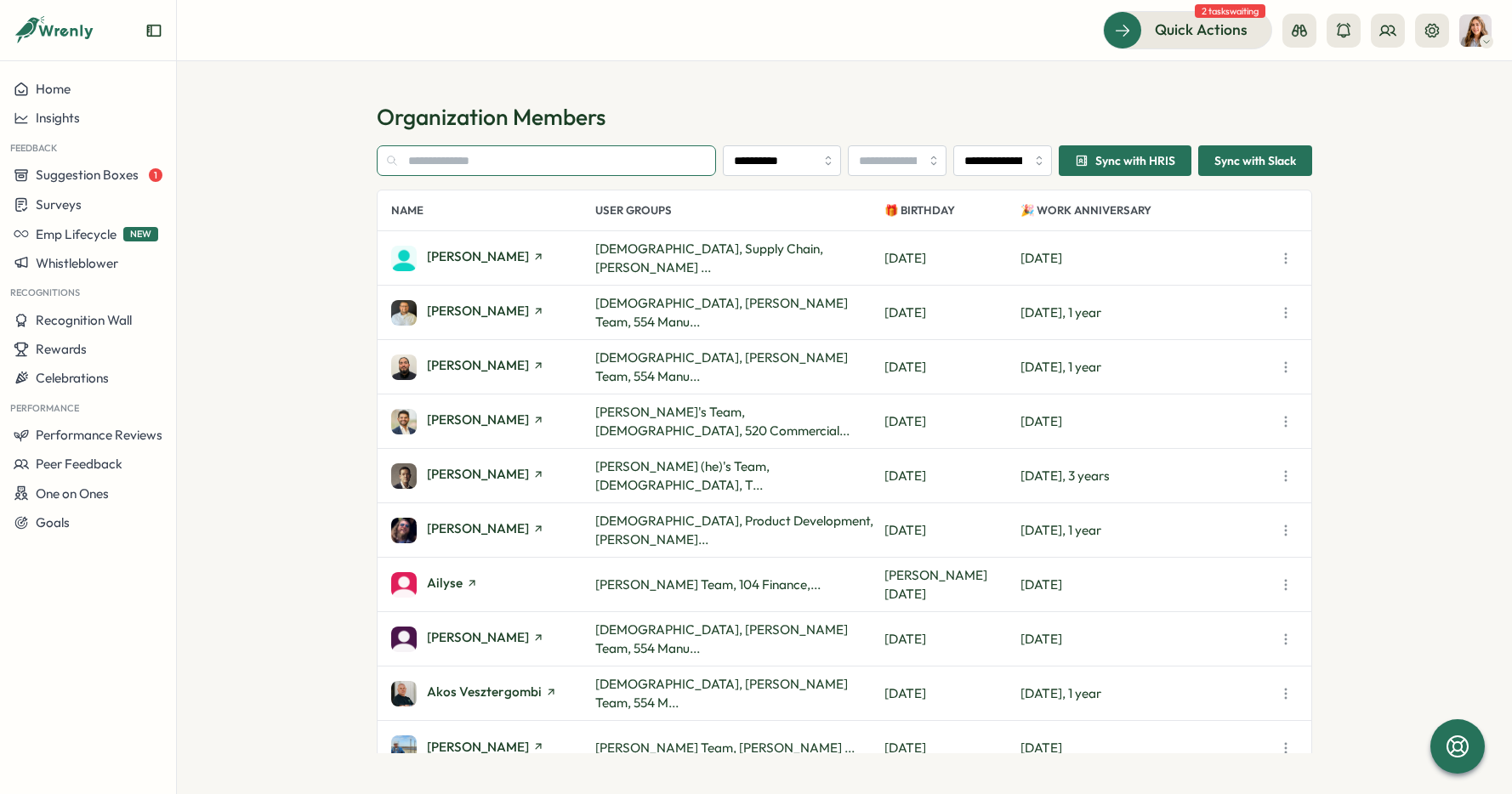
click at [545, 154] on input "text" at bounding box center [546, 161] width 339 height 30
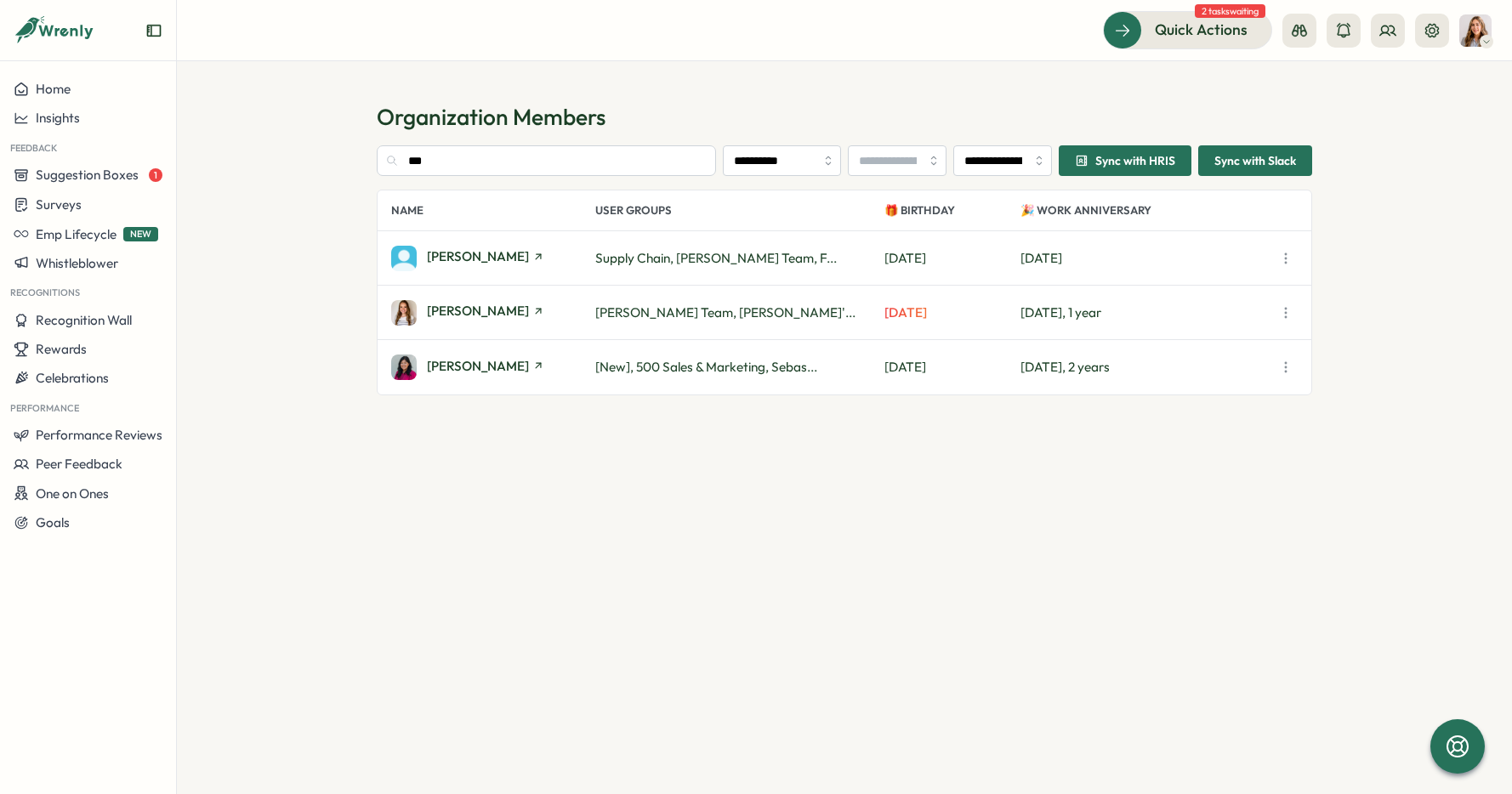
click at [1282, 367] on icon "button" at bounding box center [1286, 367] width 17 height 17
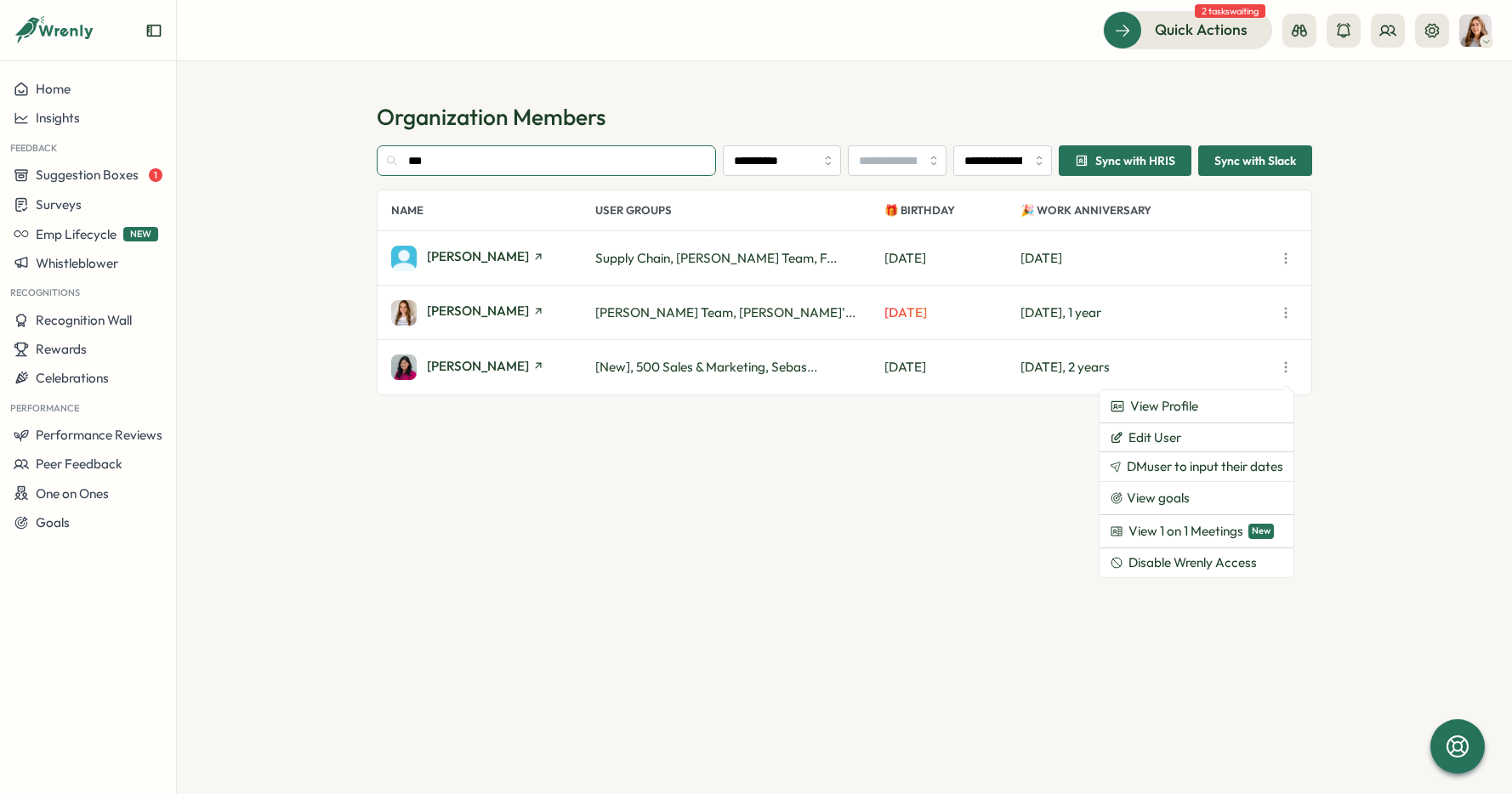
click at [540, 164] on input "***" at bounding box center [546, 161] width 339 height 30
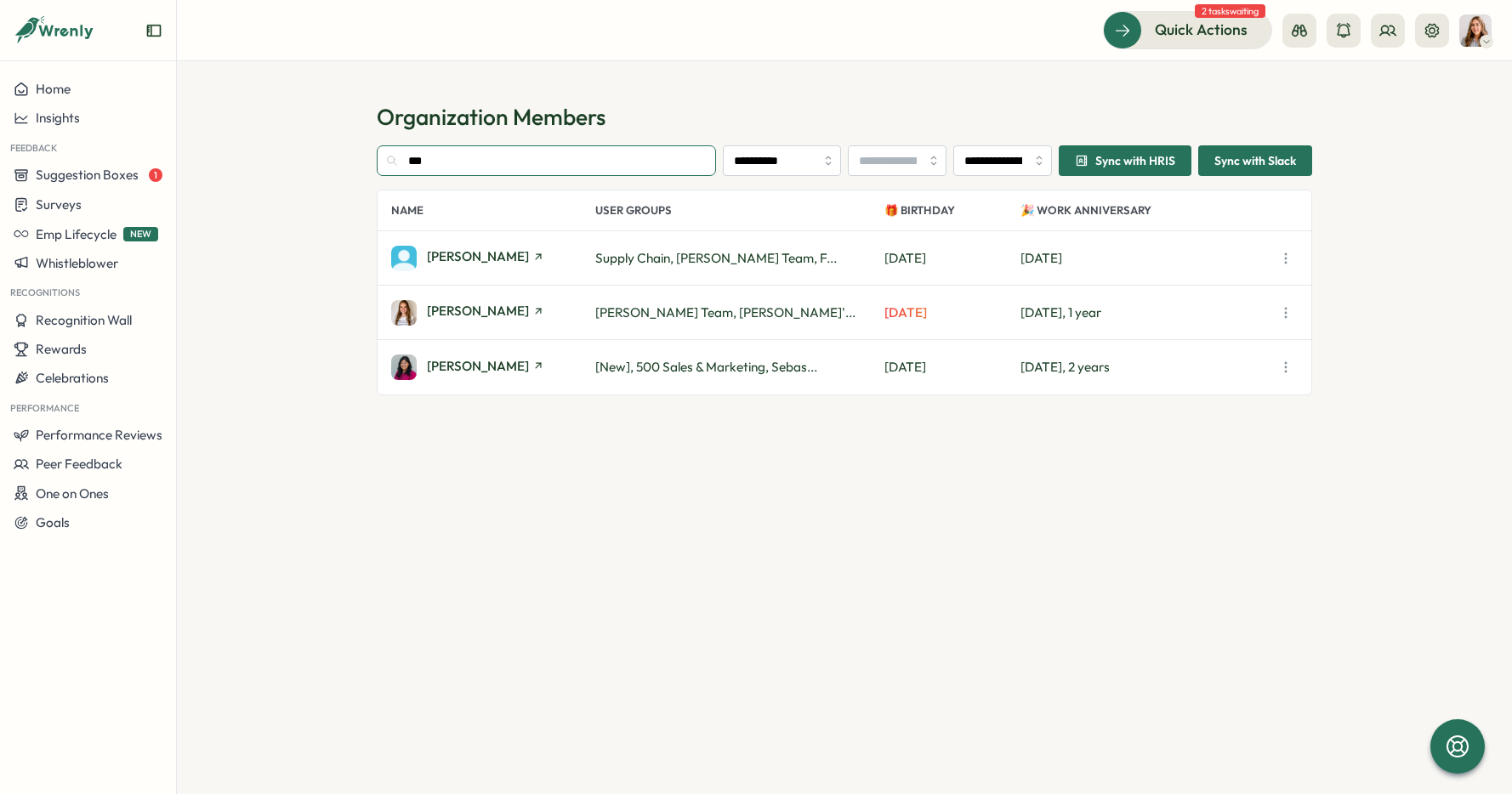
click at [540, 163] on input "***" at bounding box center [546, 161] width 339 height 30
drag, startPoint x: 442, startPoint y: 148, endPoint x: 352, endPoint y: 140, distance: 90.4
click at [352, 140] on section "**********" at bounding box center [845, 427] width 1335 height 732
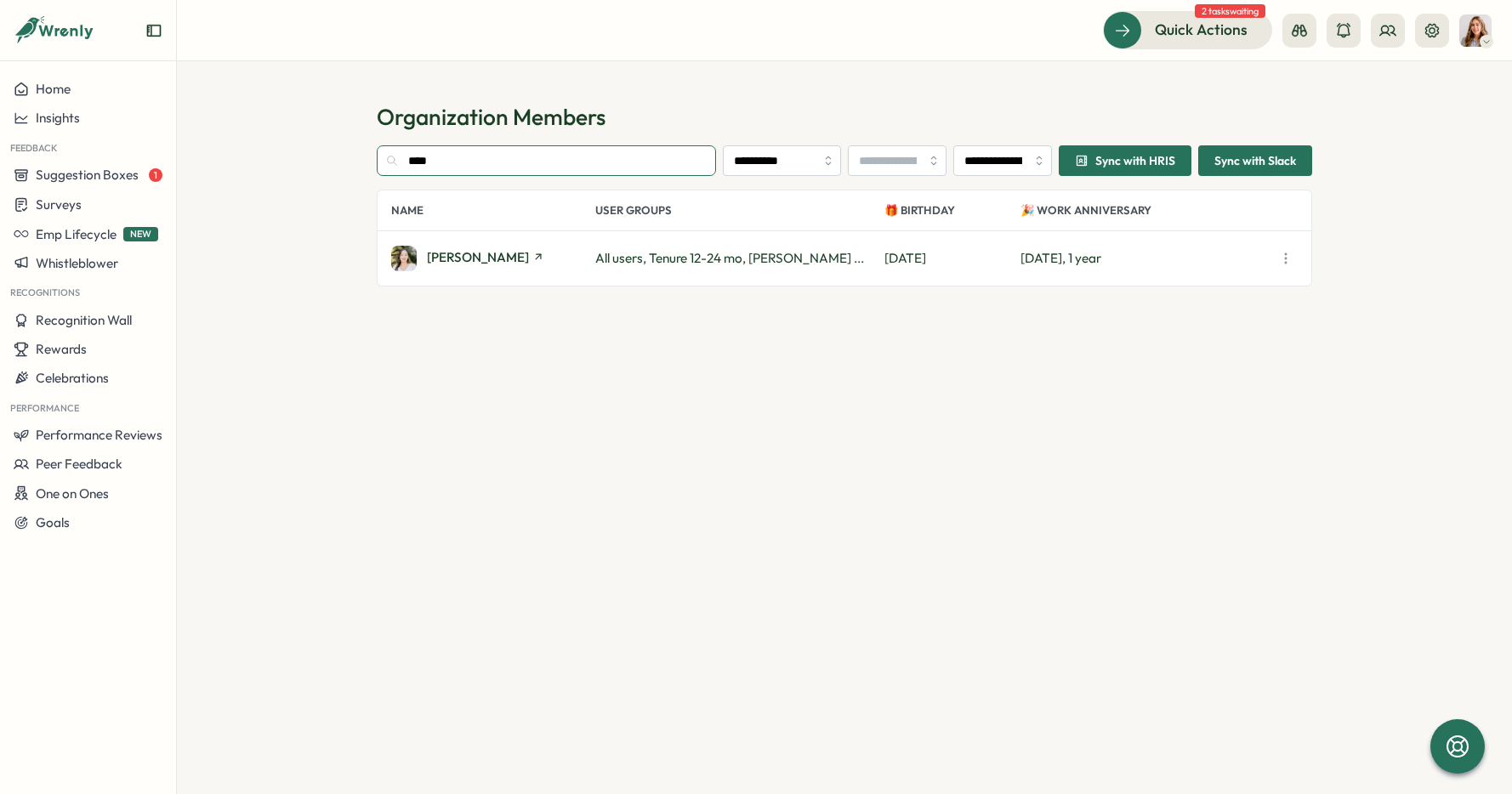
type input "****"
click at [1280, 258] on icon "button" at bounding box center [1286, 258] width 17 height 17
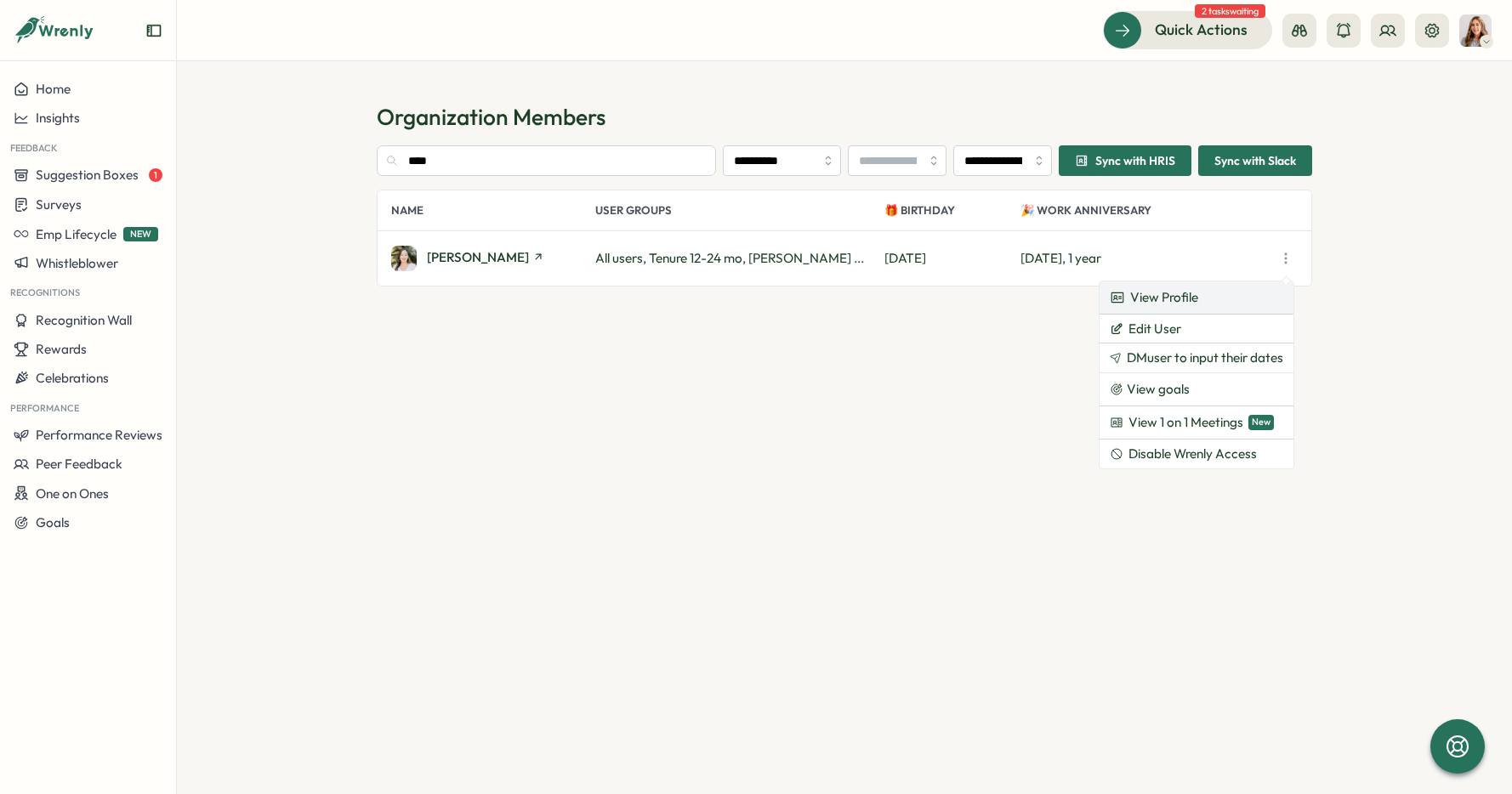
click at [1148, 293] on span "View Profile" at bounding box center [1164, 297] width 68 height 19
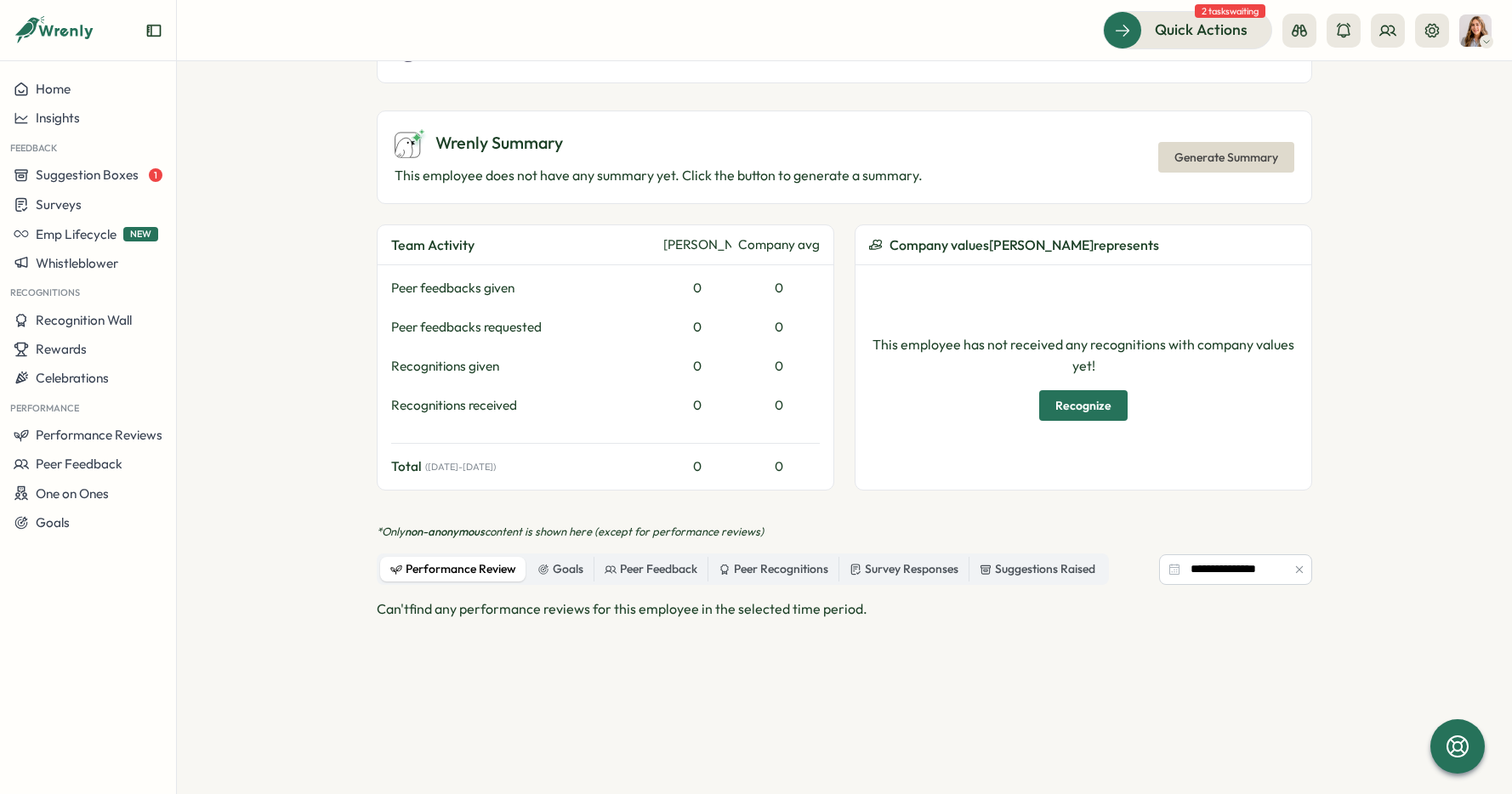
scroll to position [489, 0]
click at [564, 561] on div "Goals" at bounding box center [560, 570] width 46 height 19
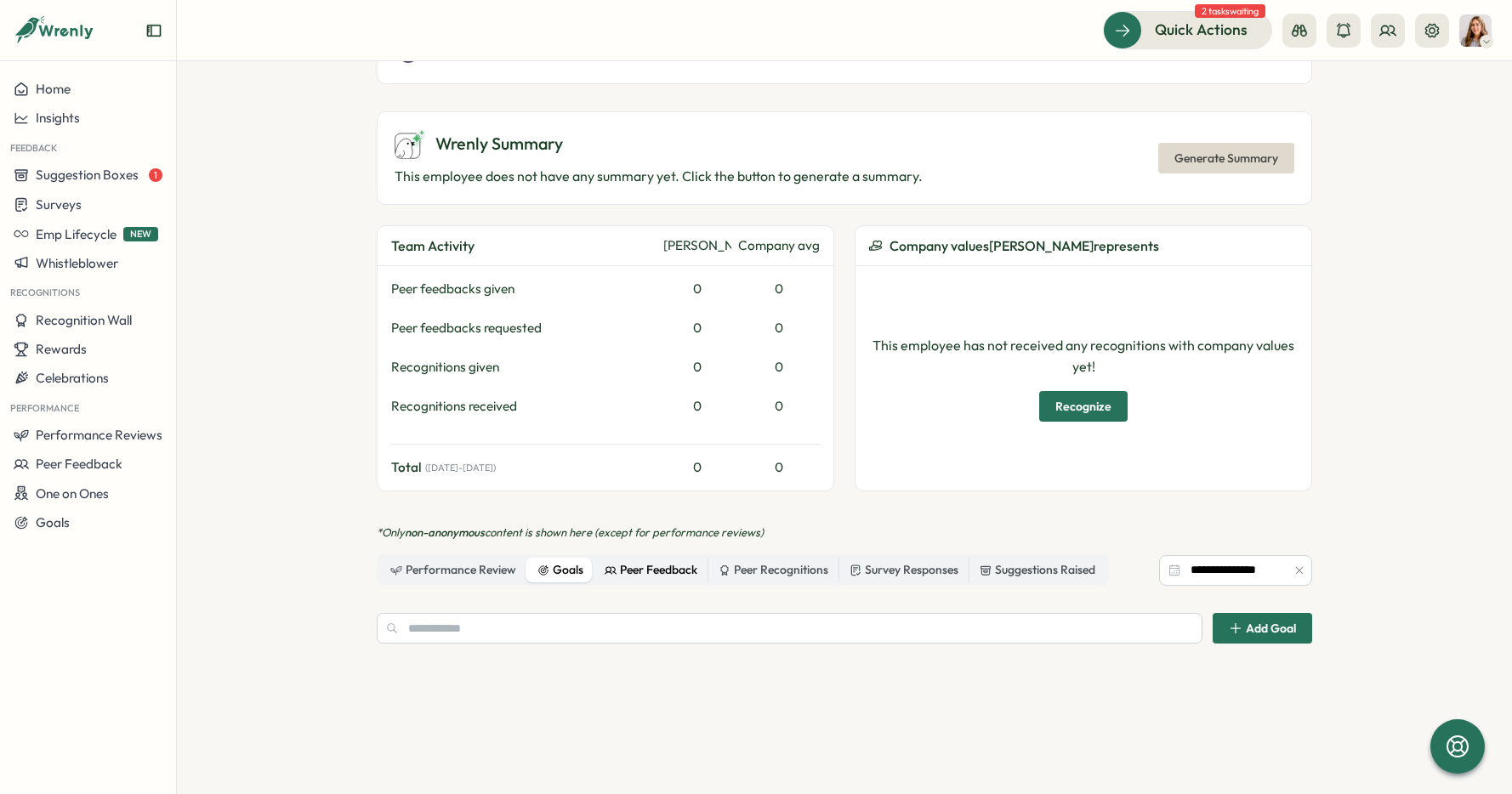
click at [628, 561] on div "Peer Feedback" at bounding box center [651, 570] width 93 height 19
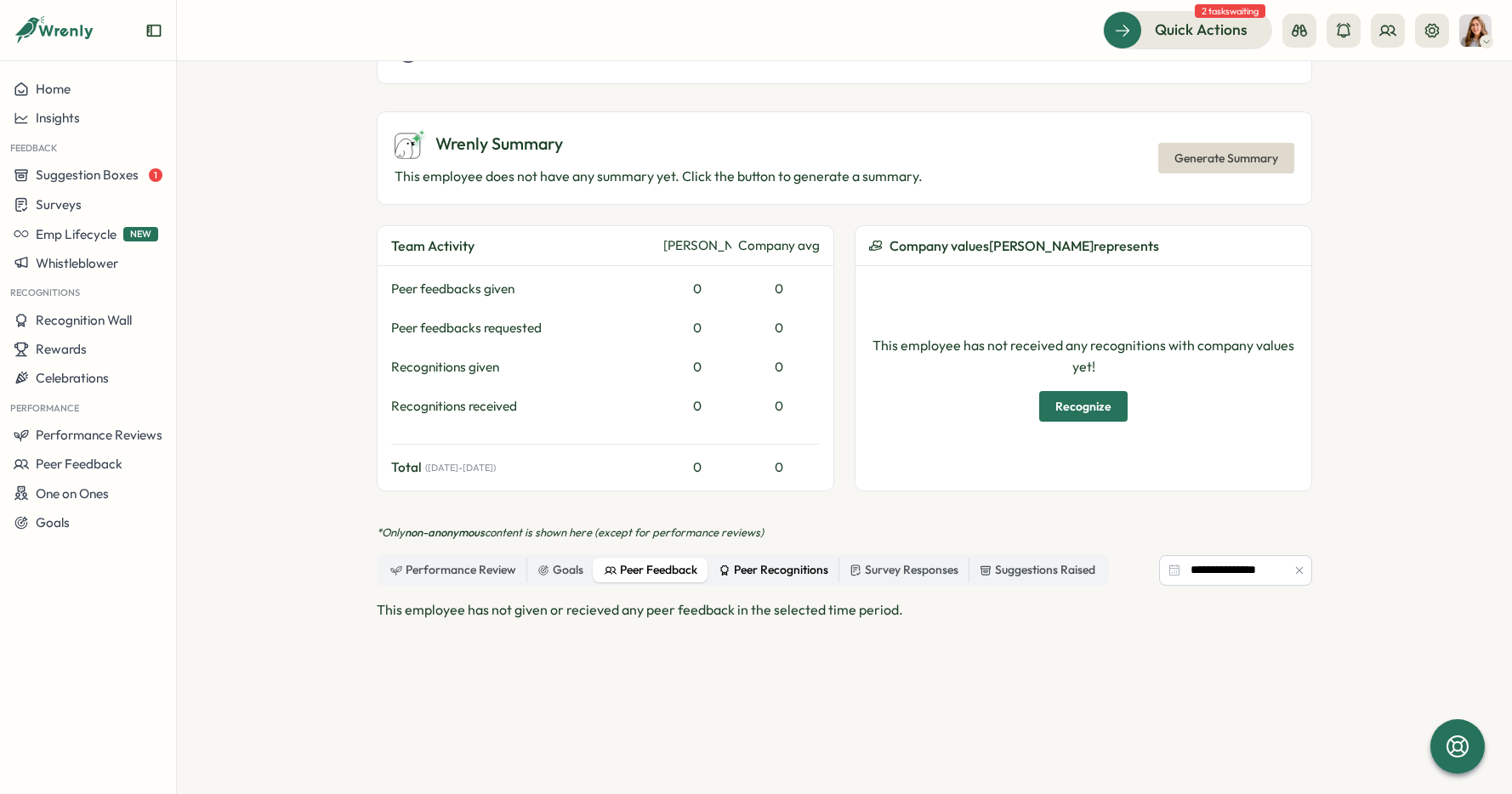
drag, startPoint x: 763, startPoint y: 553, endPoint x: 735, endPoint y: 540, distance: 30.9
click at [763, 561] on div "Peer Recognitions" at bounding box center [773, 570] width 110 height 19
click at [871, 561] on div "Survey Responses" at bounding box center [904, 570] width 109 height 19
drag, startPoint x: 998, startPoint y: 562, endPoint x: 986, endPoint y: 561, distance: 12.0
click at [998, 562] on div "Suggestions Raised" at bounding box center [1037, 570] width 115 height 19
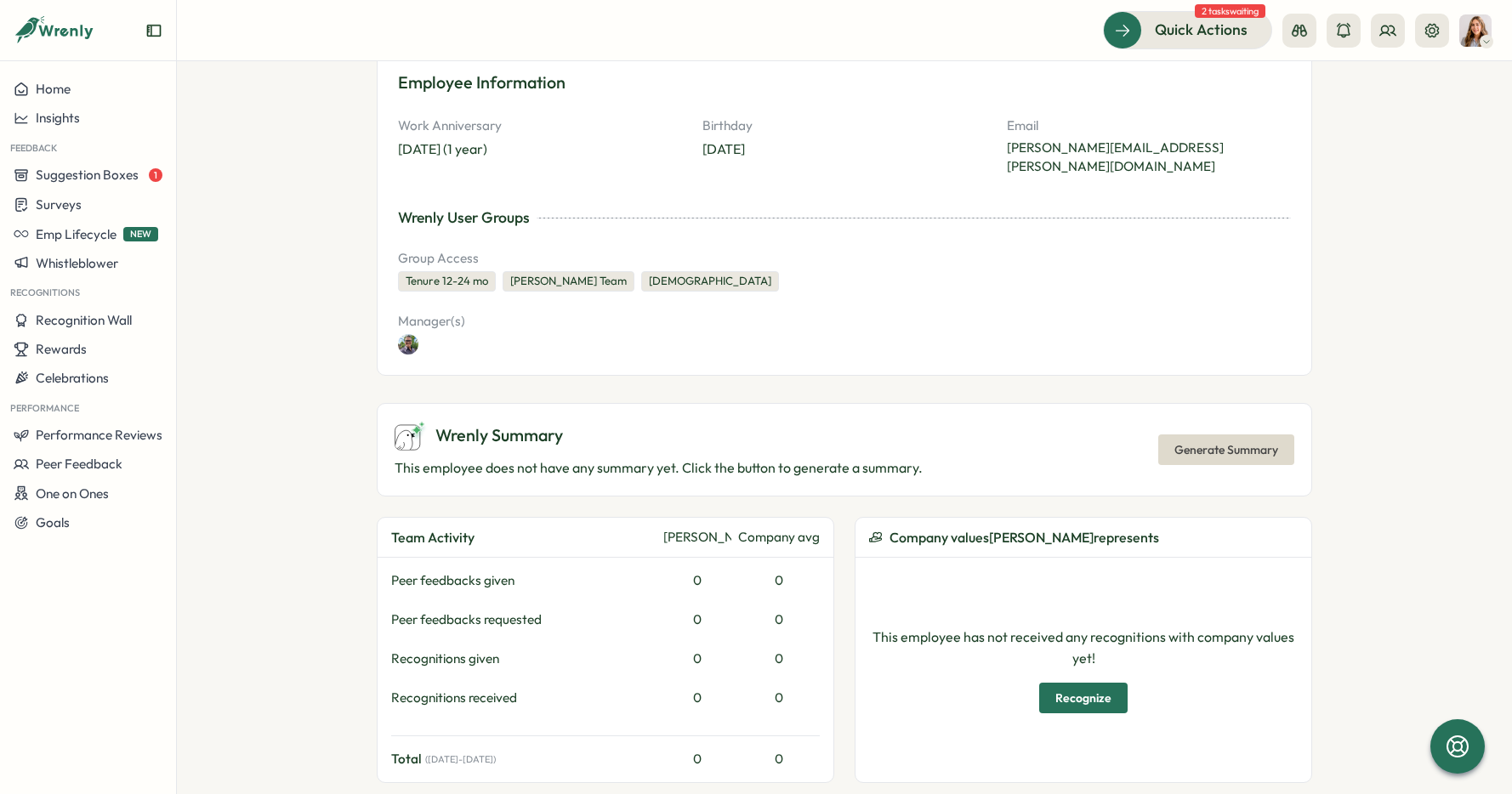
scroll to position [0, 0]
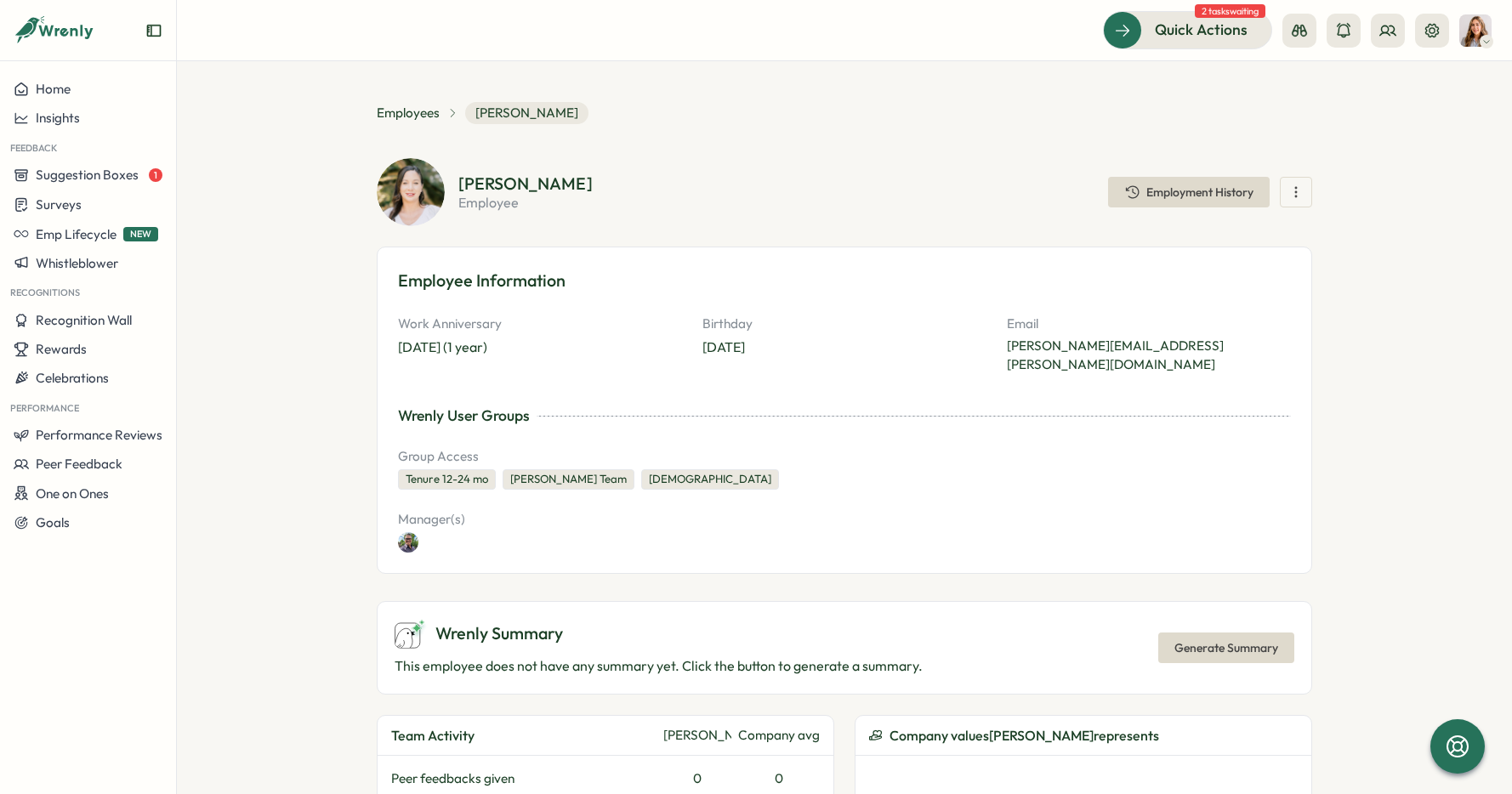
click at [1308, 193] on section "**********" at bounding box center [845, 427] width 1335 height 732
click at [1301, 194] on button "button" at bounding box center [1295, 192] width 32 height 30
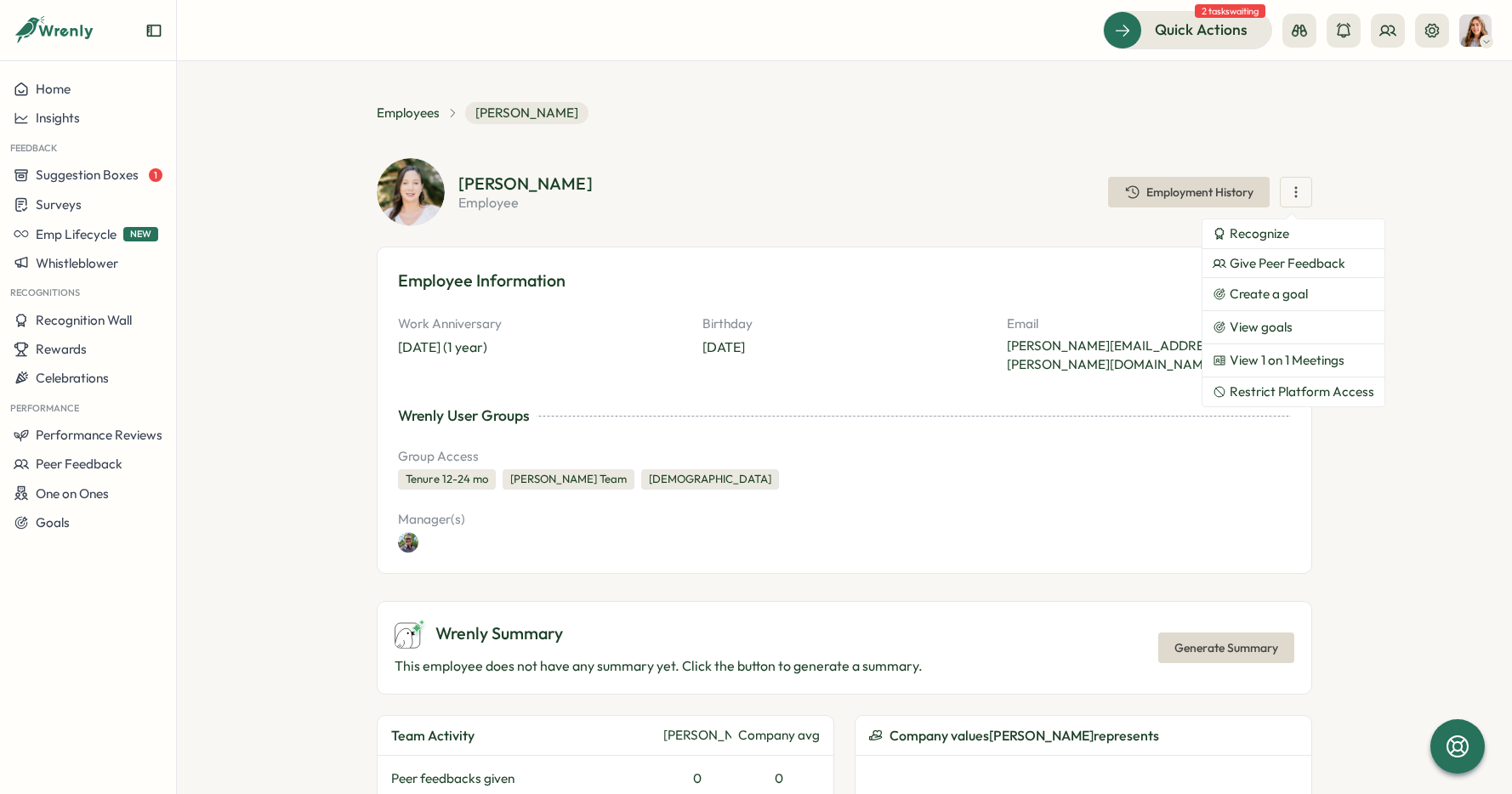
drag, startPoint x: 956, startPoint y: 201, endPoint x: 948, endPoint y: 206, distance: 9.4
click at [956, 202] on section "Maggie Graupera employee Employment History Recognize Give Peer Feedback Create…" at bounding box center [885, 192] width 854 height 34
